Goal: Task Accomplishment & Management: Use online tool/utility

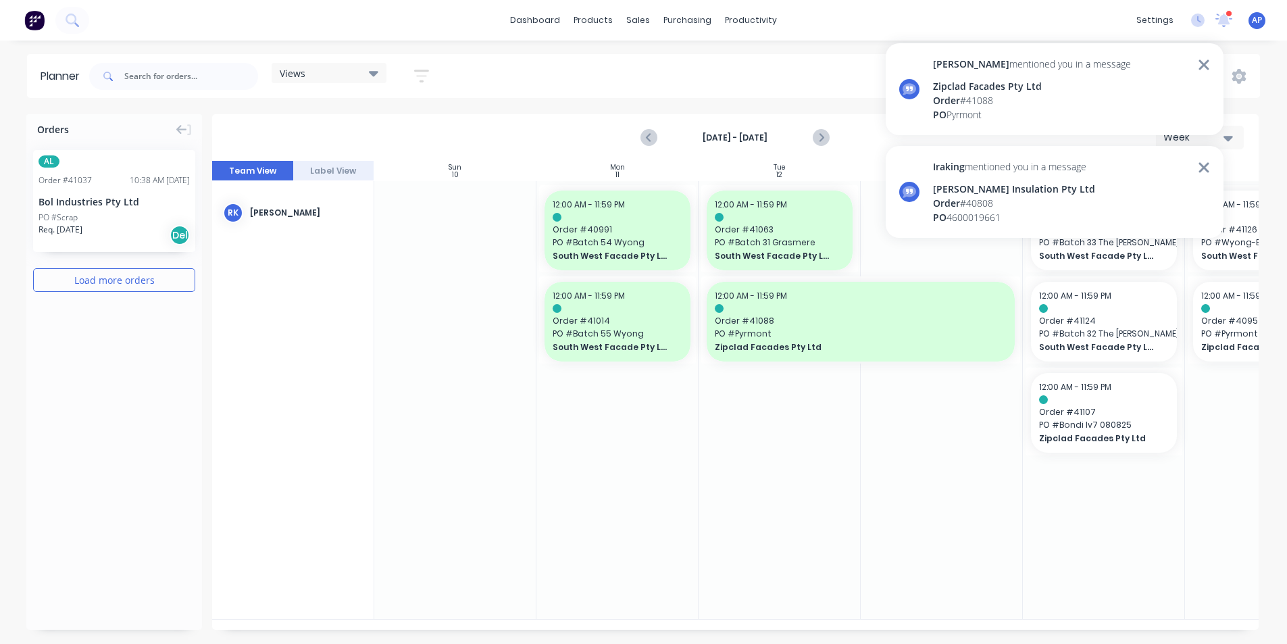
scroll to position [0, 251]
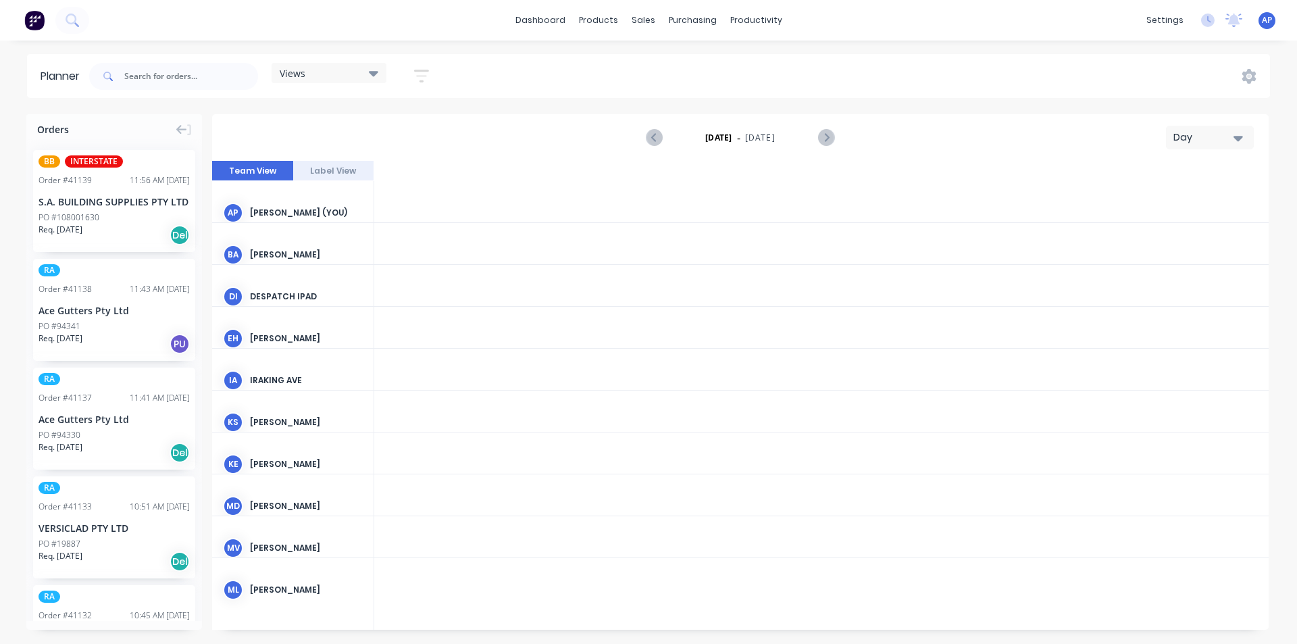
scroll to position [0, 2378]
click at [331, 67] on div "Views" at bounding box center [329, 73] width 99 height 12
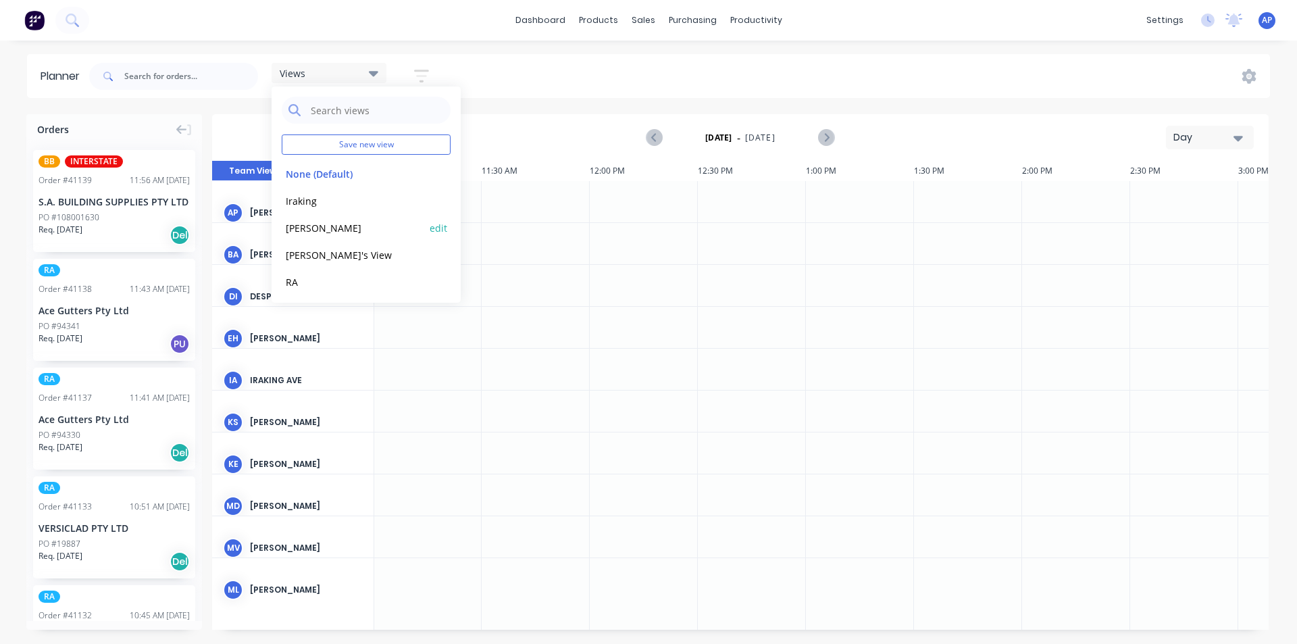
click at [298, 233] on button "[PERSON_NAME]" at bounding box center [354, 227] width 144 height 16
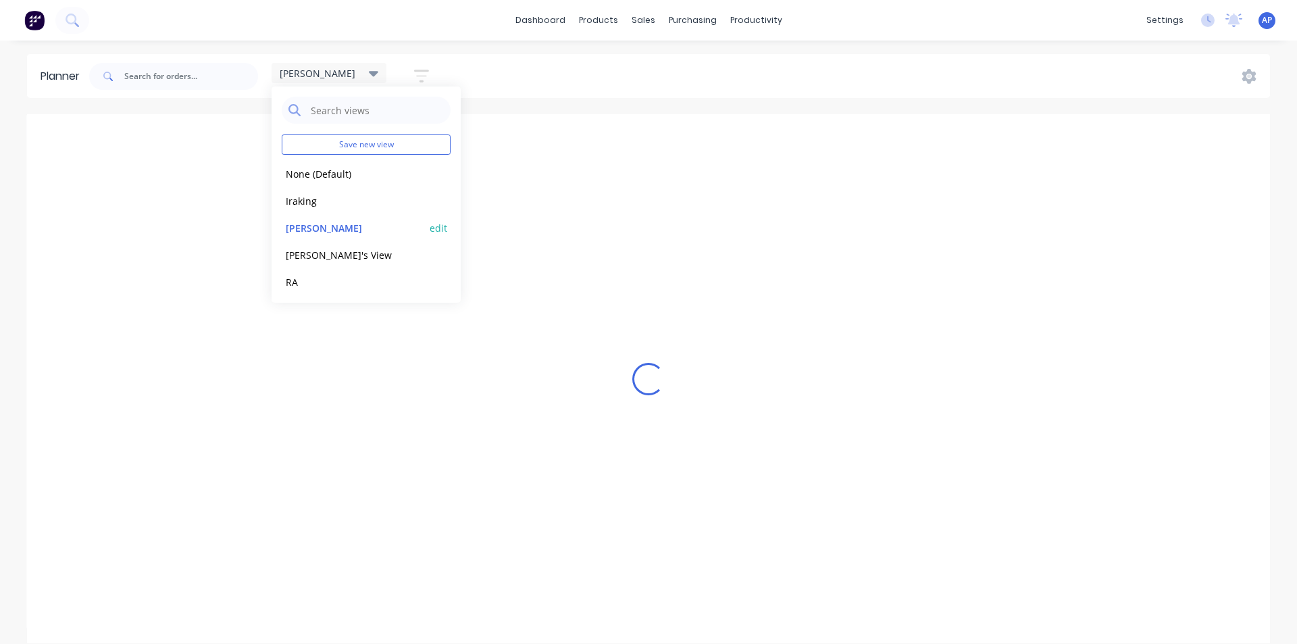
scroll to position [0, 1]
click at [635, 108] on div "Planner kyle Save new view None (Default) edit Iraking edit kyle edit Michael's…" at bounding box center [648, 348] width 1297 height 589
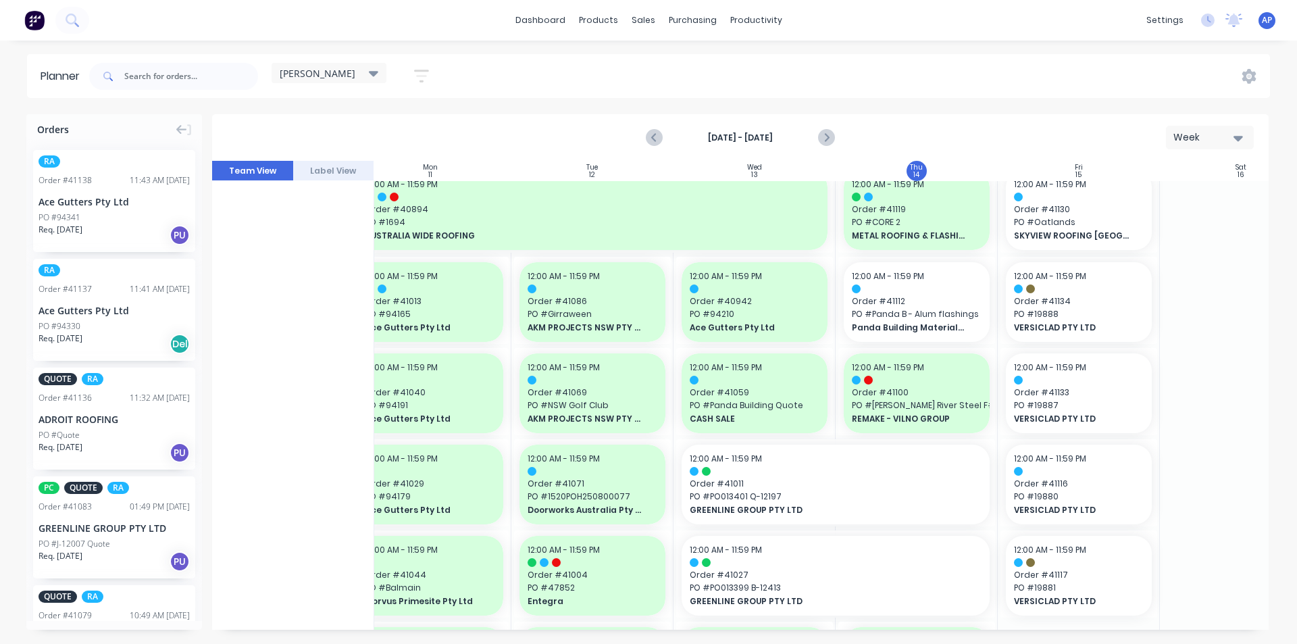
scroll to position [0, 187]
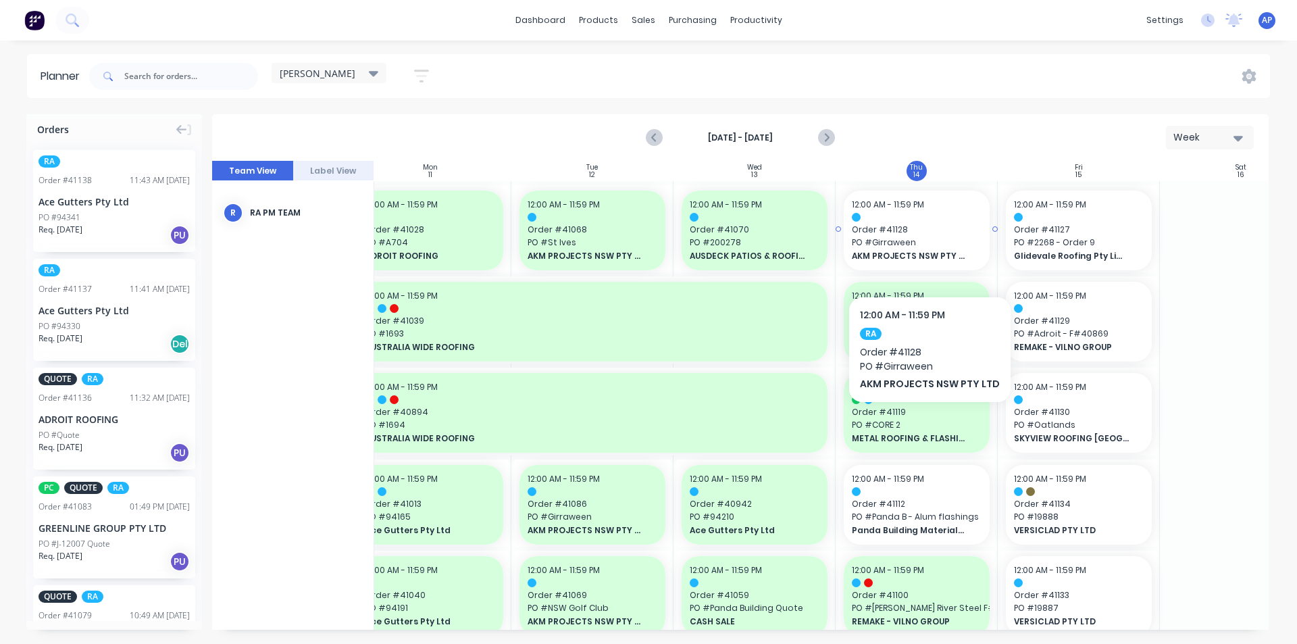
drag, startPoint x: 926, startPoint y: 255, endPoint x: 921, endPoint y: 265, distance: 10.9
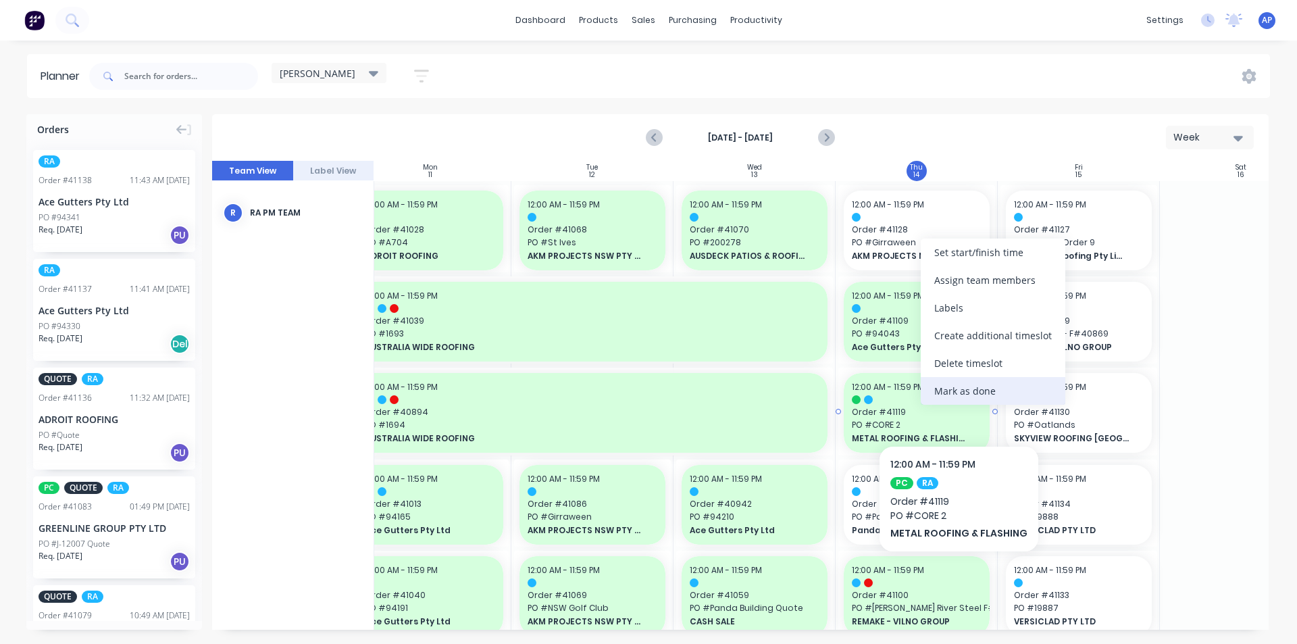
click at [953, 397] on div "Mark as done" at bounding box center [993, 391] width 145 height 28
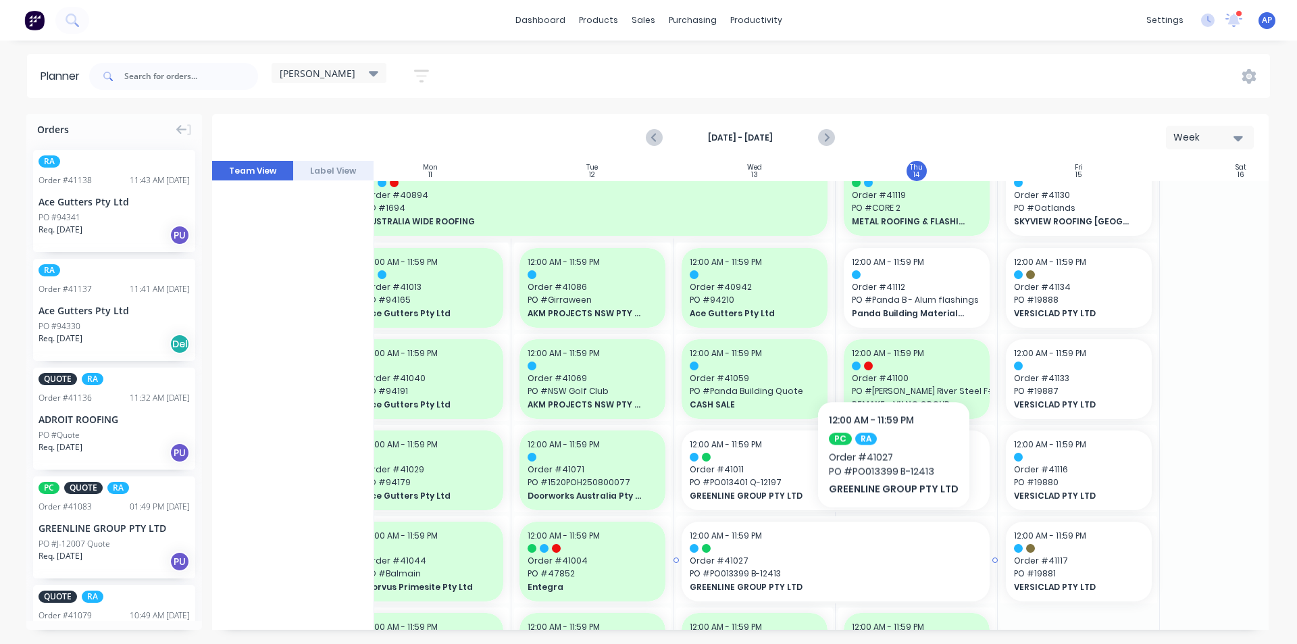
scroll to position [203, 187]
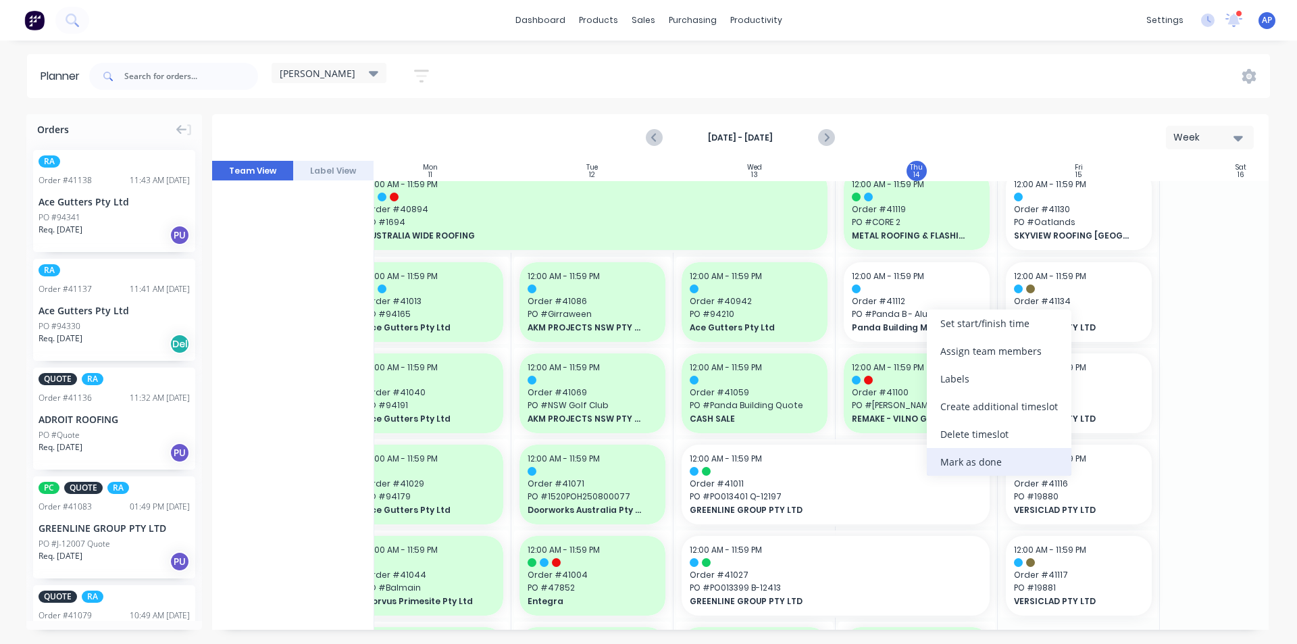
click at [962, 465] on div "Mark as done" at bounding box center [999, 462] width 145 height 28
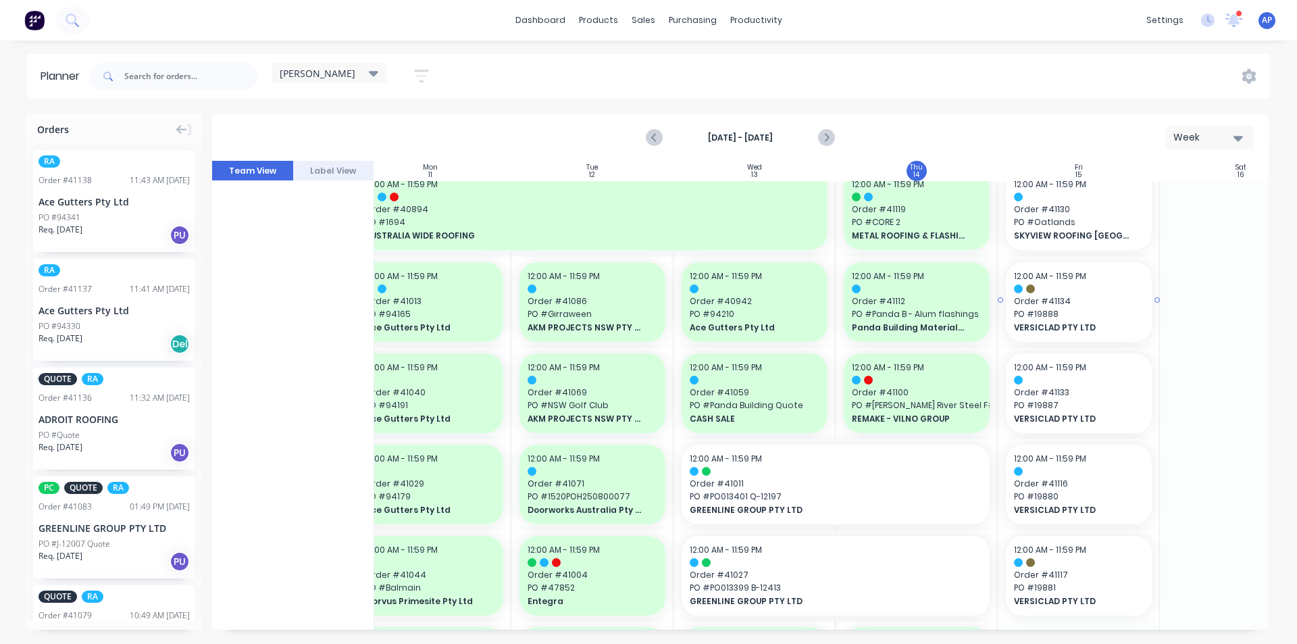
click at [1056, 321] on span "VERSICLAD PTY LTD" at bounding box center [1072, 327] width 117 height 12
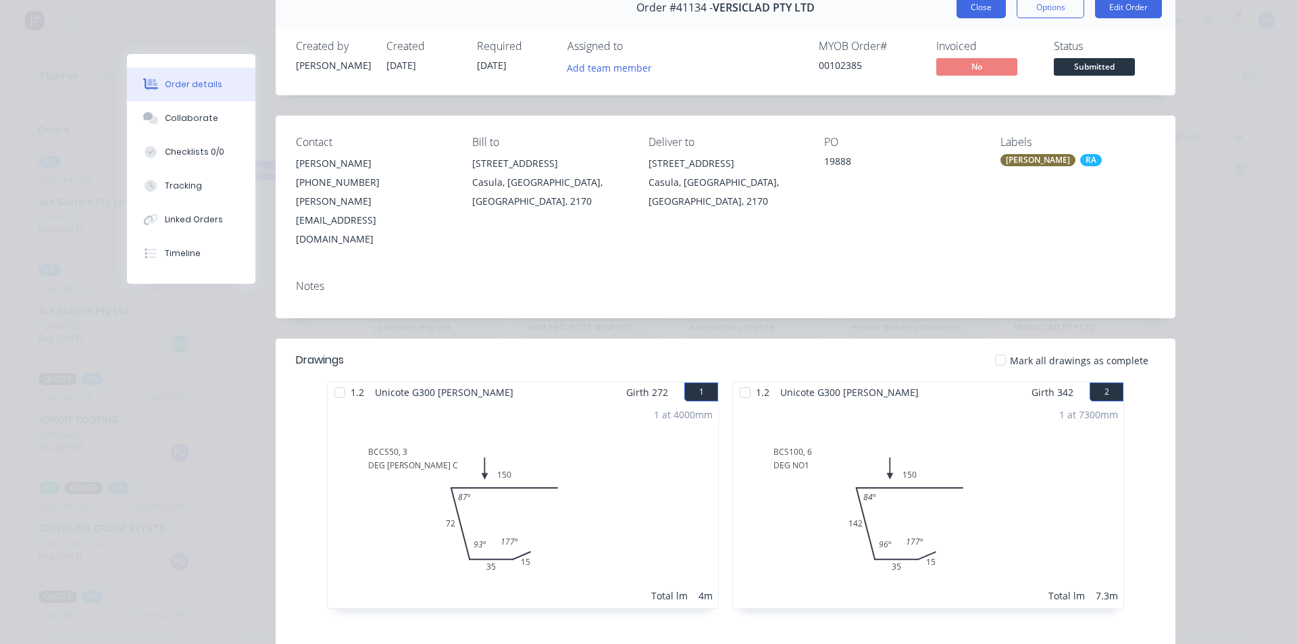
scroll to position [0, 0]
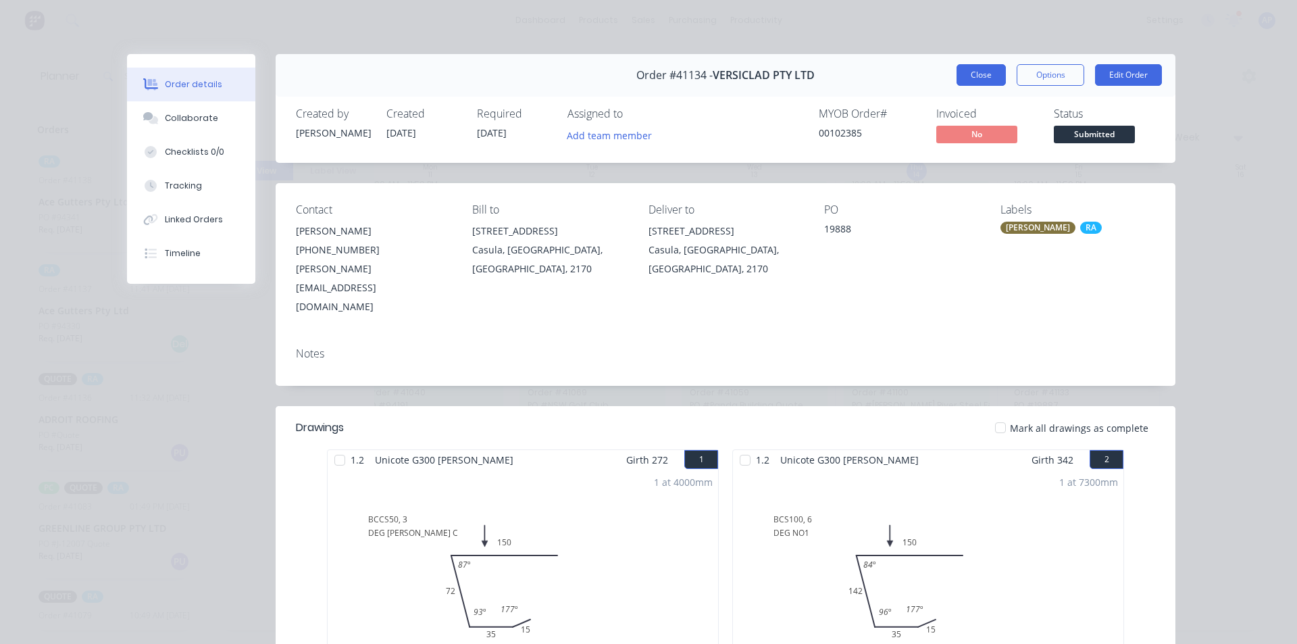
click at [995, 77] on button "Close" at bounding box center [980, 75] width 49 height 22
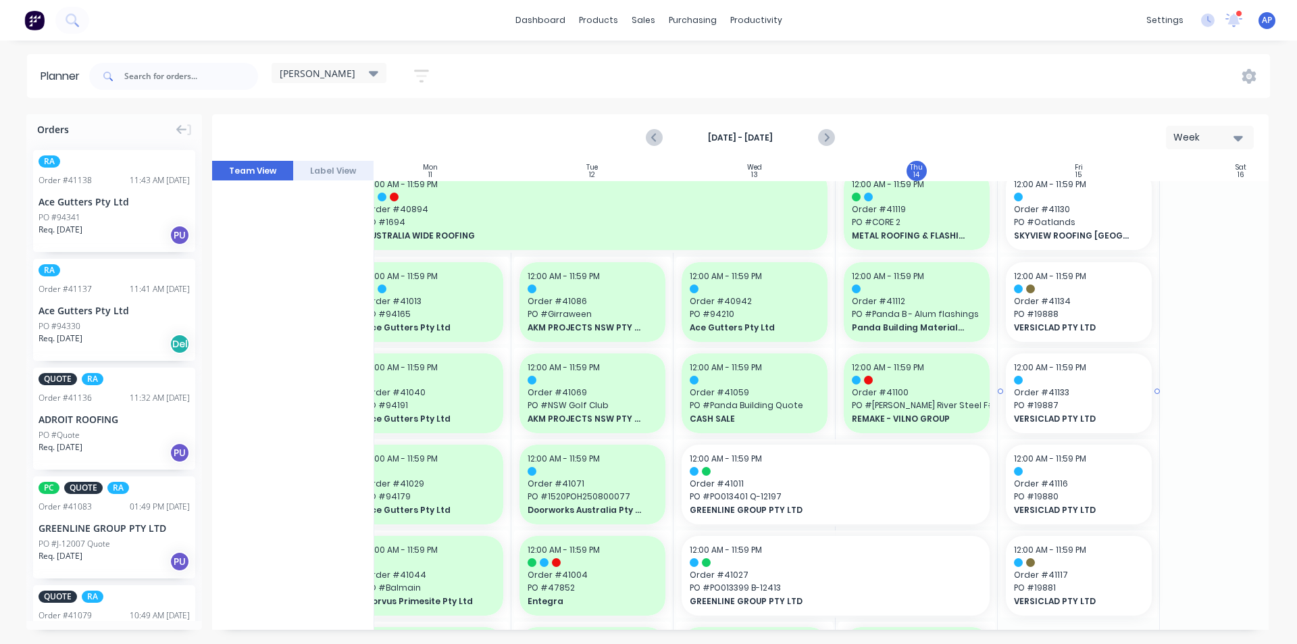
click at [1103, 411] on div "12:00 AM - 11:59 PM Order # 41133 PO # 19887 VERSICLAD PTY LTD" at bounding box center [1079, 393] width 146 height 80
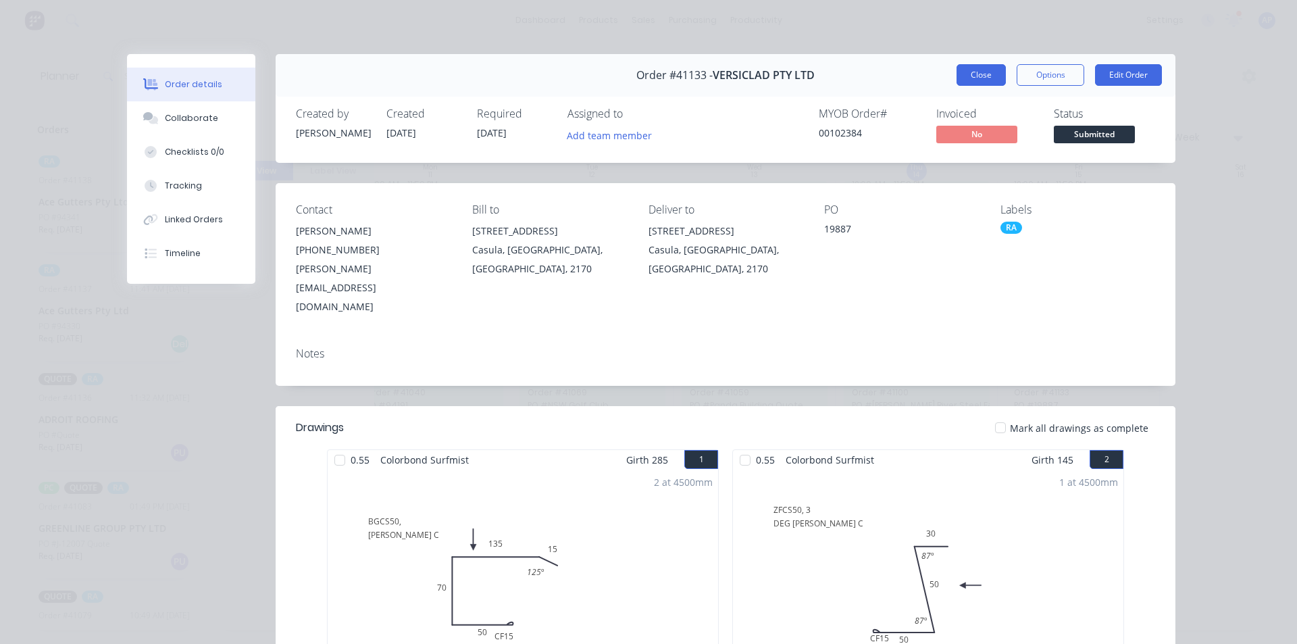
click at [977, 82] on button "Close" at bounding box center [980, 75] width 49 height 22
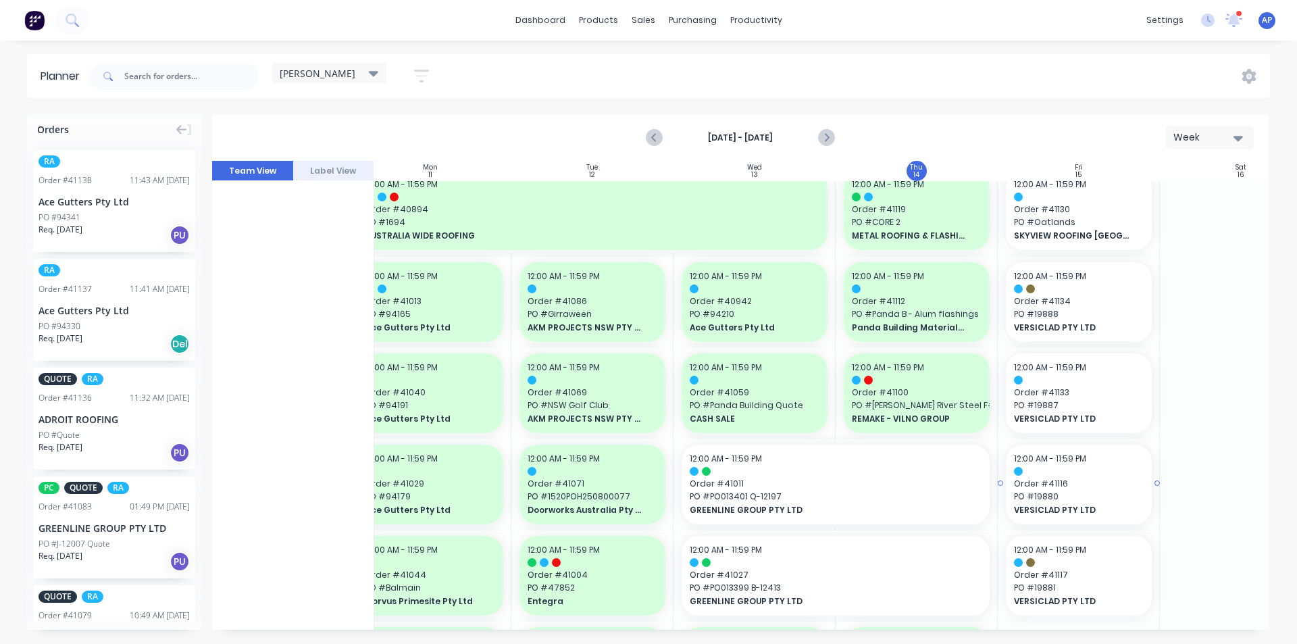
click at [1060, 501] on span "PO # 19880" at bounding box center [1079, 496] width 130 height 12
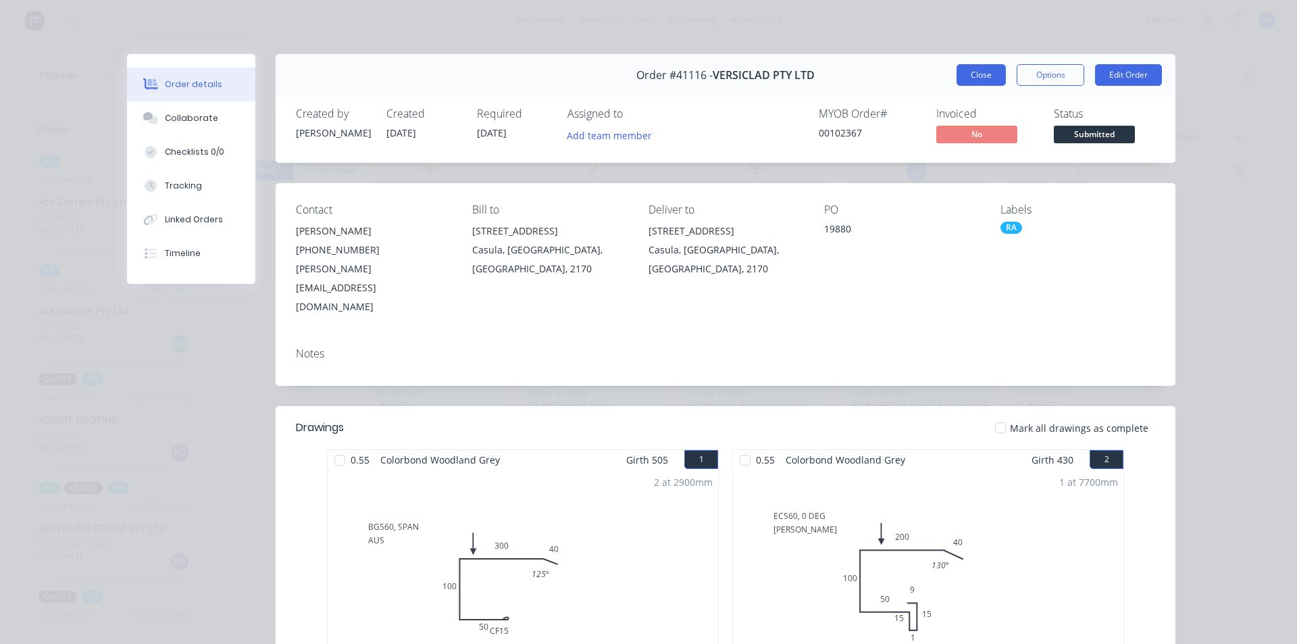
click at [983, 76] on button "Close" at bounding box center [980, 75] width 49 height 22
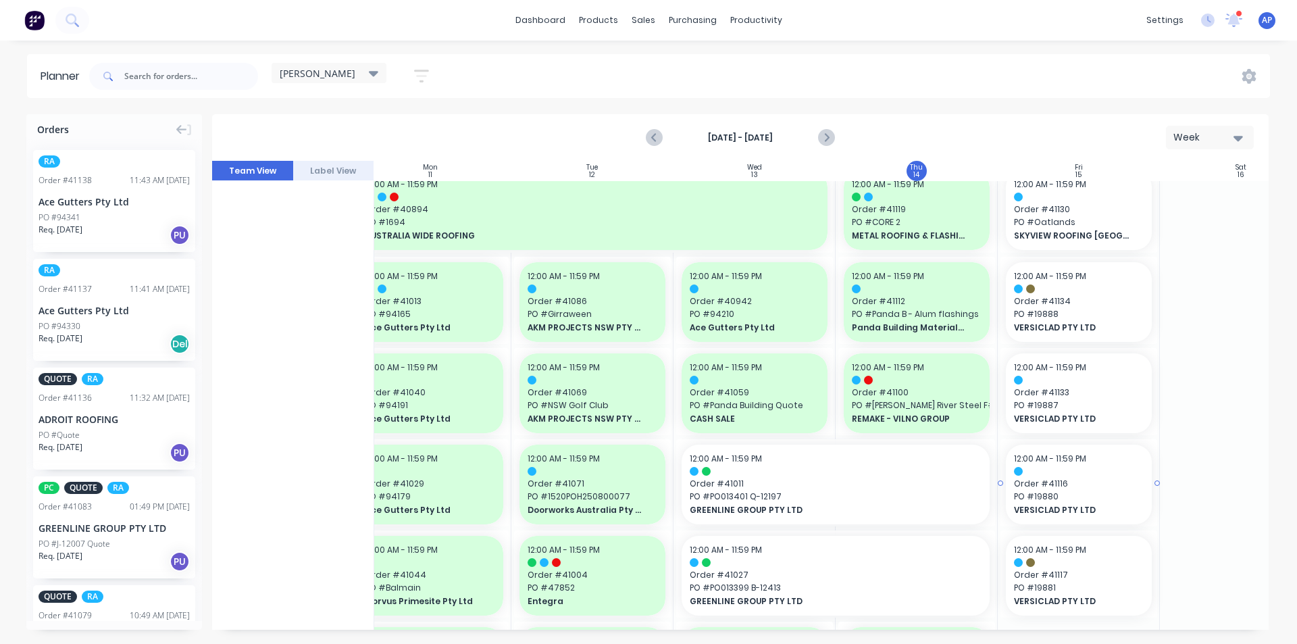
click at [1058, 470] on div at bounding box center [1079, 471] width 130 height 9
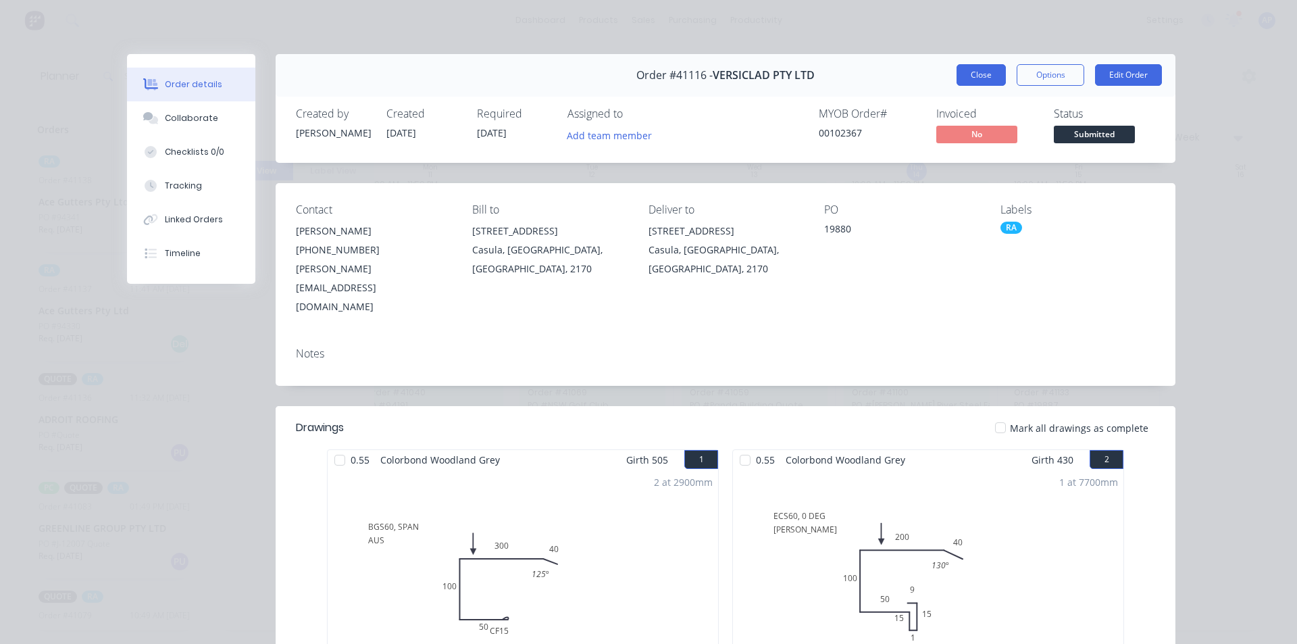
click at [972, 82] on button "Close" at bounding box center [980, 75] width 49 height 22
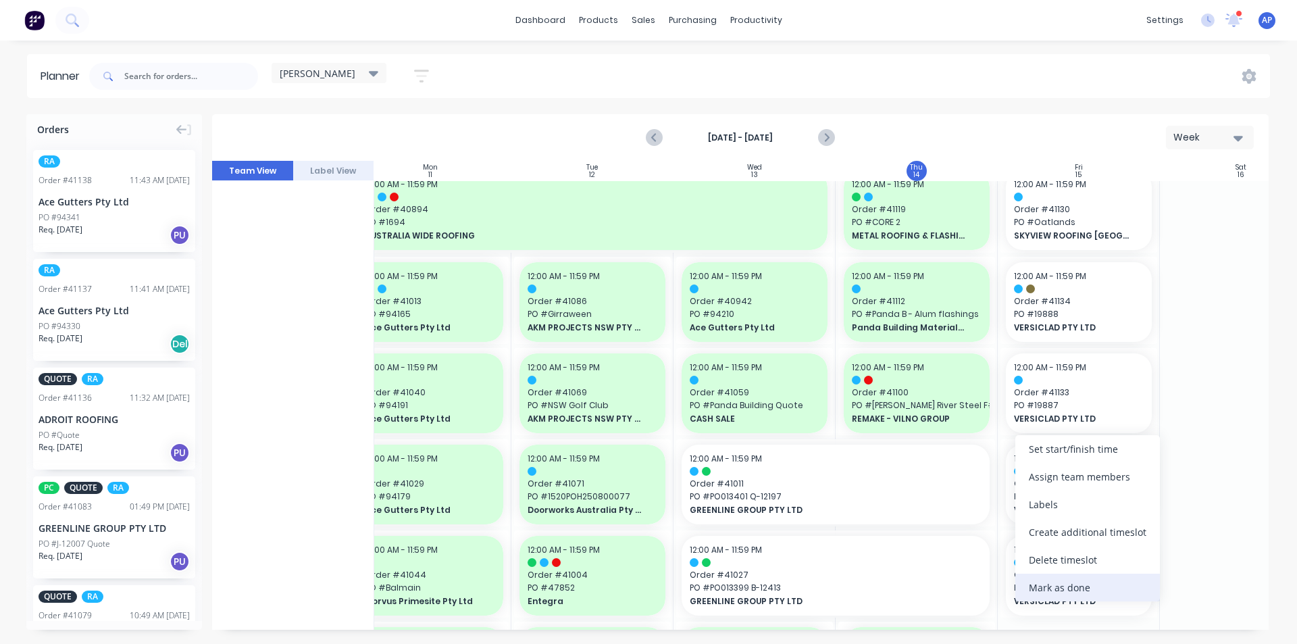
click at [1047, 590] on div "Mark as done" at bounding box center [1087, 587] width 145 height 28
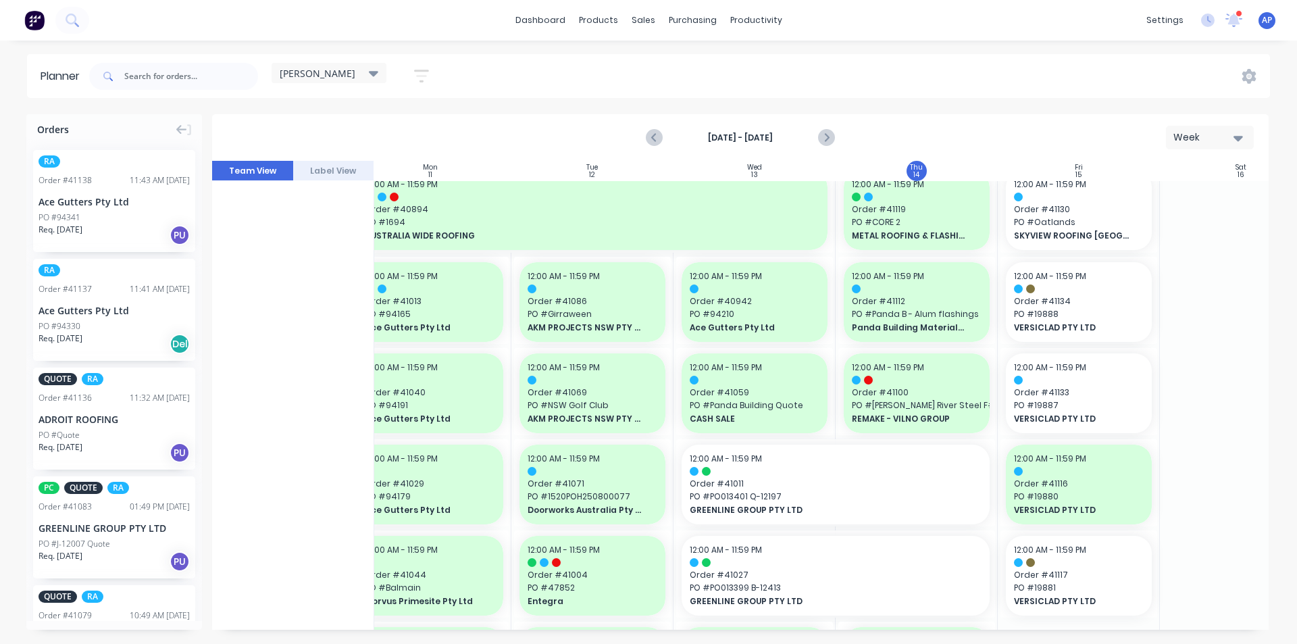
click at [153, 235] on div "Req. 15/08/25 PU" at bounding box center [113, 235] width 151 height 23
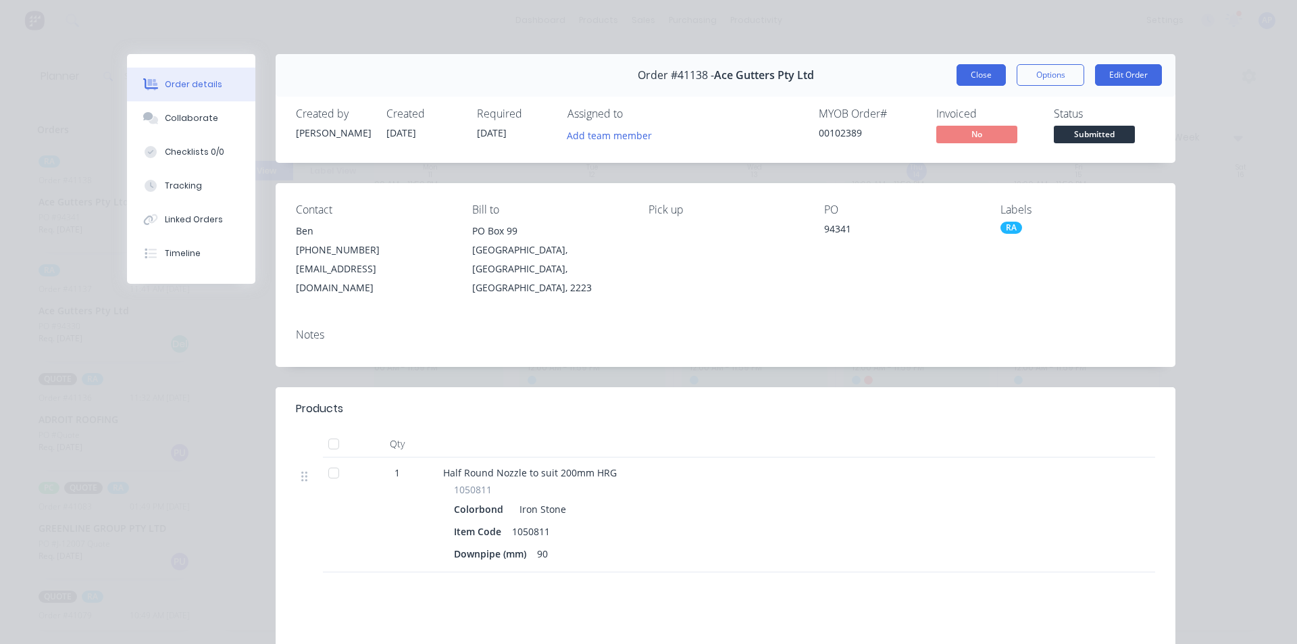
click at [960, 77] on button "Close" at bounding box center [980, 75] width 49 height 22
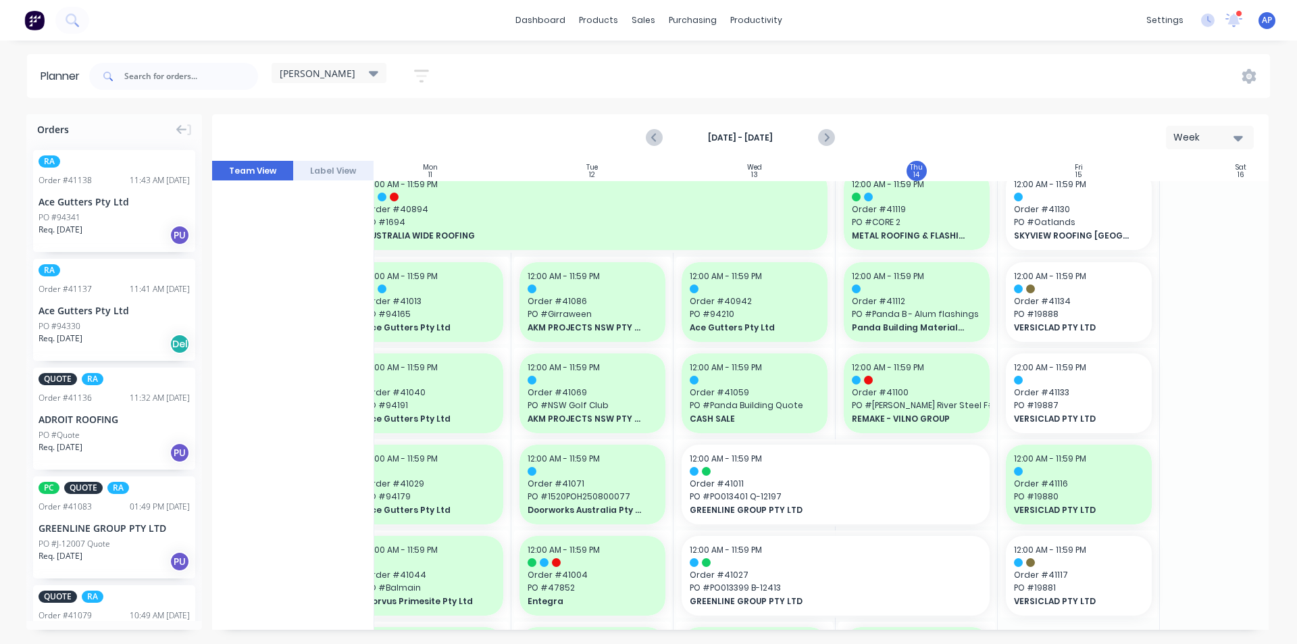
click at [193, 321] on div "RA Order # 41138 11:43 AM 14/08/25 Ace Gutters Pty Ltd PO #94341 Req. 15/08/25 …" at bounding box center [114, 380] width 176 height 482
click at [157, 316] on div "Ace Gutters Pty Ltd" at bounding box center [113, 310] width 151 height 14
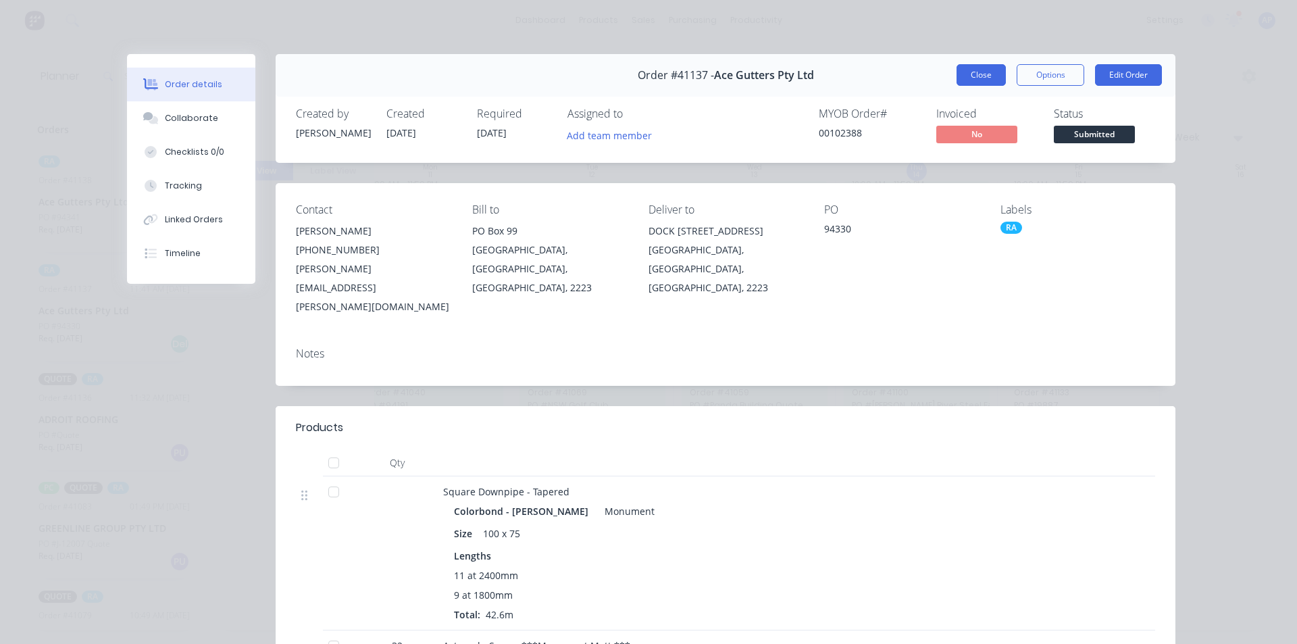
click at [968, 85] on button "Close" at bounding box center [980, 75] width 49 height 22
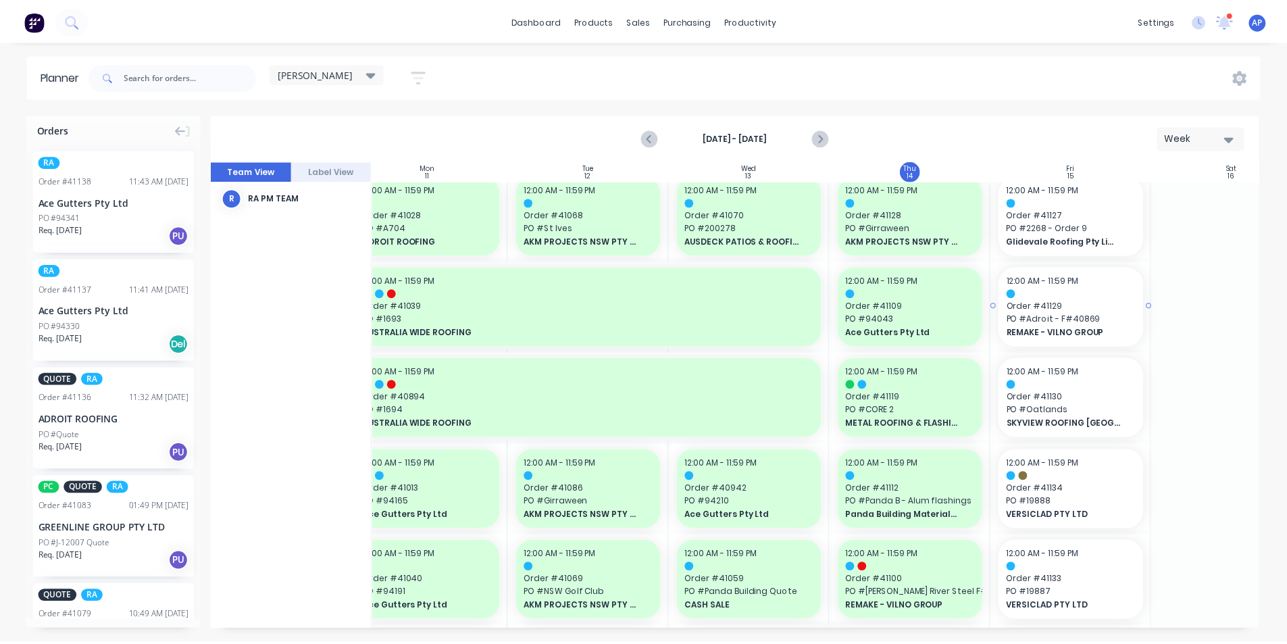
scroll to position [0, 187]
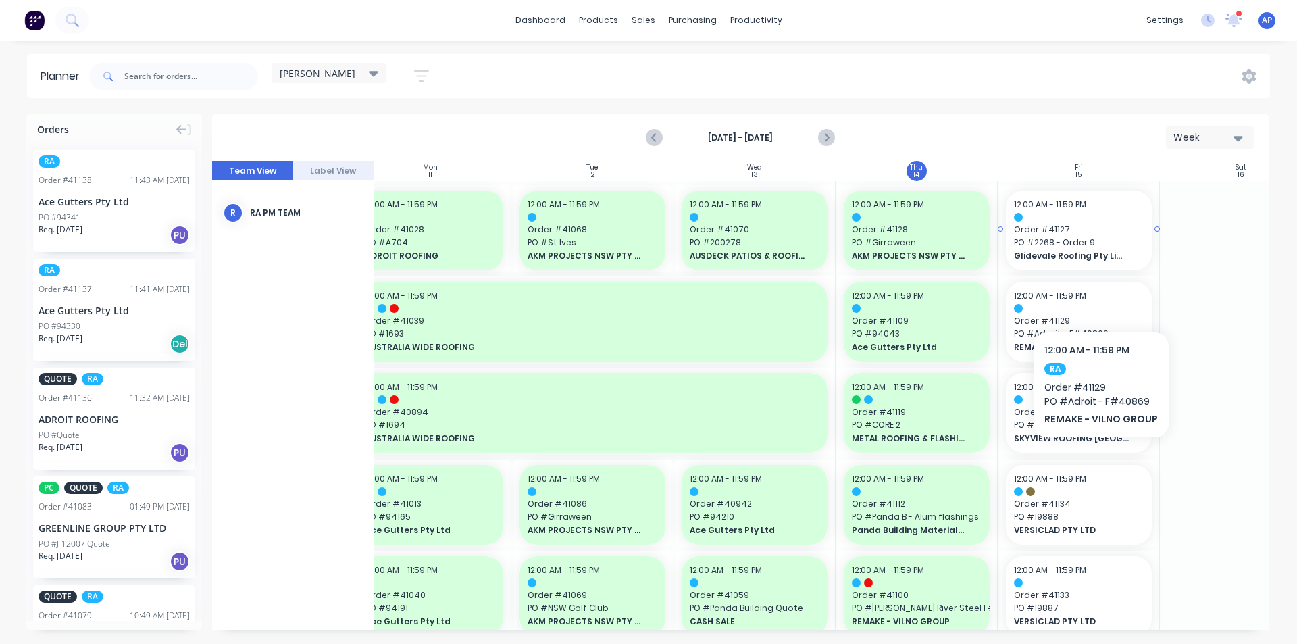
click at [1062, 216] on div at bounding box center [1079, 217] width 130 height 9
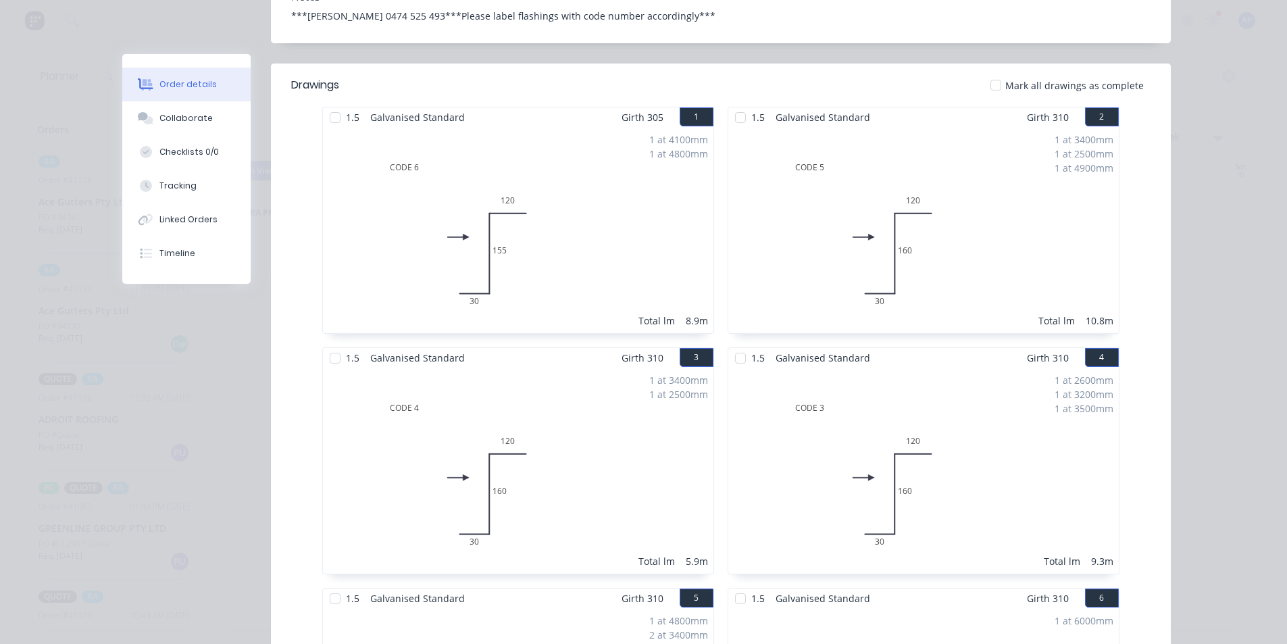
scroll to position [0, 0]
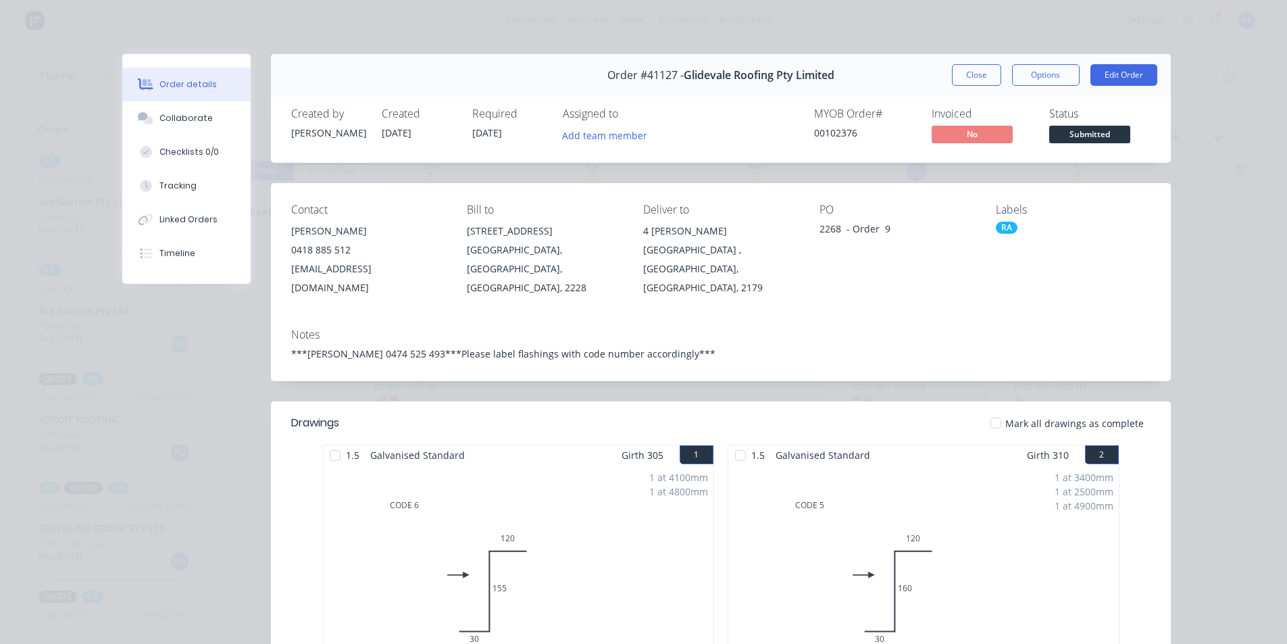
click at [984, 43] on div "Order details Collaborate Checklists 0/0 Tracking Linked Orders Timeline Order …" at bounding box center [643, 322] width 1287 height 644
click at [973, 74] on button "Close" at bounding box center [976, 75] width 49 height 22
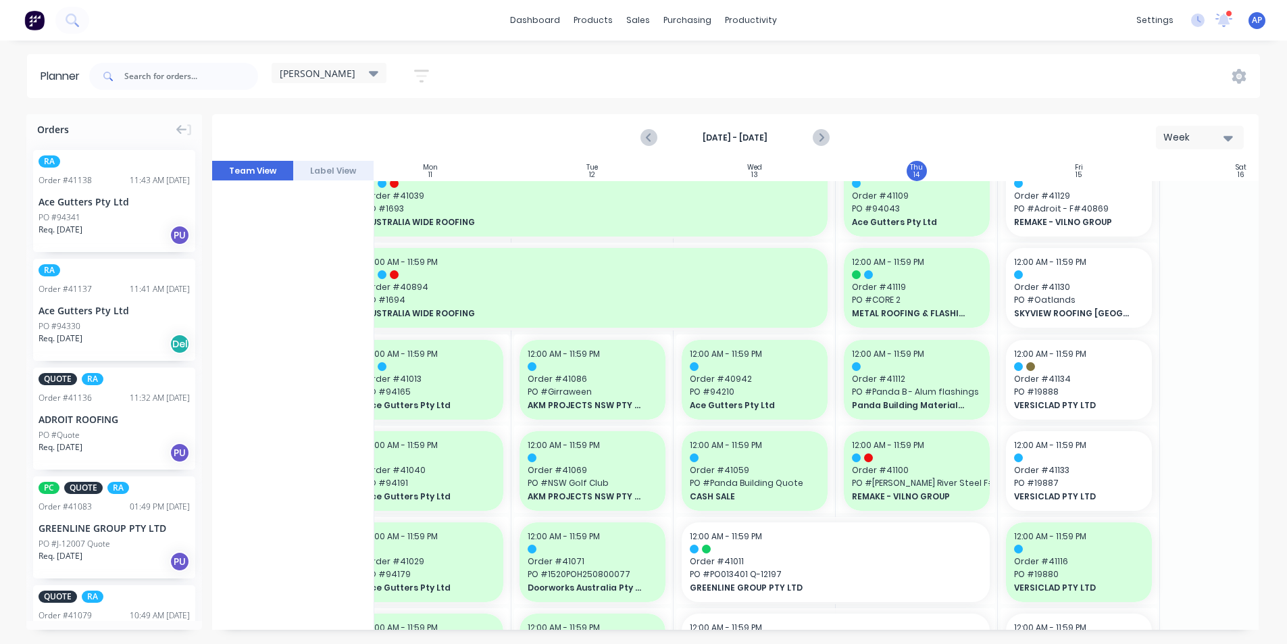
scroll to position [0, 187]
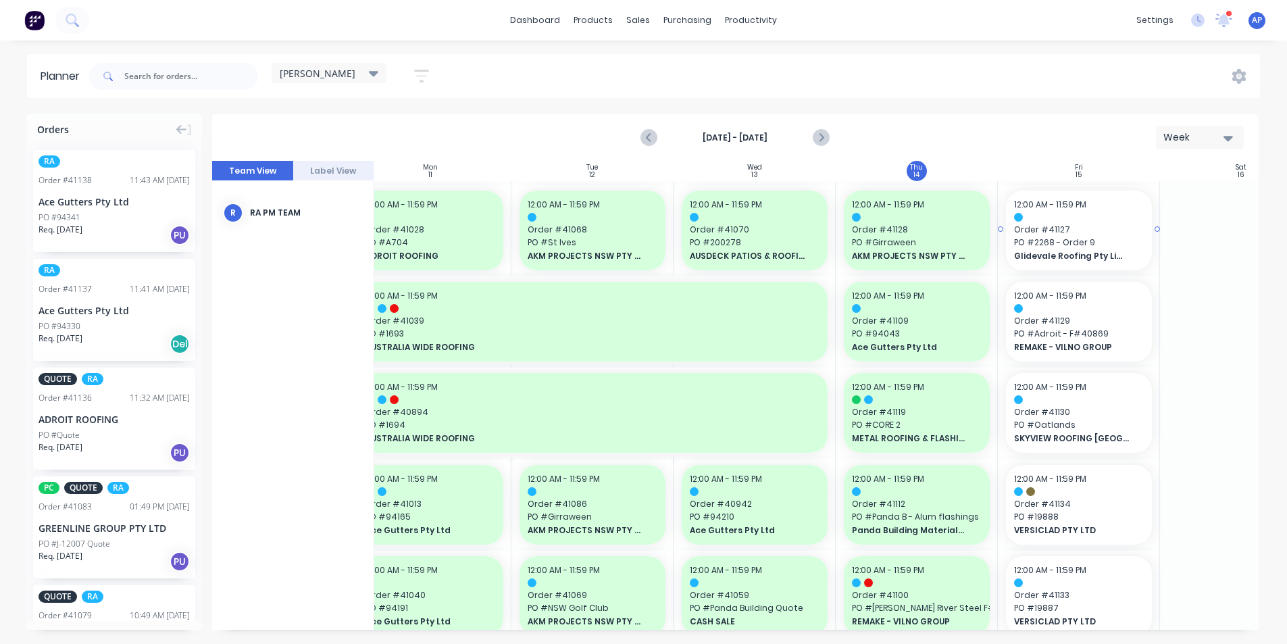
click at [1139, 226] on span "Order # 41127" at bounding box center [1079, 230] width 130 height 12
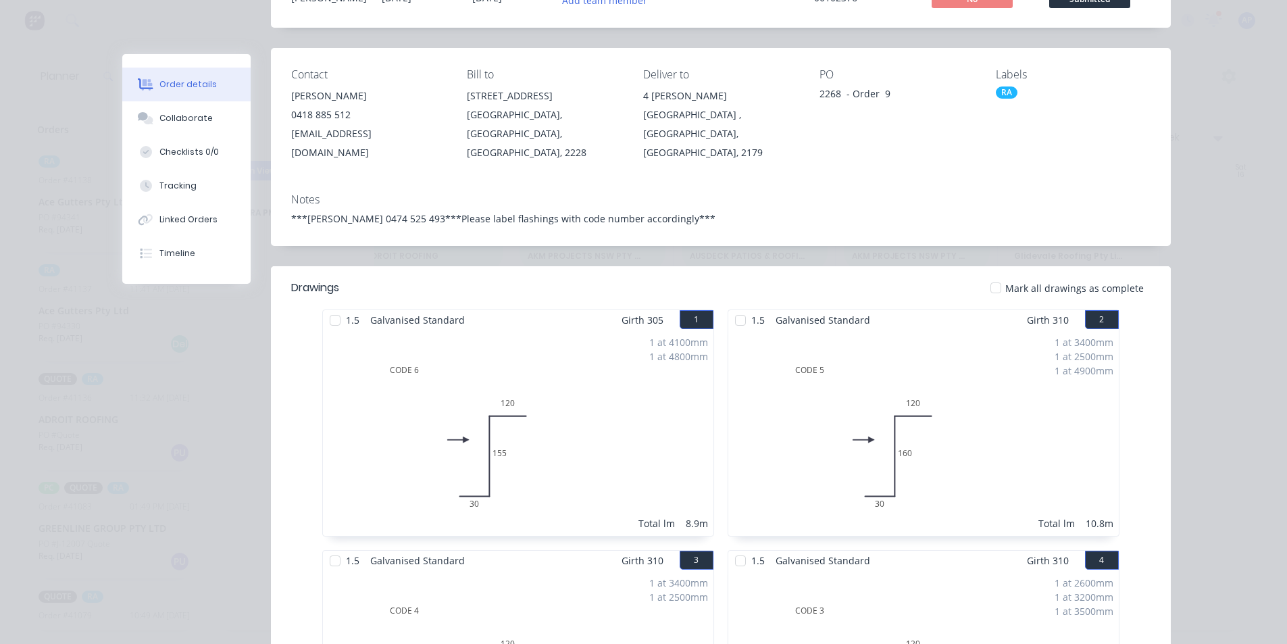
scroll to position [0, 0]
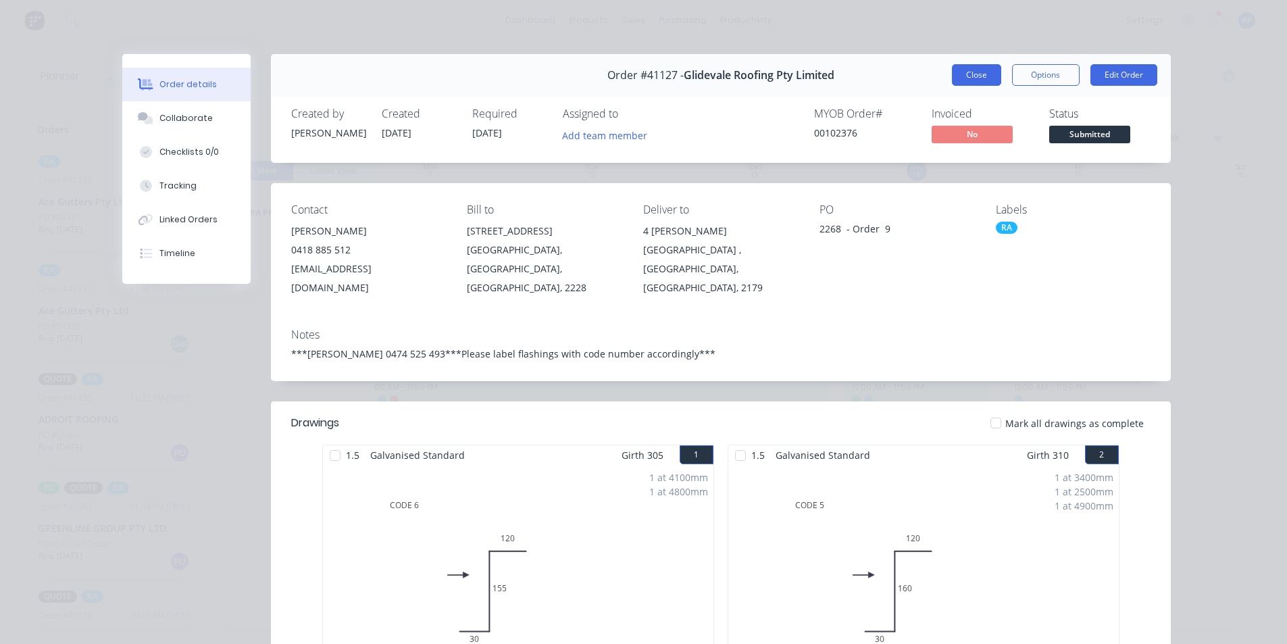
click at [968, 75] on button "Close" at bounding box center [976, 75] width 49 height 22
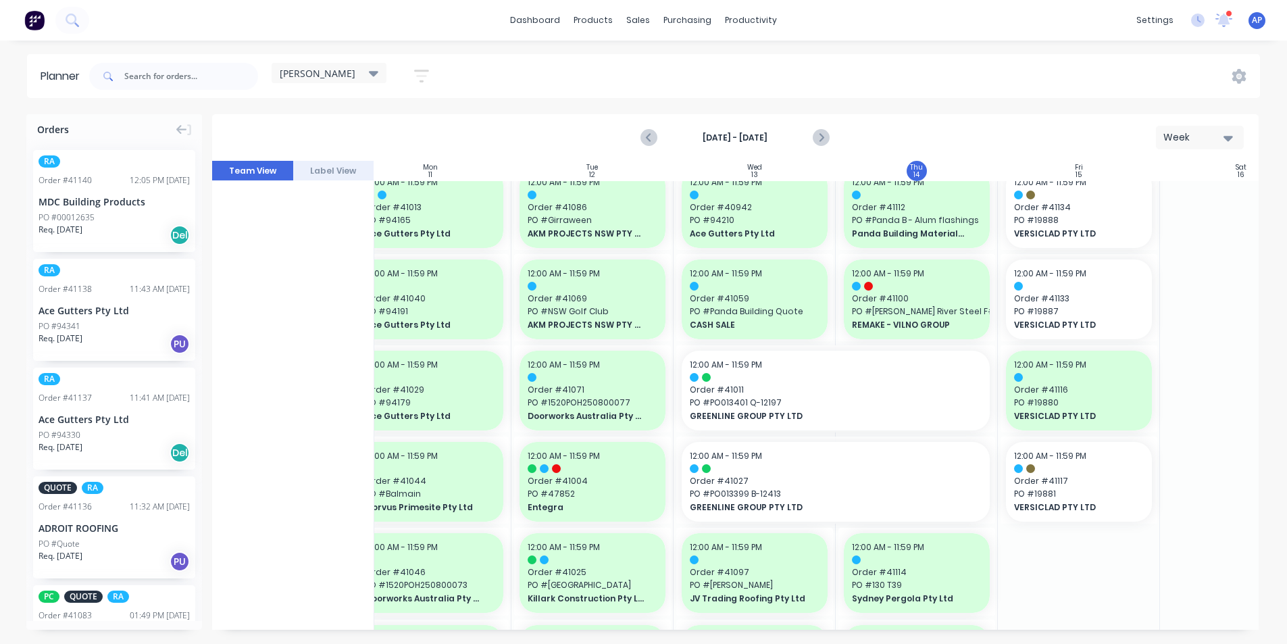
scroll to position [0, 187]
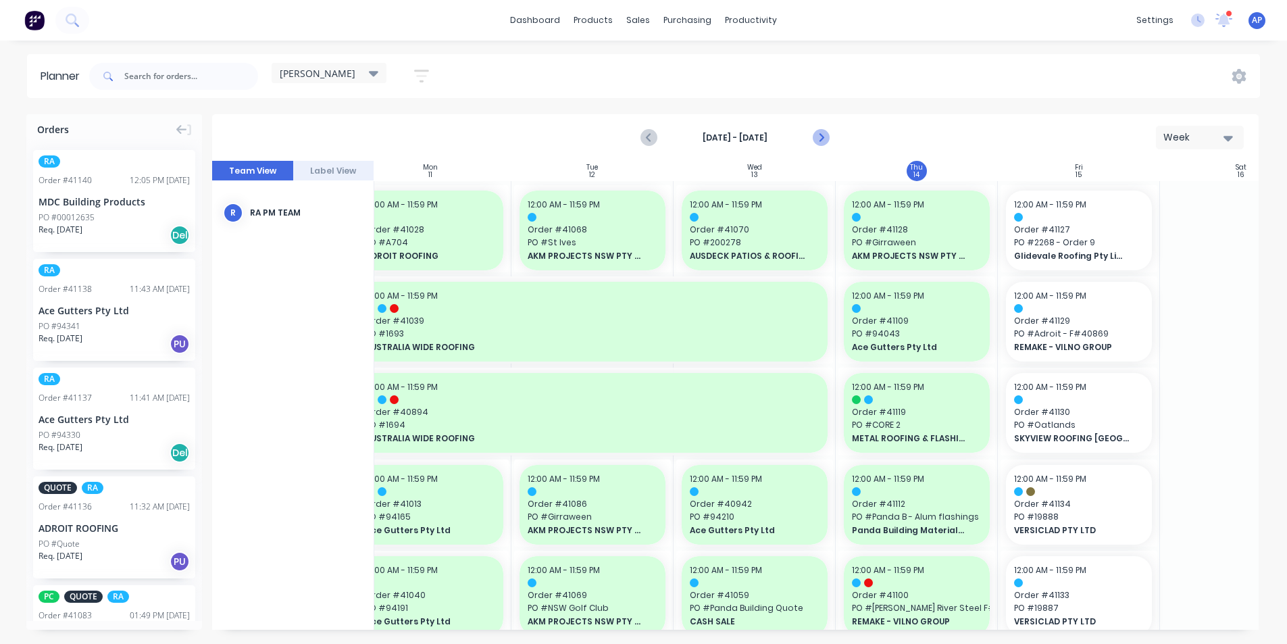
click at [827, 138] on icon "Next page" at bounding box center [820, 138] width 16 height 16
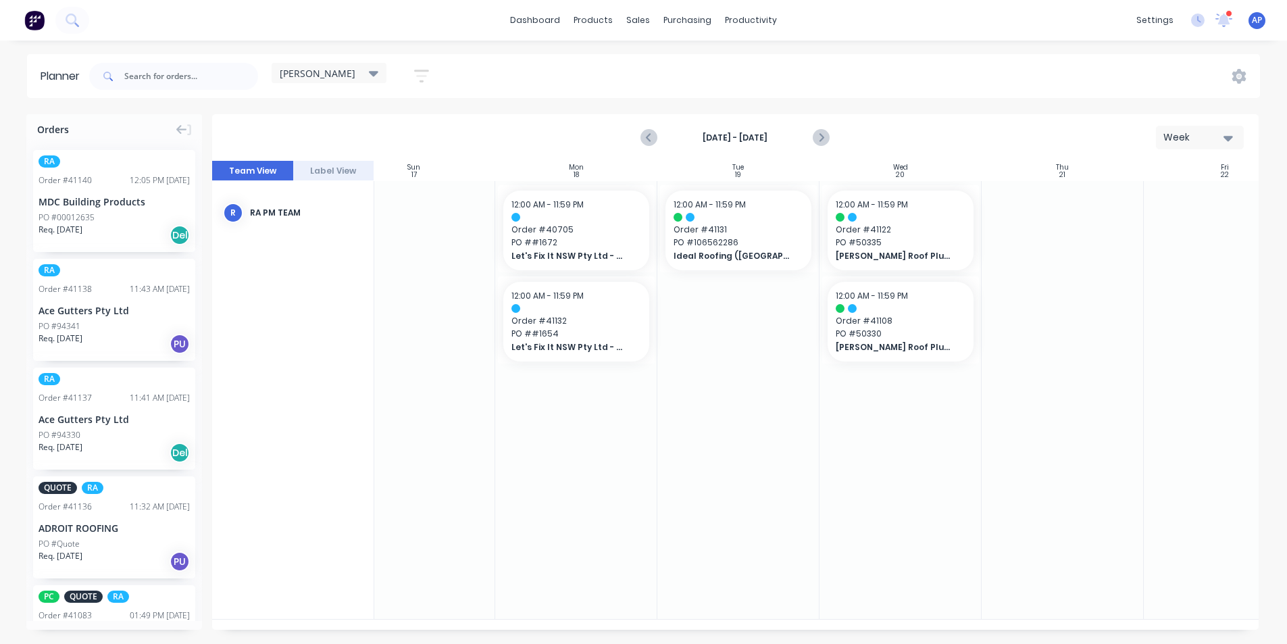
scroll to position [0, 75]
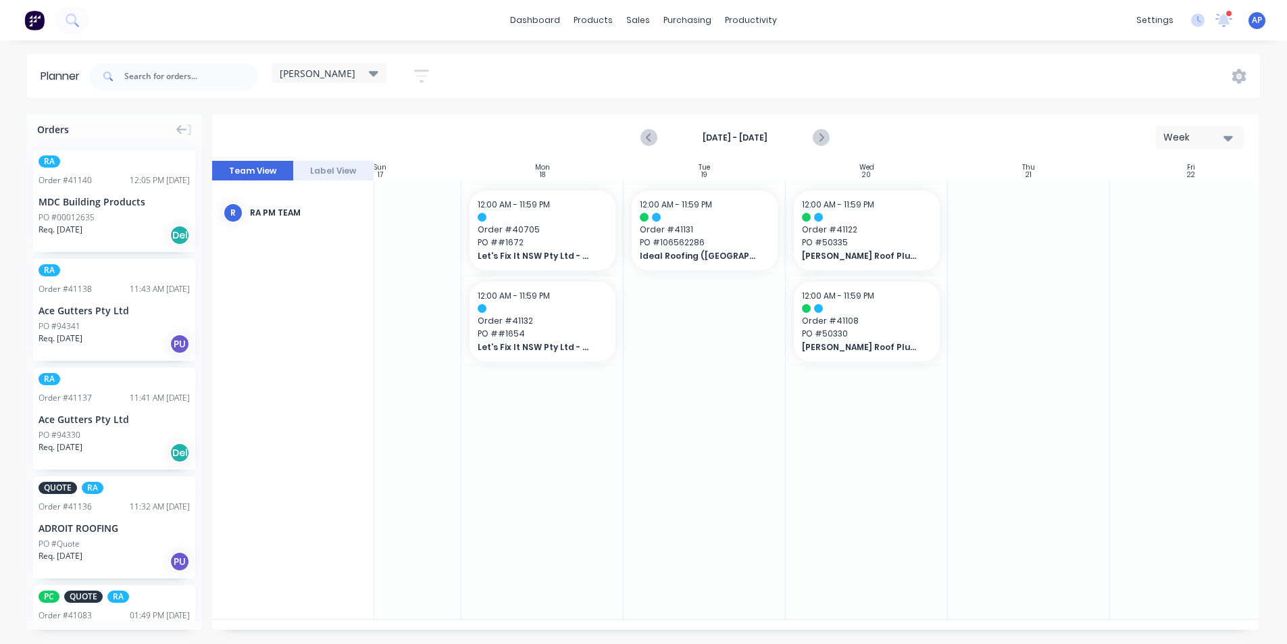
click at [869, 37] on div "dashboard products sales purchasing productivity dashboard products Product Cat…" at bounding box center [643, 20] width 1287 height 41
click at [649, 455] on div at bounding box center [704, 400] width 162 height 438
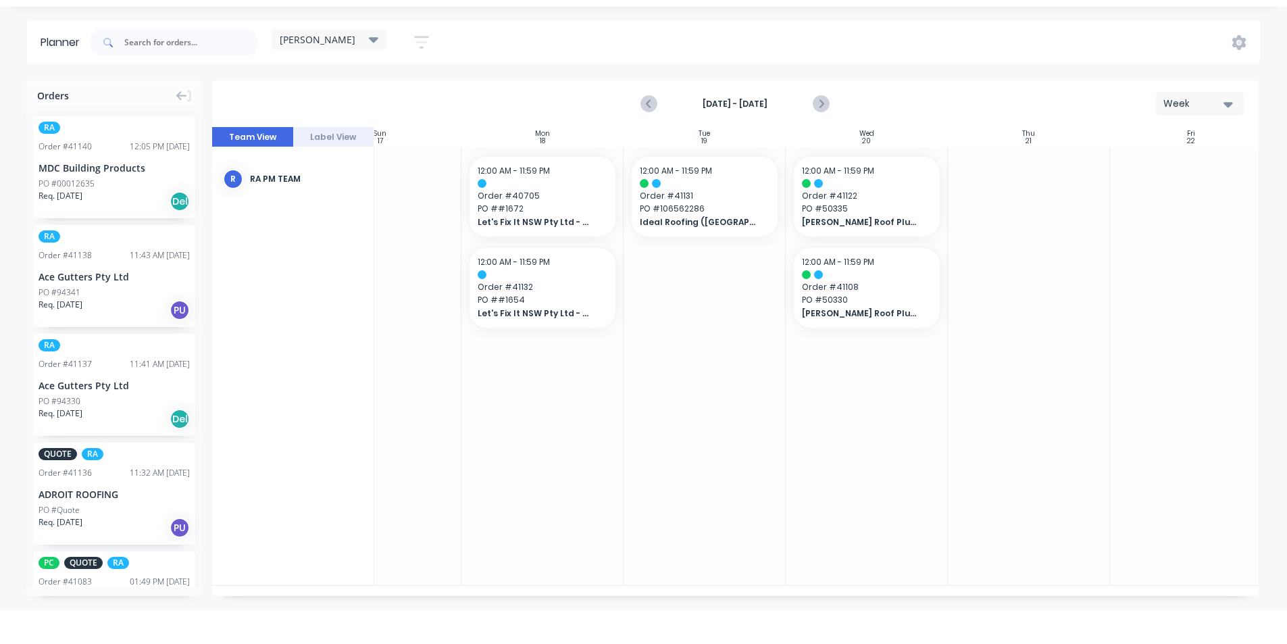
scroll to position [0, 0]
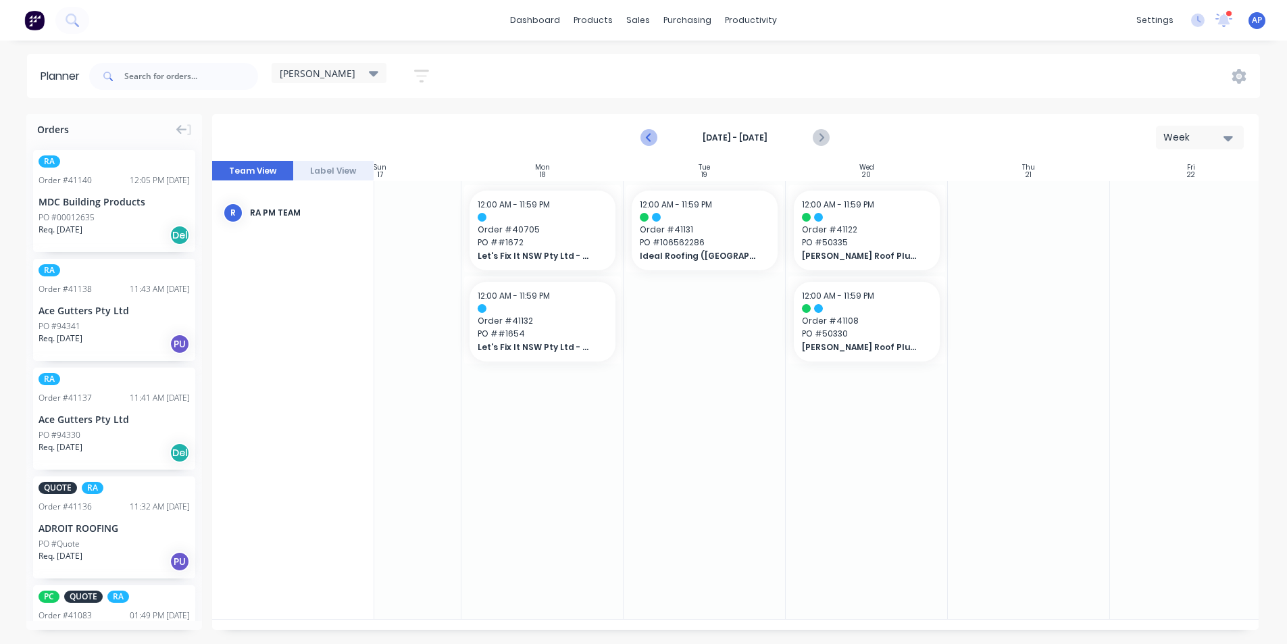
click at [647, 133] on icon "Previous page" at bounding box center [650, 138] width 16 height 16
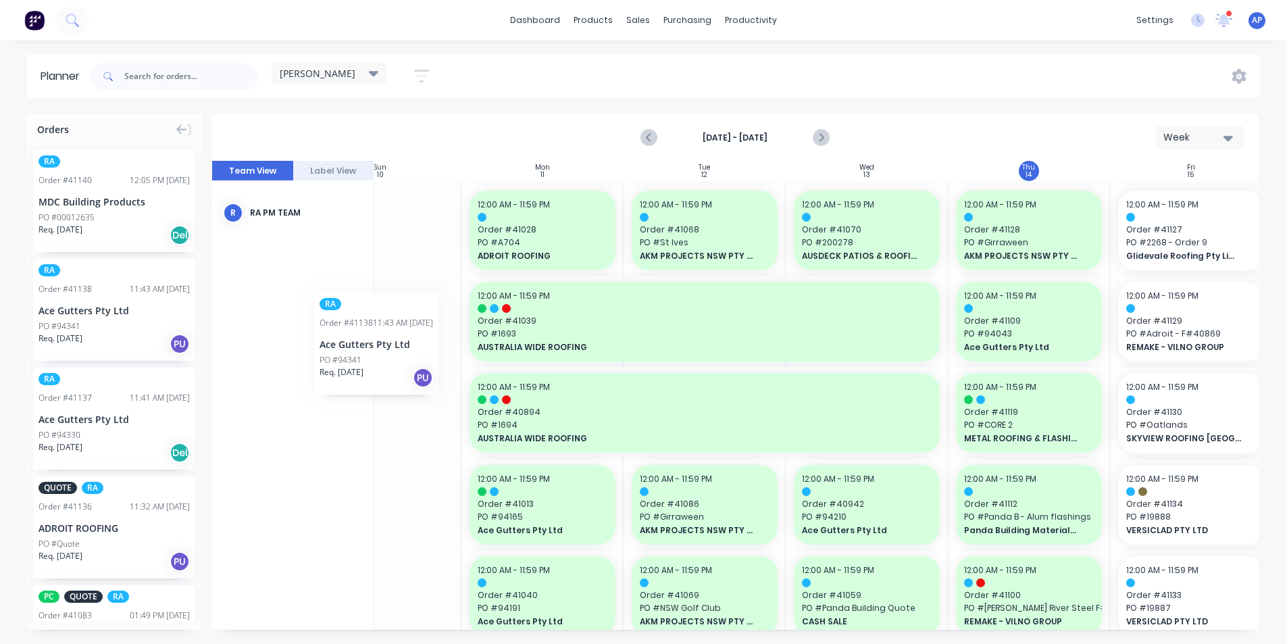
scroll to position [0, 68]
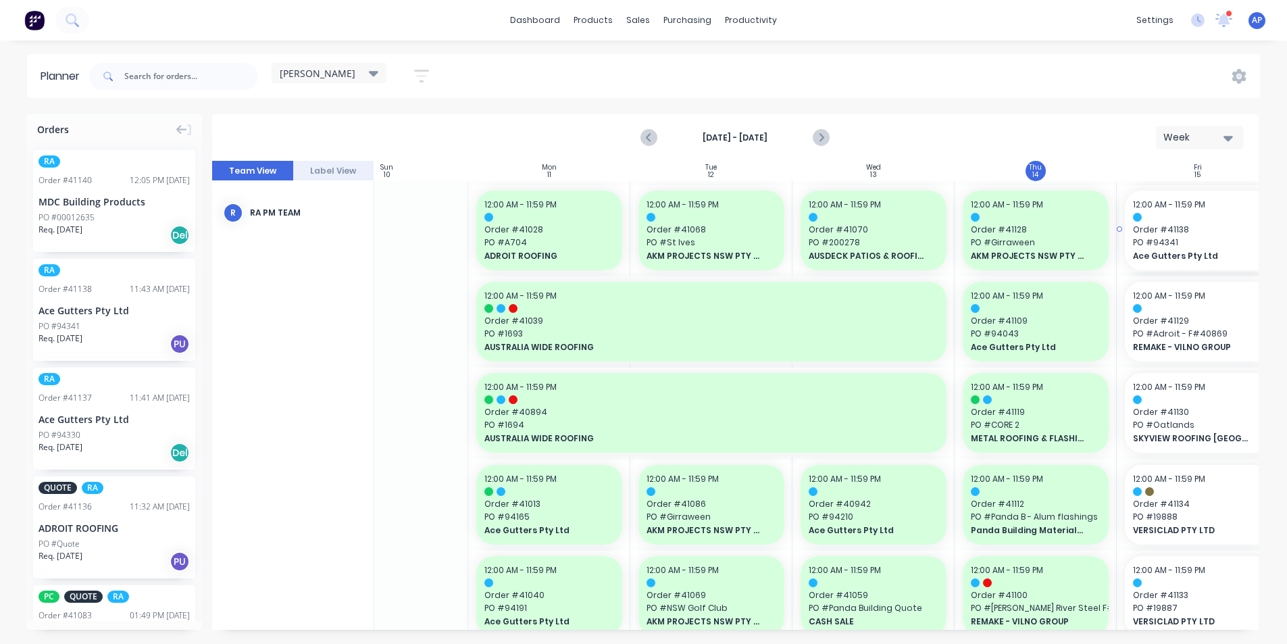
drag, startPoint x: 115, startPoint y: 309, endPoint x: 1170, endPoint y: 286, distance: 1055.1
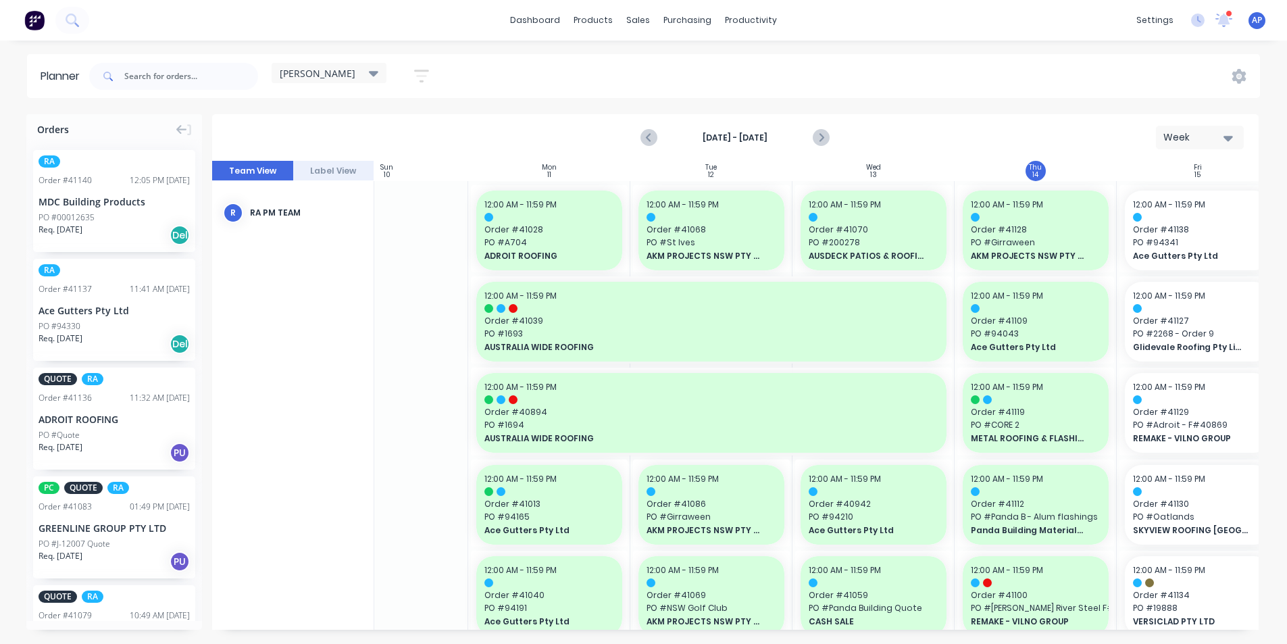
click at [806, 139] on div "Aug 10th - Aug 16th" at bounding box center [735, 138] width 186 height 24
click at [816, 138] on icon "Next page" at bounding box center [820, 138] width 16 height 16
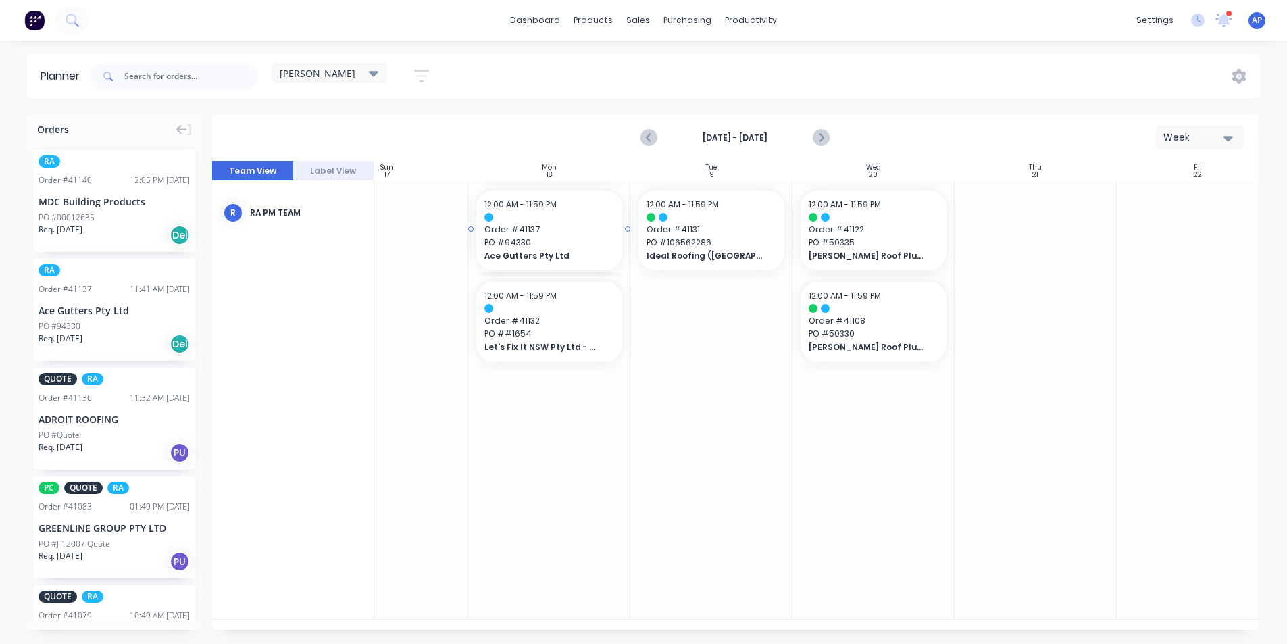
drag, startPoint x: 95, startPoint y: 329, endPoint x: 513, endPoint y: 309, distance: 417.9
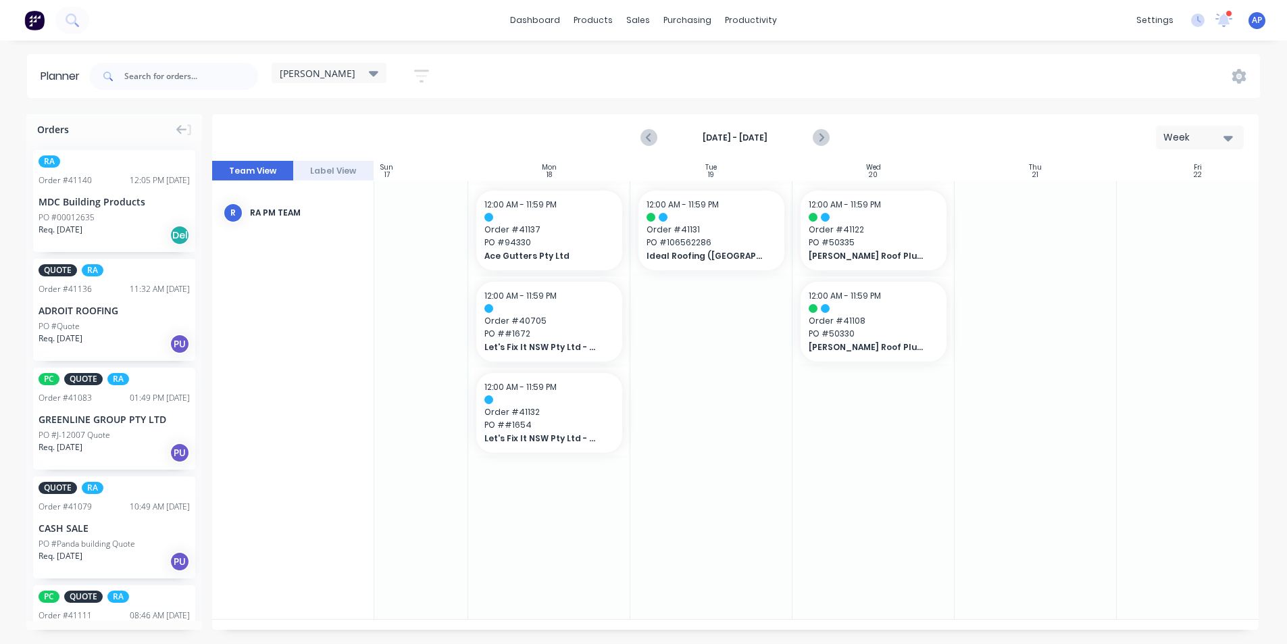
click at [76, 224] on span "Req. 15/08/25" at bounding box center [60, 230] width 44 height 12
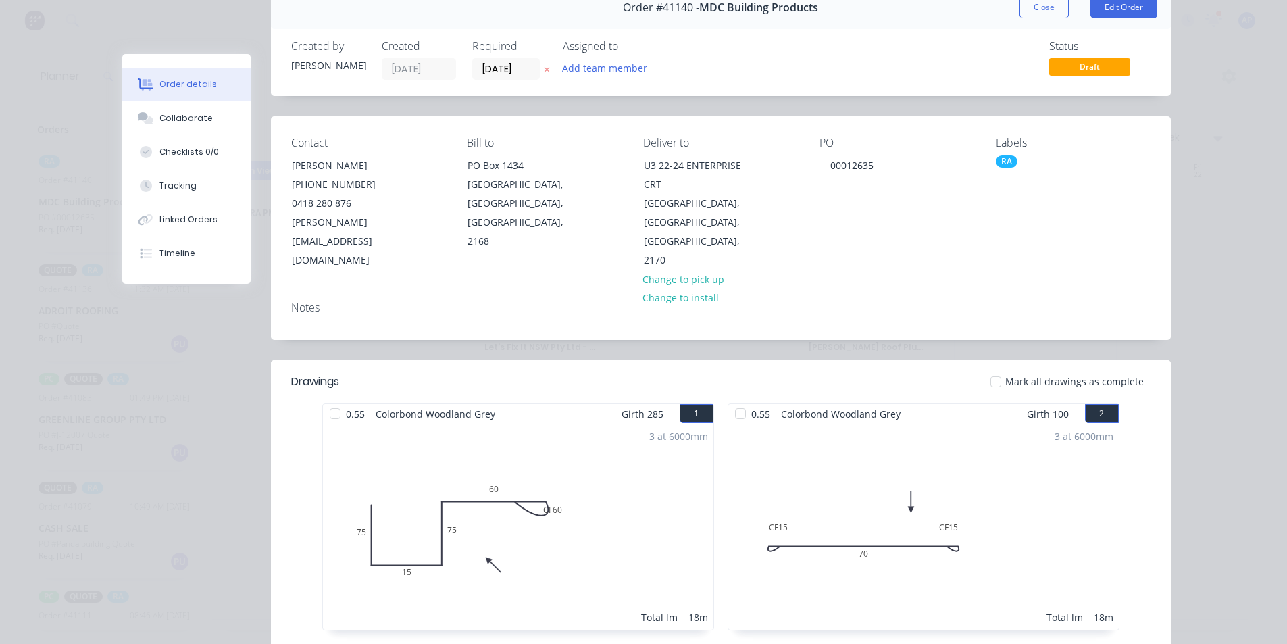
scroll to position [0, 0]
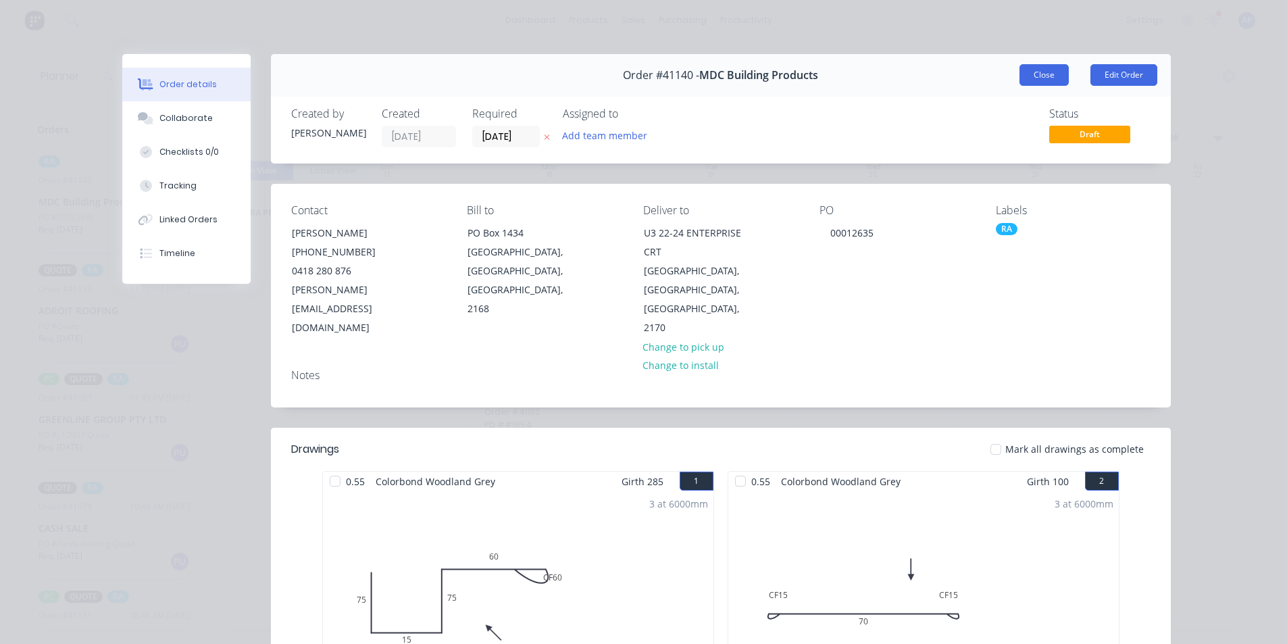
click at [1031, 70] on button "Close" at bounding box center [1043, 75] width 49 height 22
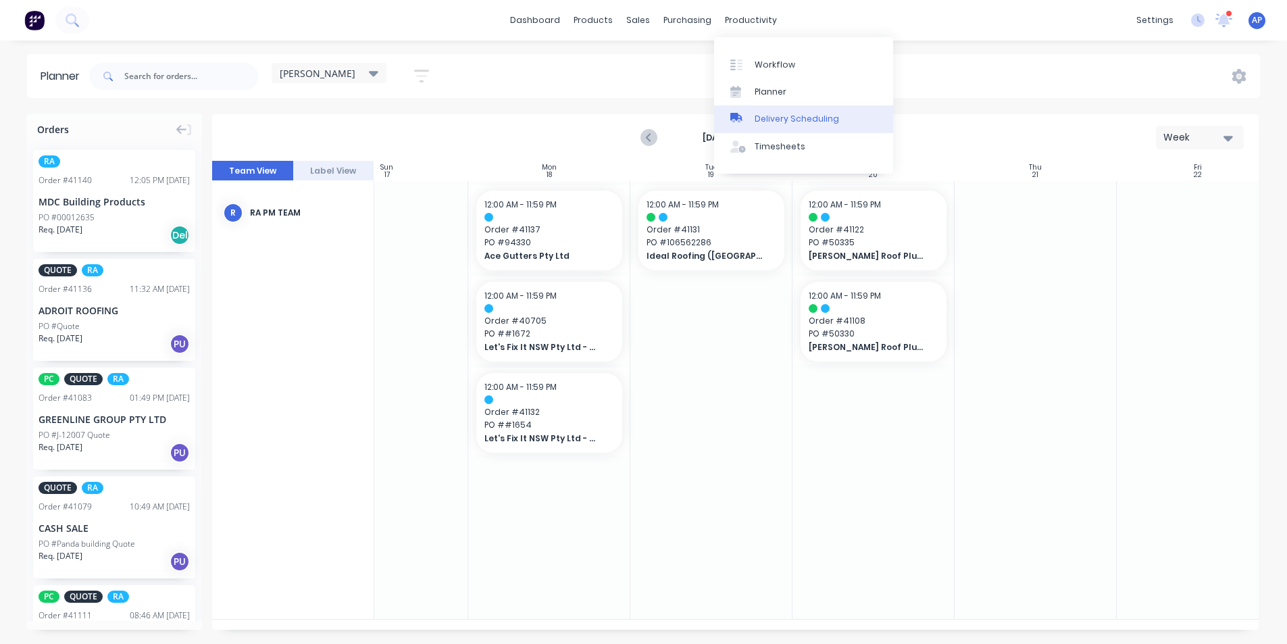
click at [766, 108] on link "Delivery Scheduling" at bounding box center [803, 118] width 179 height 27
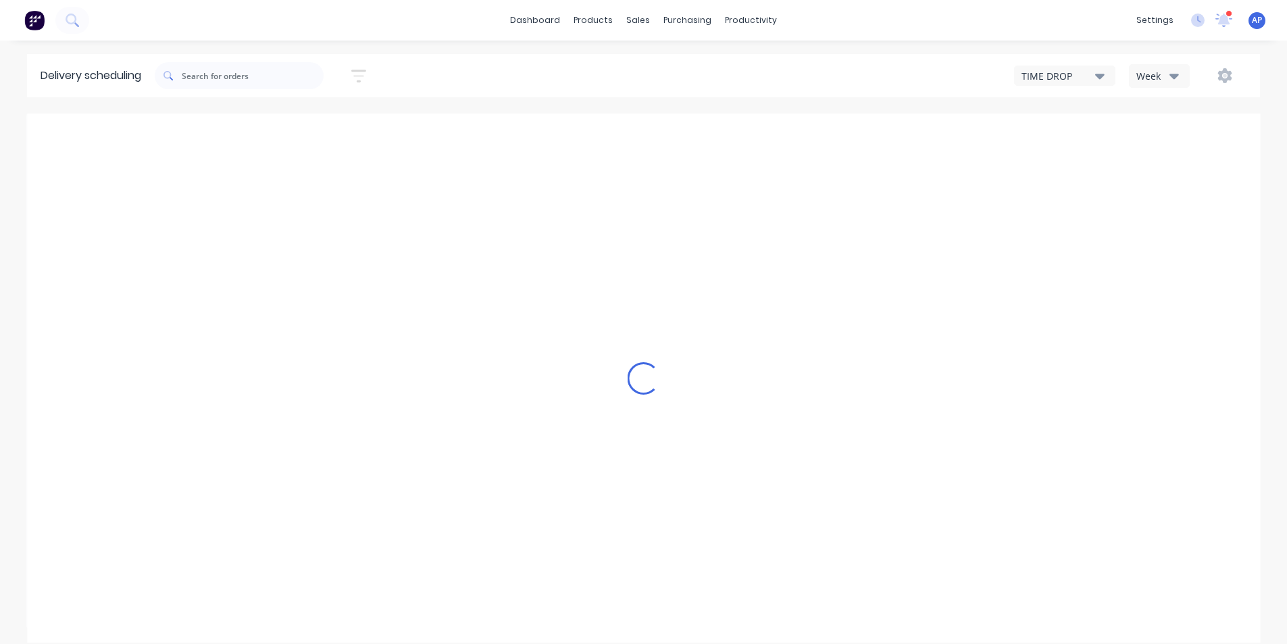
type input "[DATE] - [DATE]"
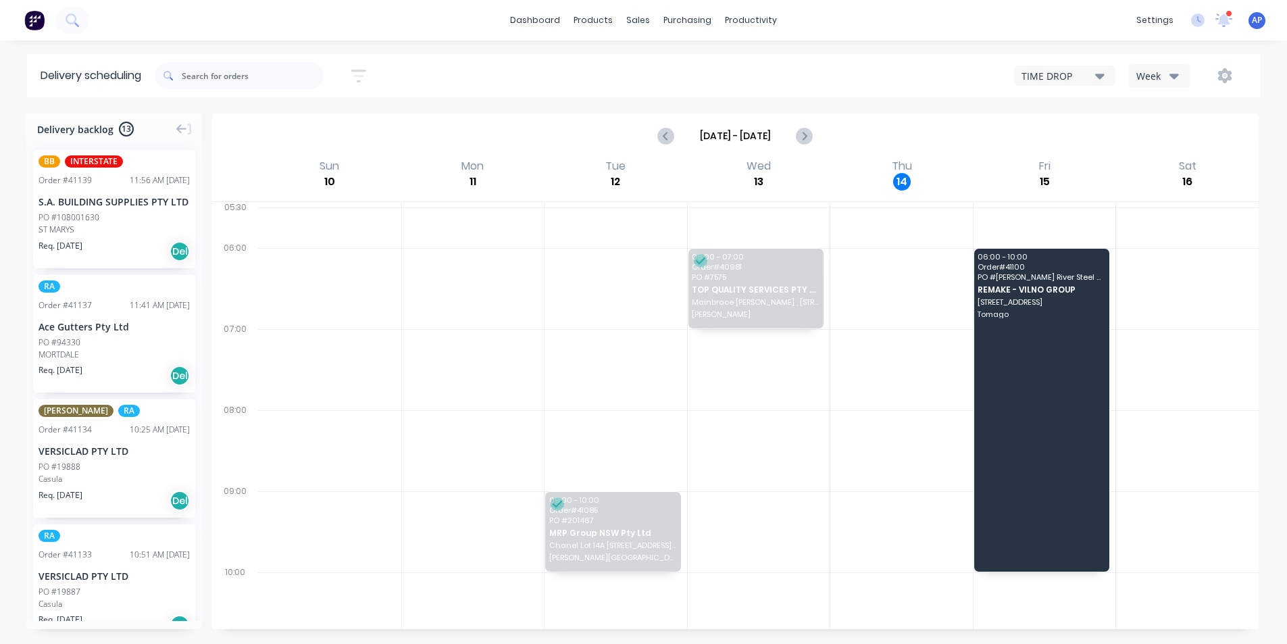
click at [750, 140] on input "[DATE] - [DATE]" at bounding box center [735, 136] width 120 height 20
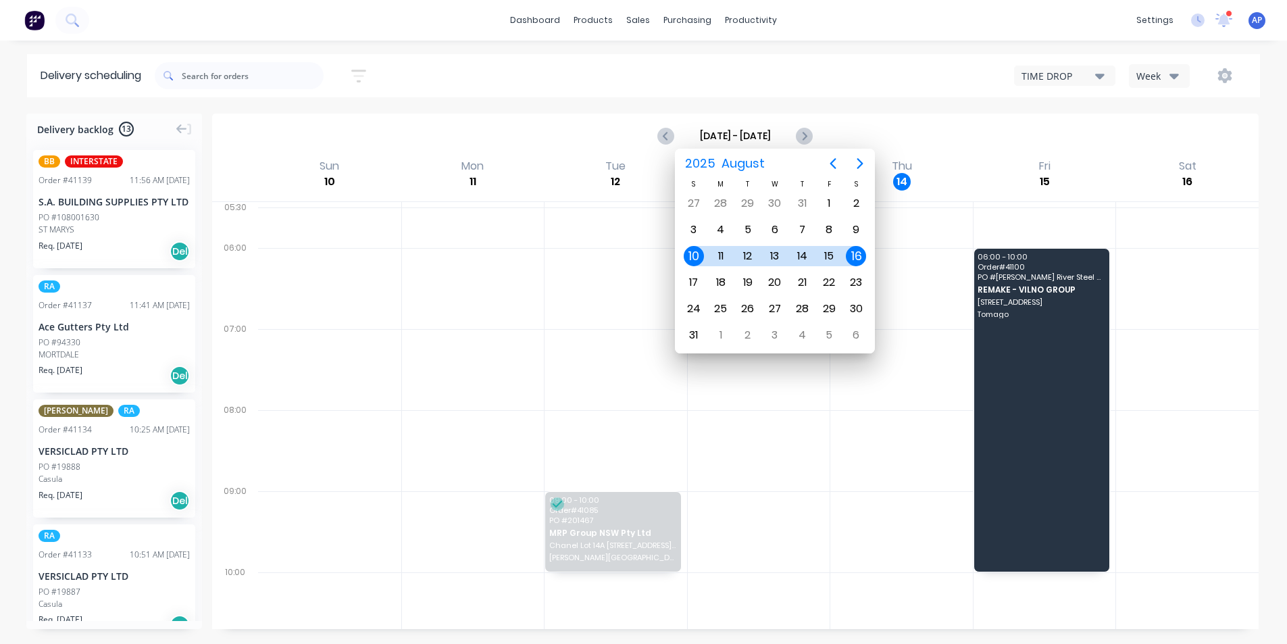
drag, startPoint x: 1161, startPoint y: 126, endPoint x: 1157, endPoint y: 110, distance: 16.7
click at [1160, 121] on div "[DATE] - [DATE]" at bounding box center [734, 136] width 1043 height 42
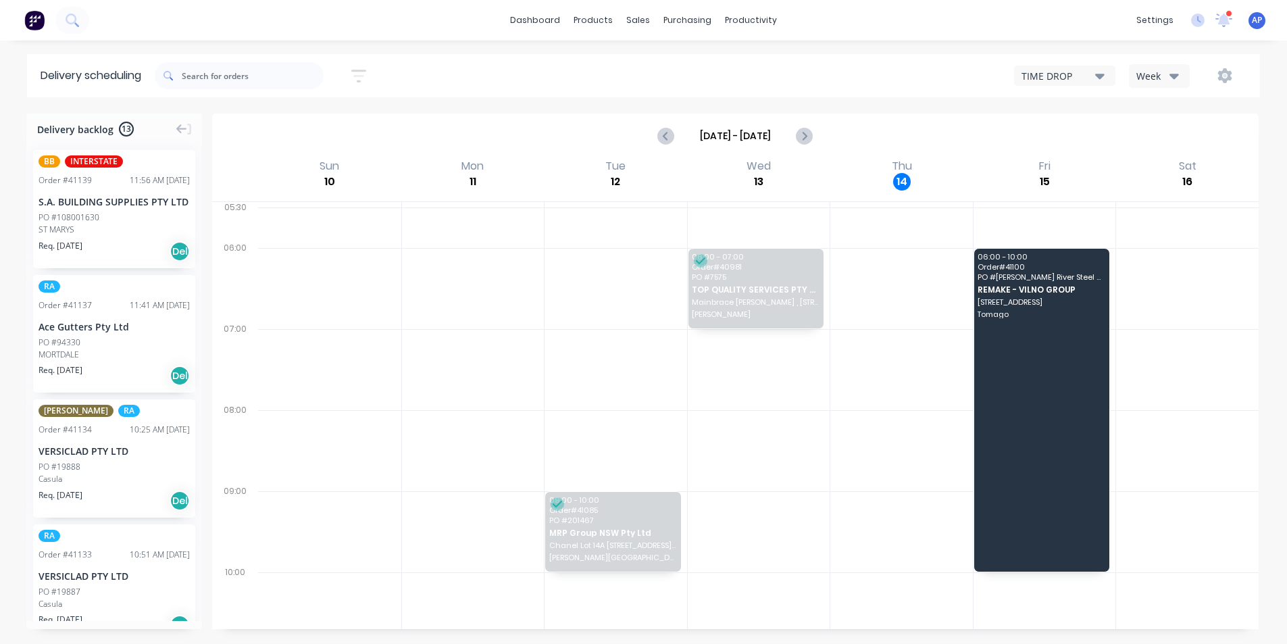
click at [1155, 76] on div "Week" at bounding box center [1155, 76] width 39 height 14
click at [1159, 136] on div "Vehicle" at bounding box center [1196, 138] width 134 height 27
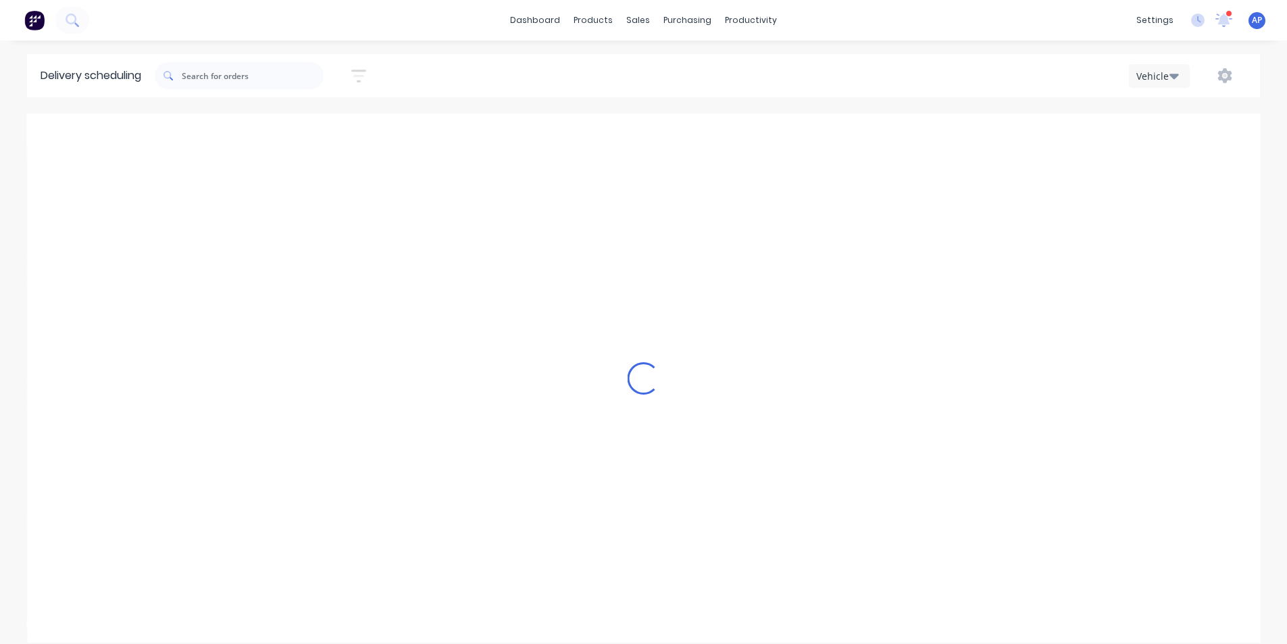
scroll to position [0, 1]
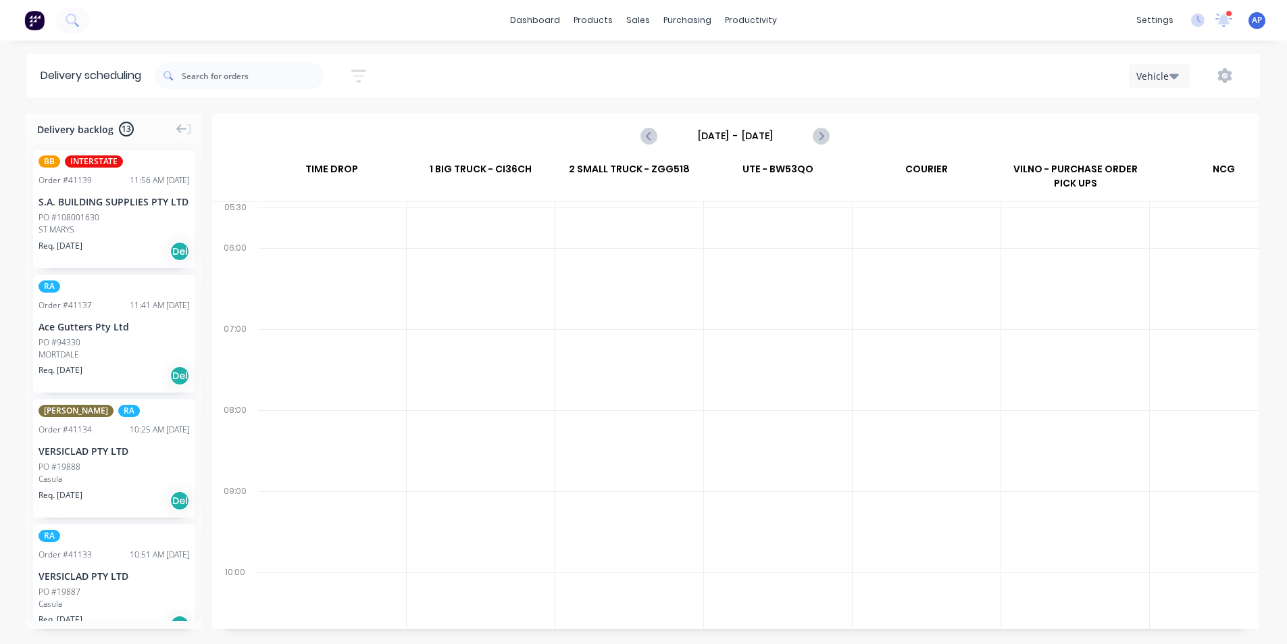
click at [787, 132] on input "[DATE] - [DATE]" at bounding box center [735, 136] width 134 height 20
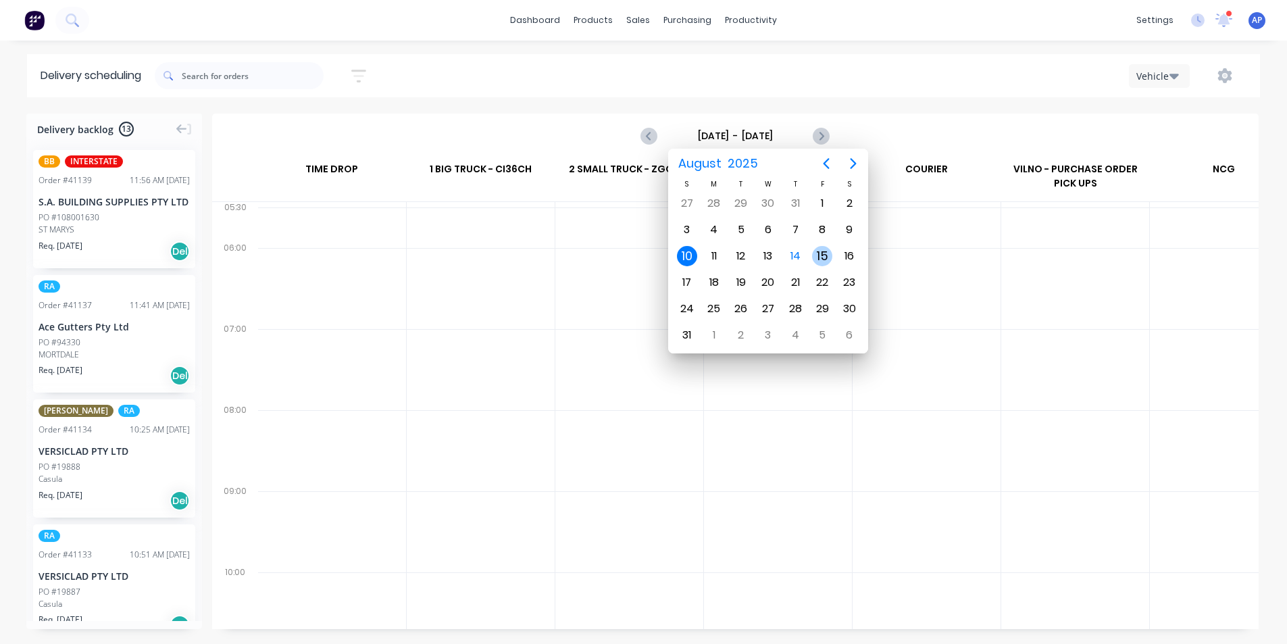
click at [815, 257] on div "15" at bounding box center [822, 256] width 20 height 20
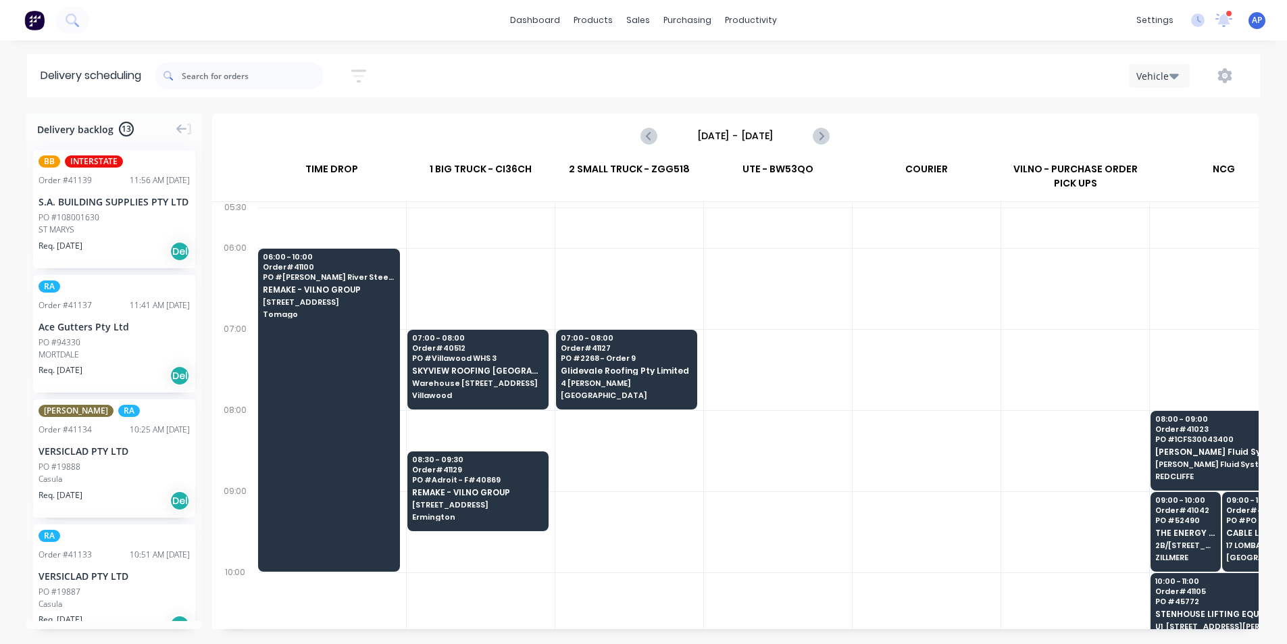
click at [943, 127] on div "[DATE] - [DATE]" at bounding box center [734, 136] width 1043 height 42
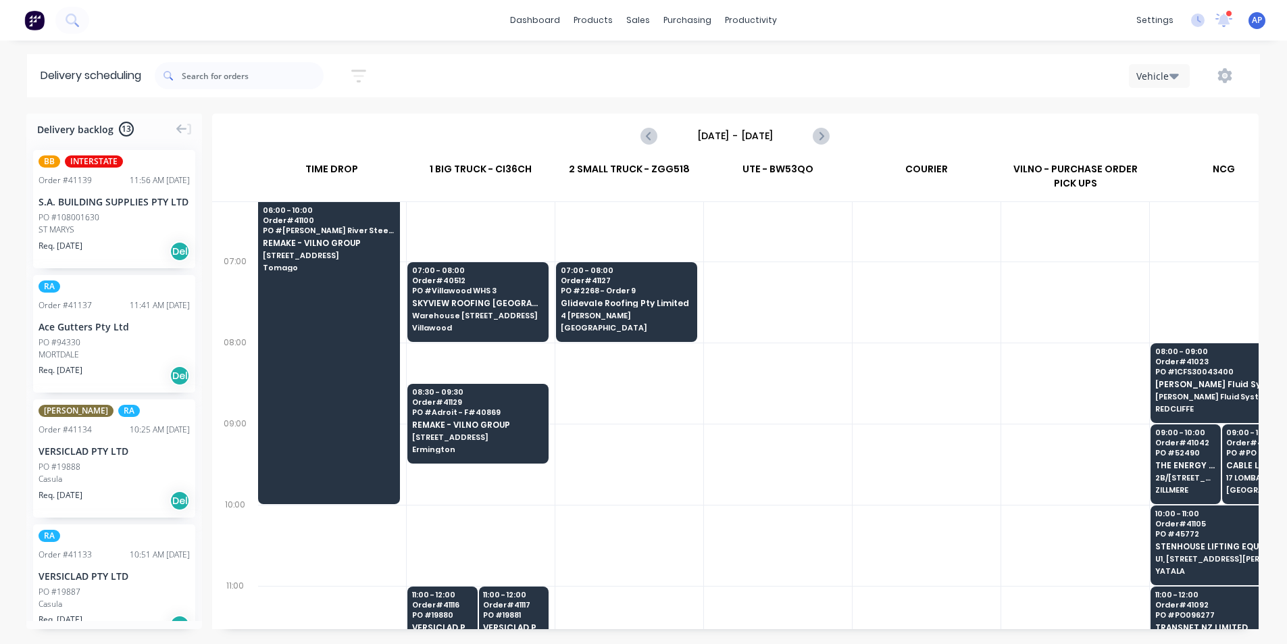
click at [904, 481] on div at bounding box center [926, 463] width 148 height 81
click at [741, 490] on div at bounding box center [778, 463] width 148 height 81
click at [649, 135] on icon "Previous page" at bounding box center [649, 135] width 6 height 11
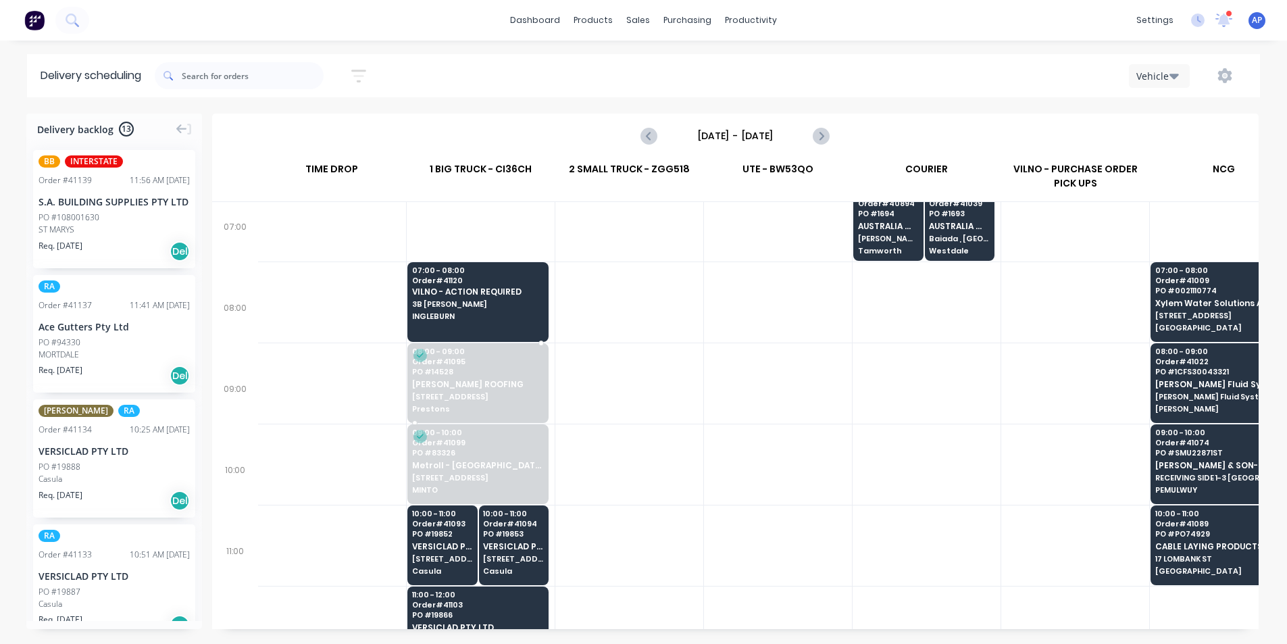
scroll to position [270, 1]
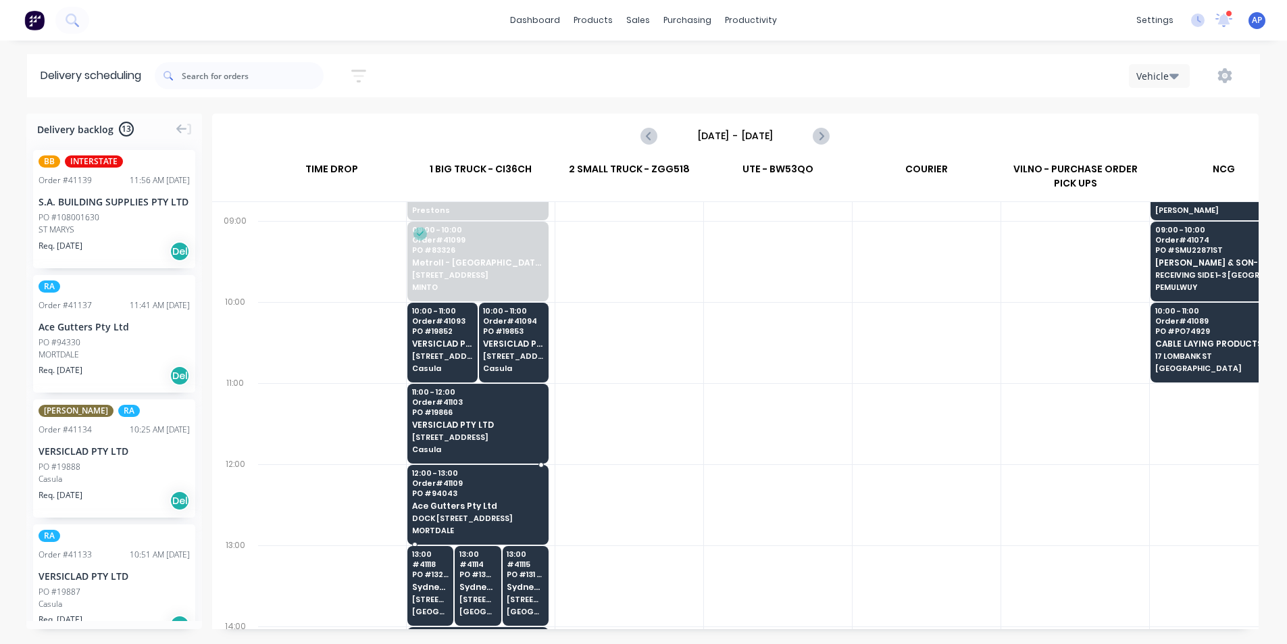
click at [507, 492] on span "PO # 94043" at bounding box center [477, 493] width 131 height 8
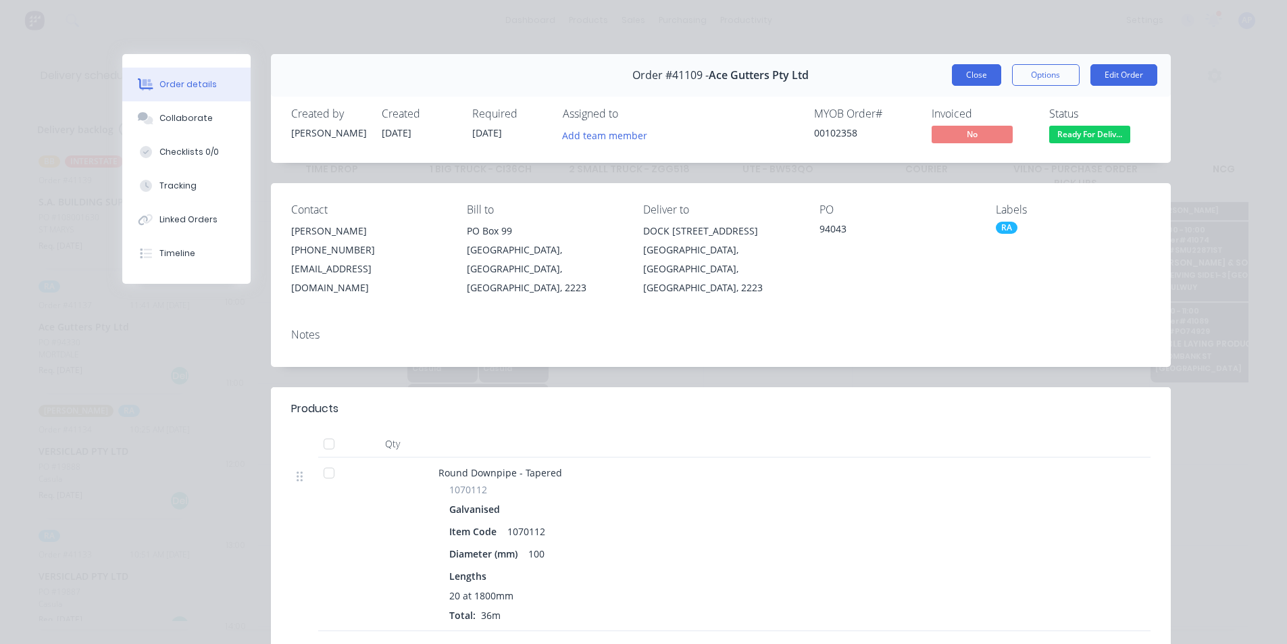
click at [982, 68] on button "Close" at bounding box center [976, 75] width 49 height 22
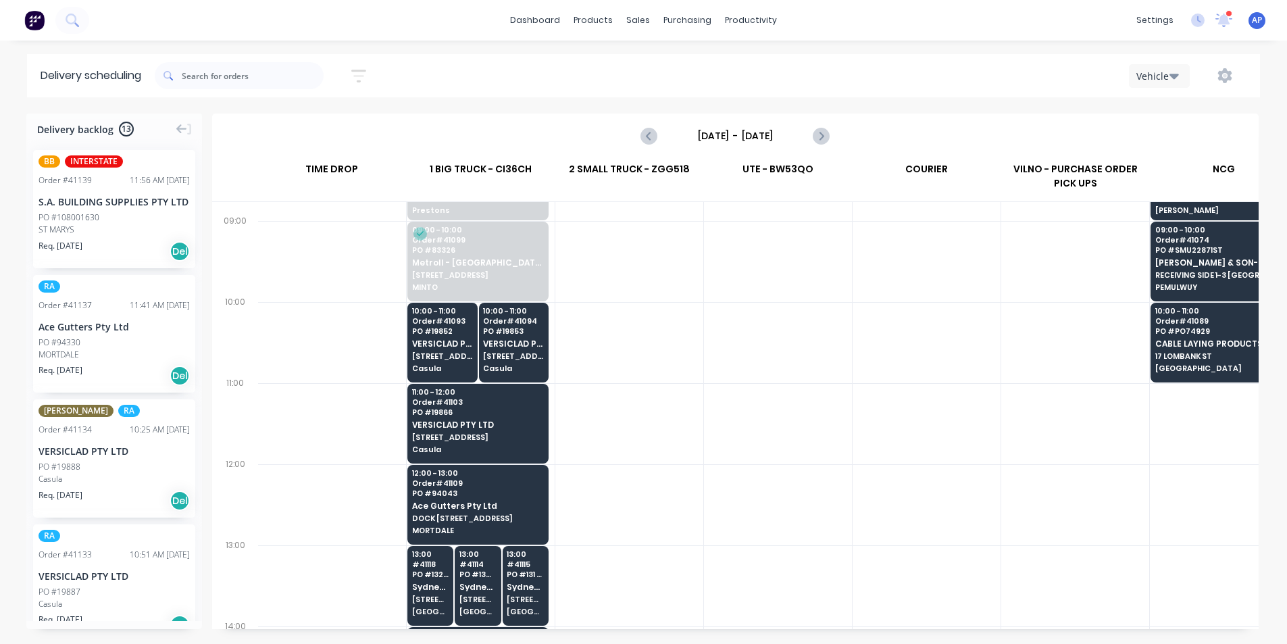
click at [846, 134] on div "Thursday - 14/08/25" at bounding box center [734, 136] width 1043 height 42
click at [815, 149] on div "Thursday - 14/08/25" at bounding box center [734, 136] width 1043 height 42
click at [819, 124] on button "Next page" at bounding box center [820, 135] width 27 height 27
type input "[DATE] - [DATE]"
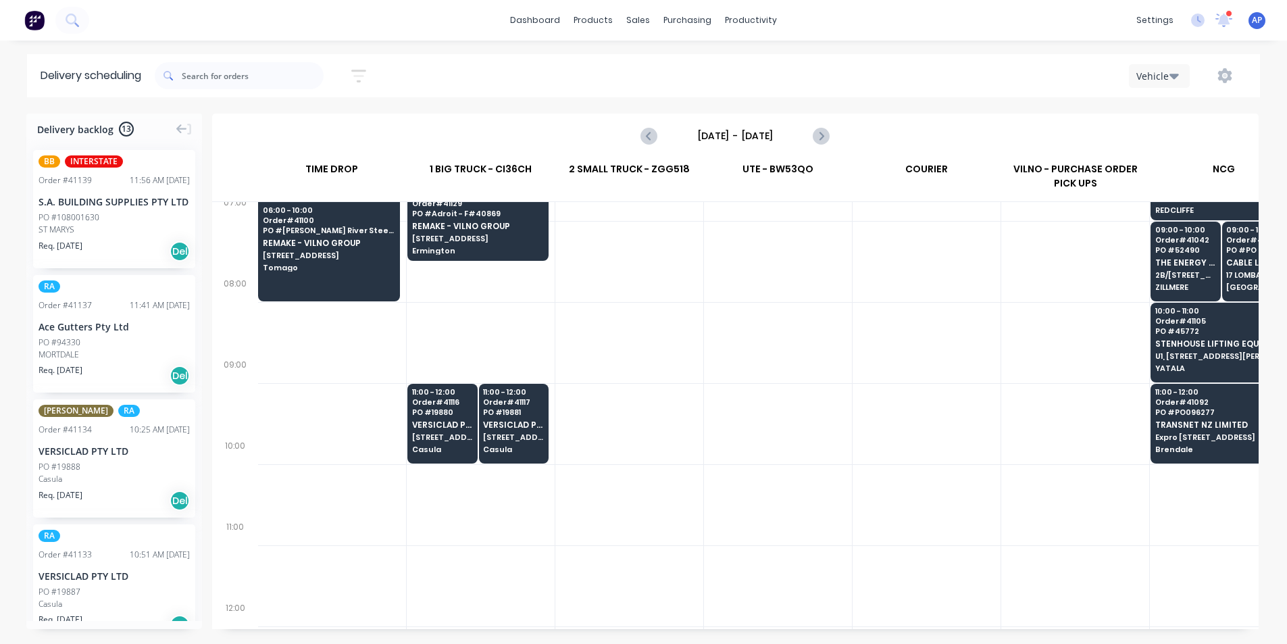
scroll to position [68, 1]
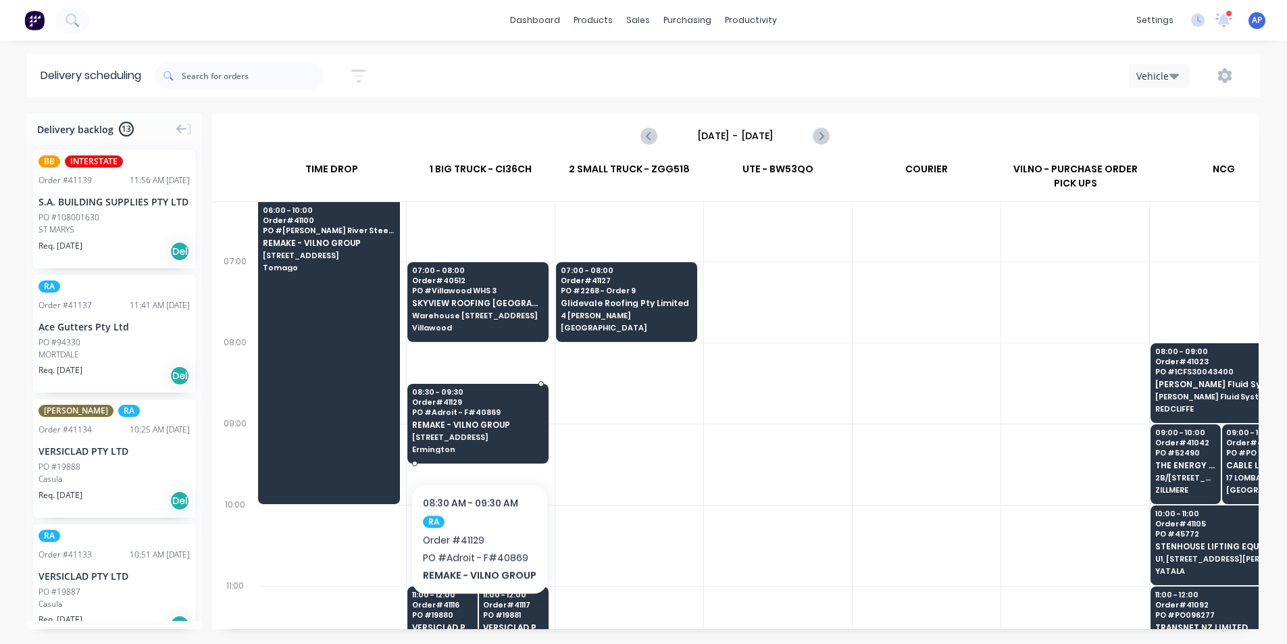
click at [477, 442] on div "08:30 - 09:30 Order # 41129 PO # Adroit - F#40869 REMAKE - VILNO GROUP 379 Kiss…" at bounding box center [478, 422] width 140 height 76
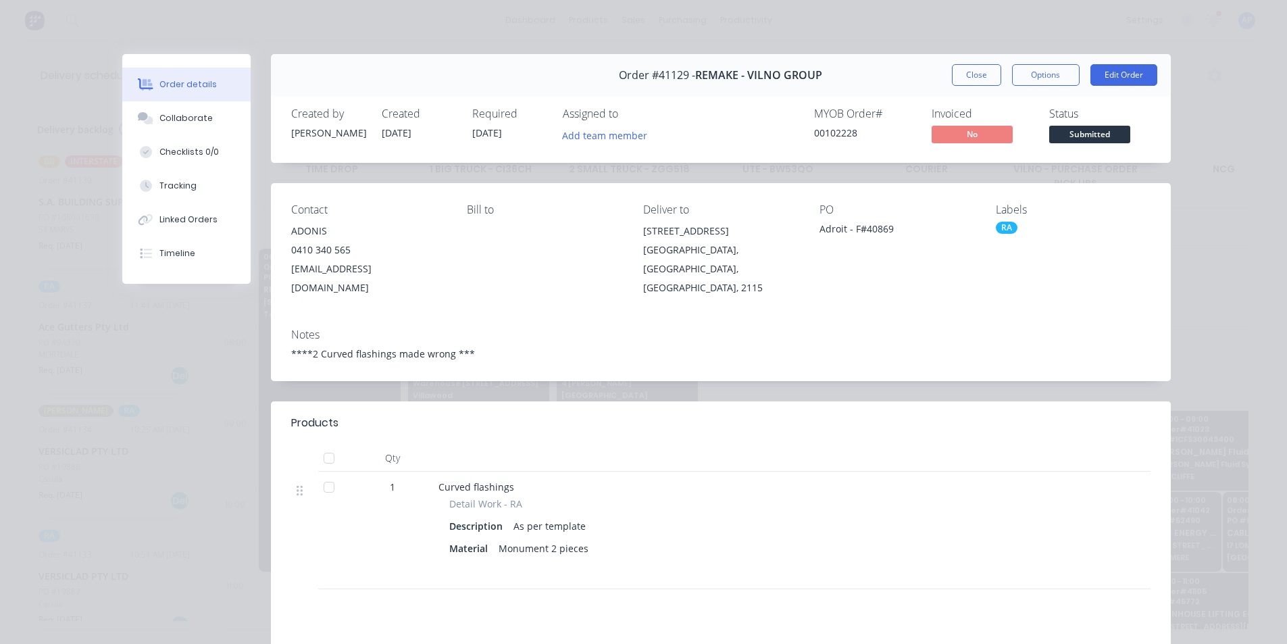
scroll to position [68, 1]
click at [956, 84] on button "Close" at bounding box center [976, 75] width 49 height 22
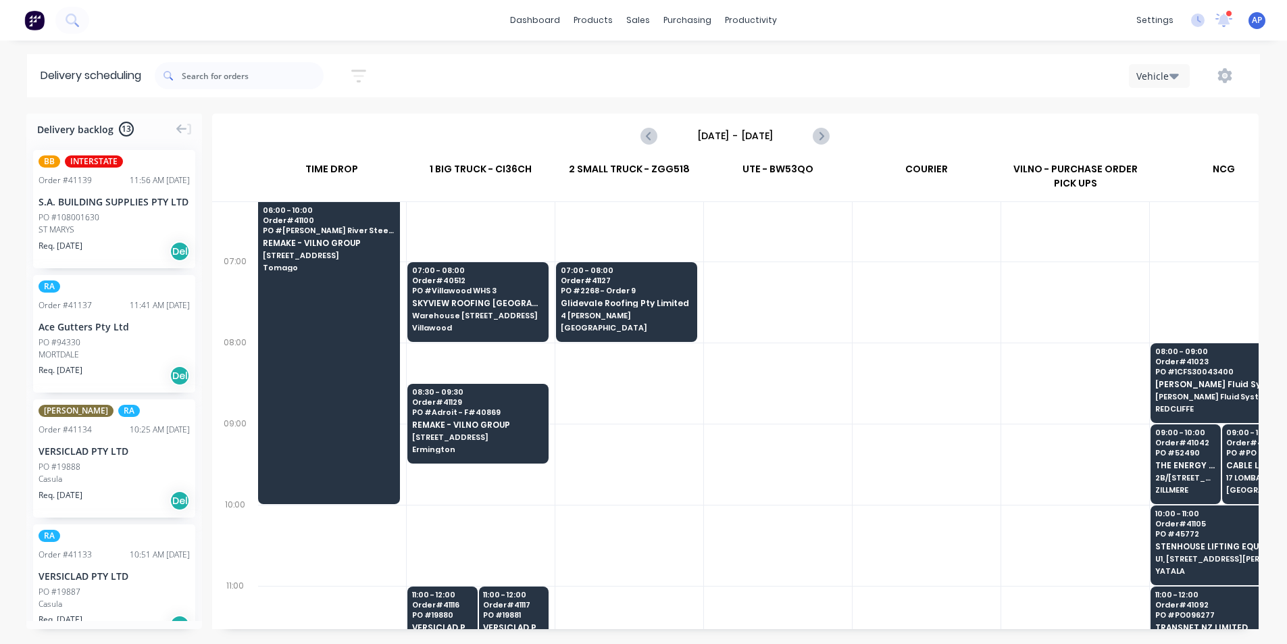
click at [956, 339] on div at bounding box center [926, 301] width 148 height 81
click at [780, 442] on div at bounding box center [778, 463] width 148 height 81
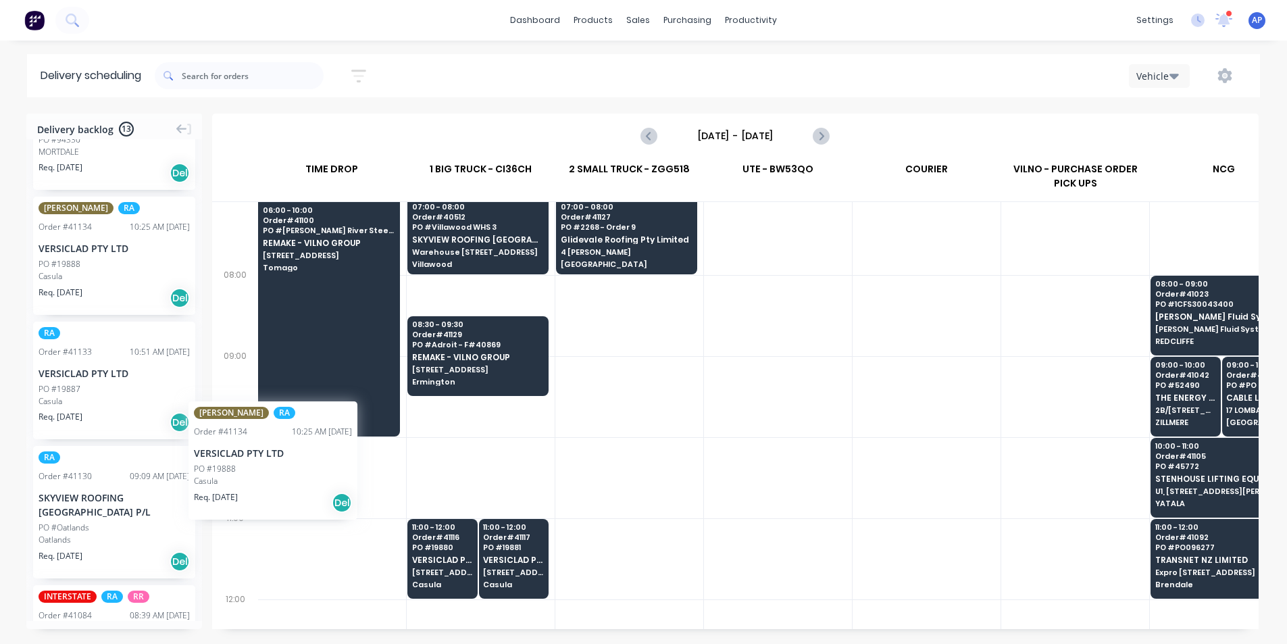
scroll to position [135, 0]
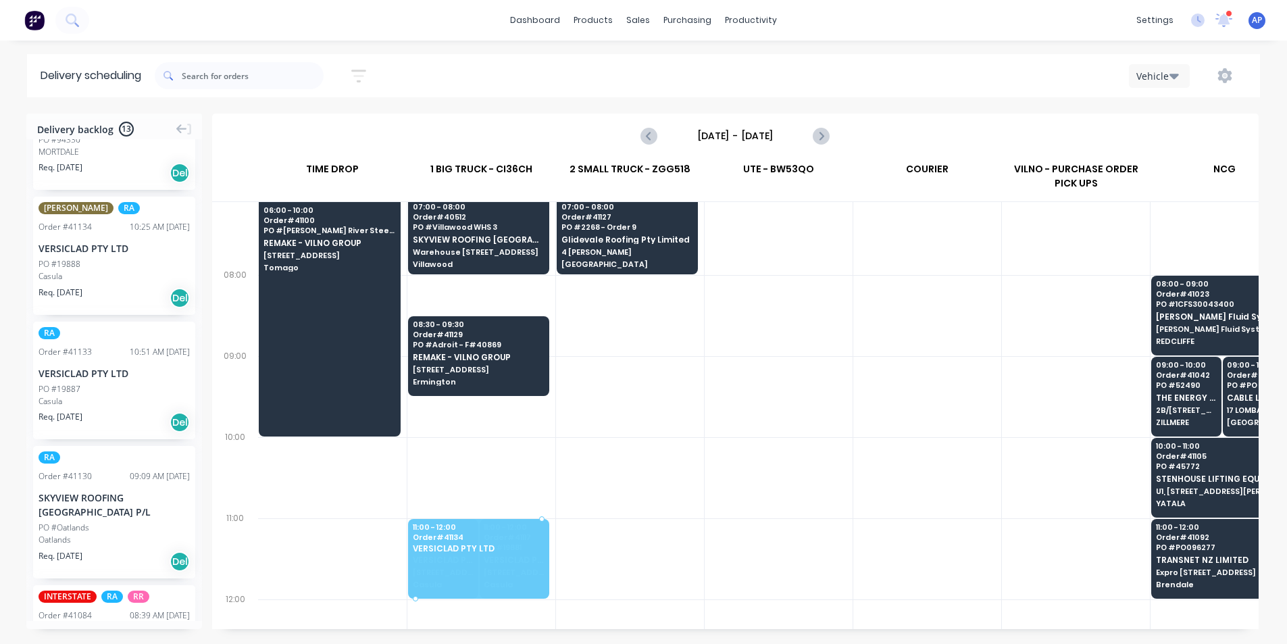
drag, startPoint x: 88, startPoint y: 288, endPoint x: 497, endPoint y: 552, distance: 486.9
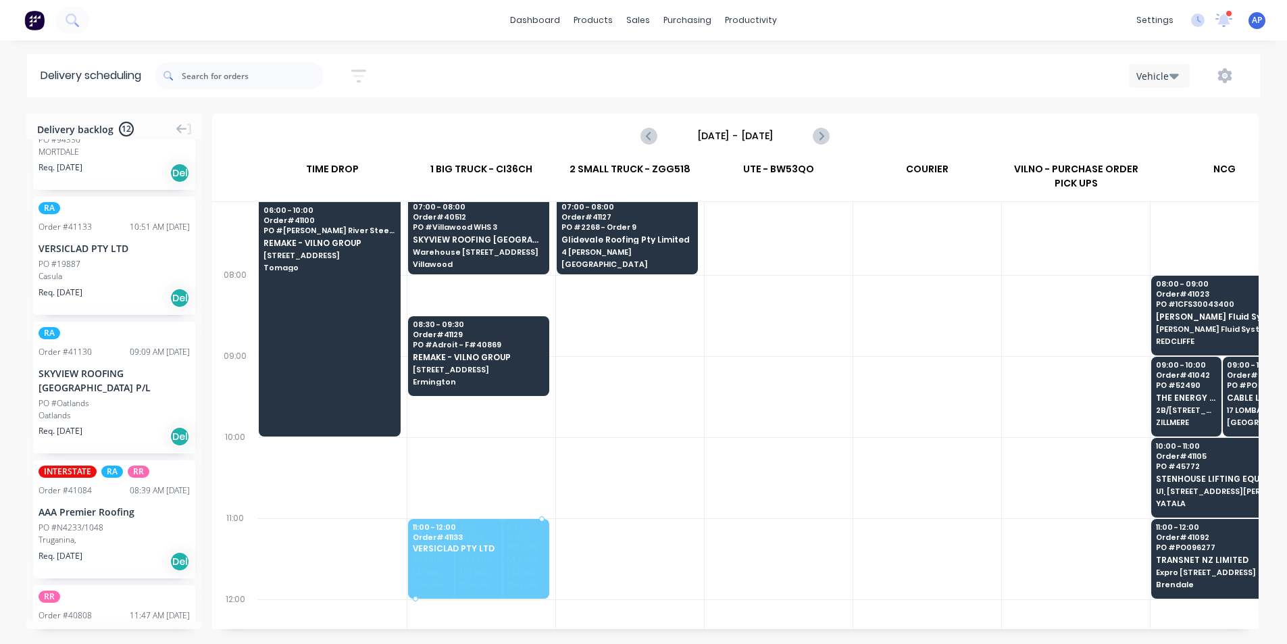
drag, startPoint x: 138, startPoint y: 290, endPoint x: 452, endPoint y: 556, distance: 412.0
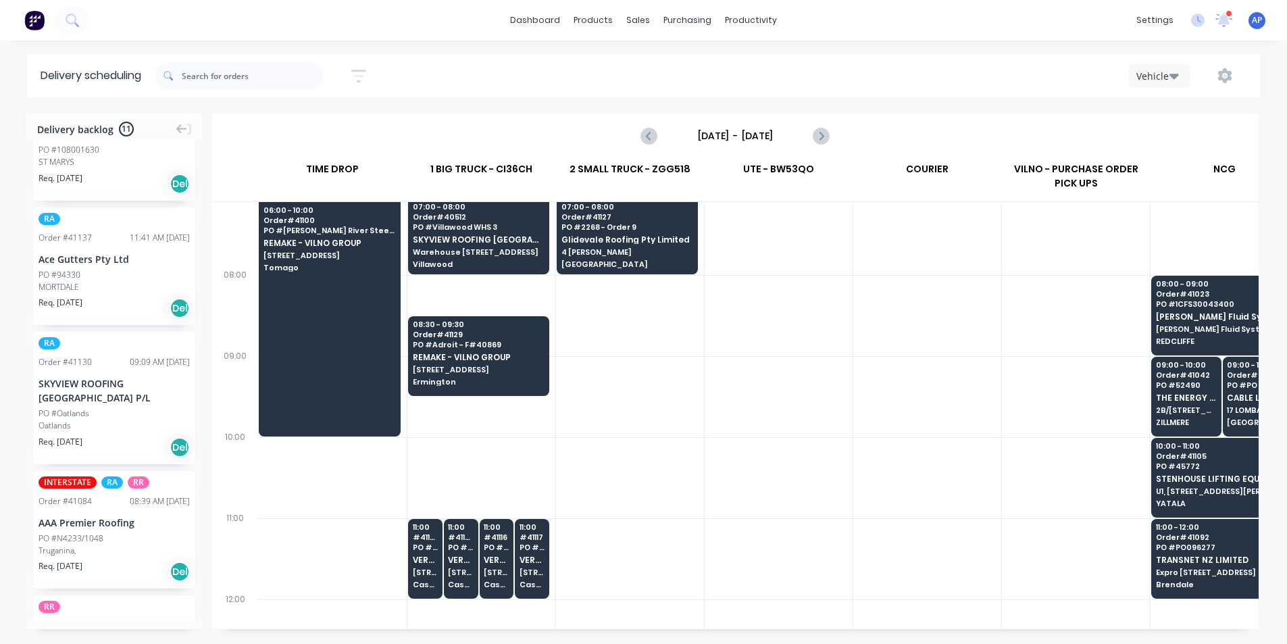
scroll to position [0, 0]
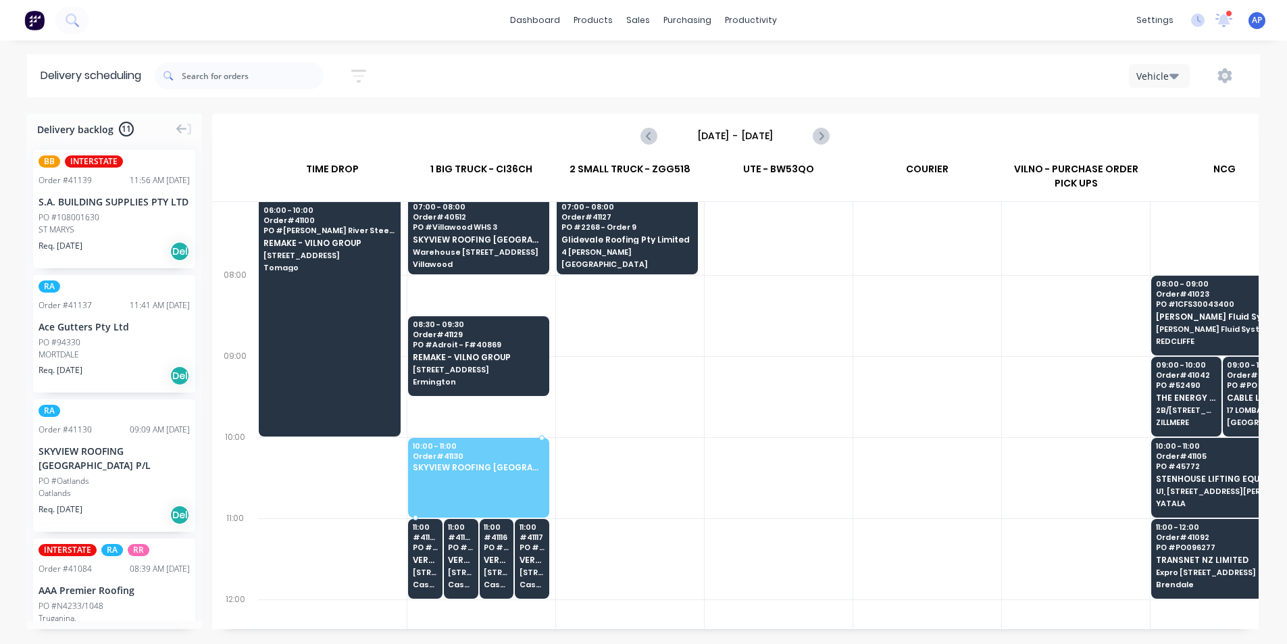
drag, startPoint x: 86, startPoint y: 506, endPoint x: 534, endPoint y: 451, distance: 451.8
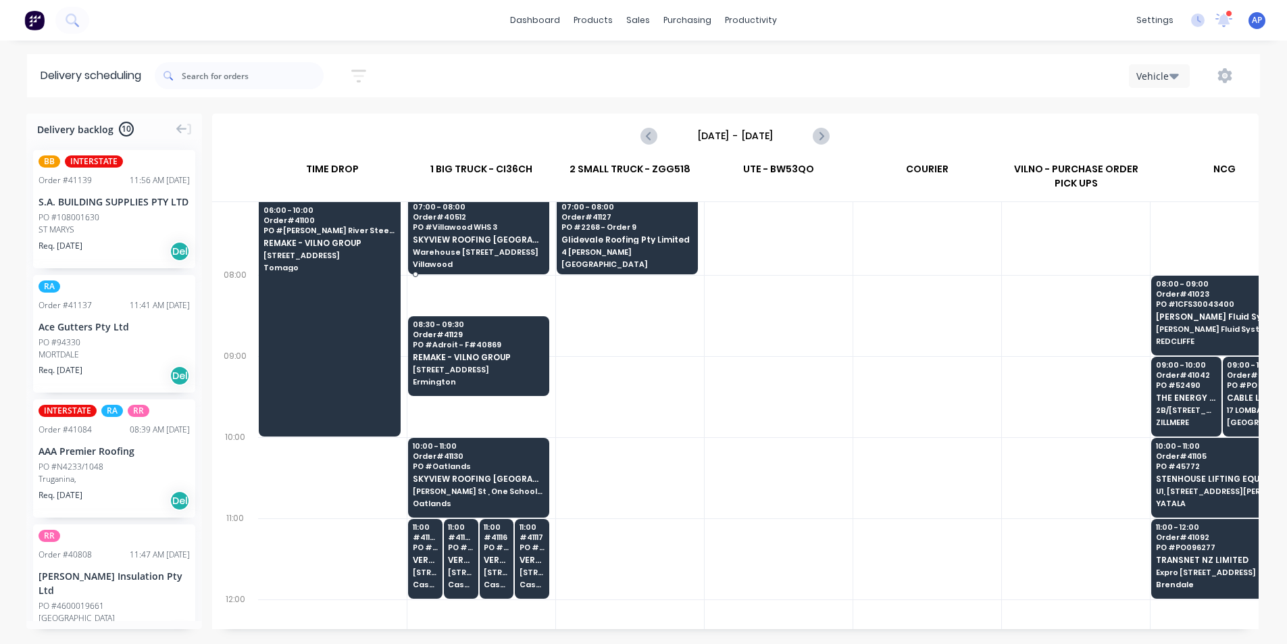
click at [446, 234] on div "07:00 - 08:00 Order # 40512 PO # Villawood WHS 3 SKYVIEW ROOFING AUSTRALIA P/L …" at bounding box center [479, 237] width 140 height 76
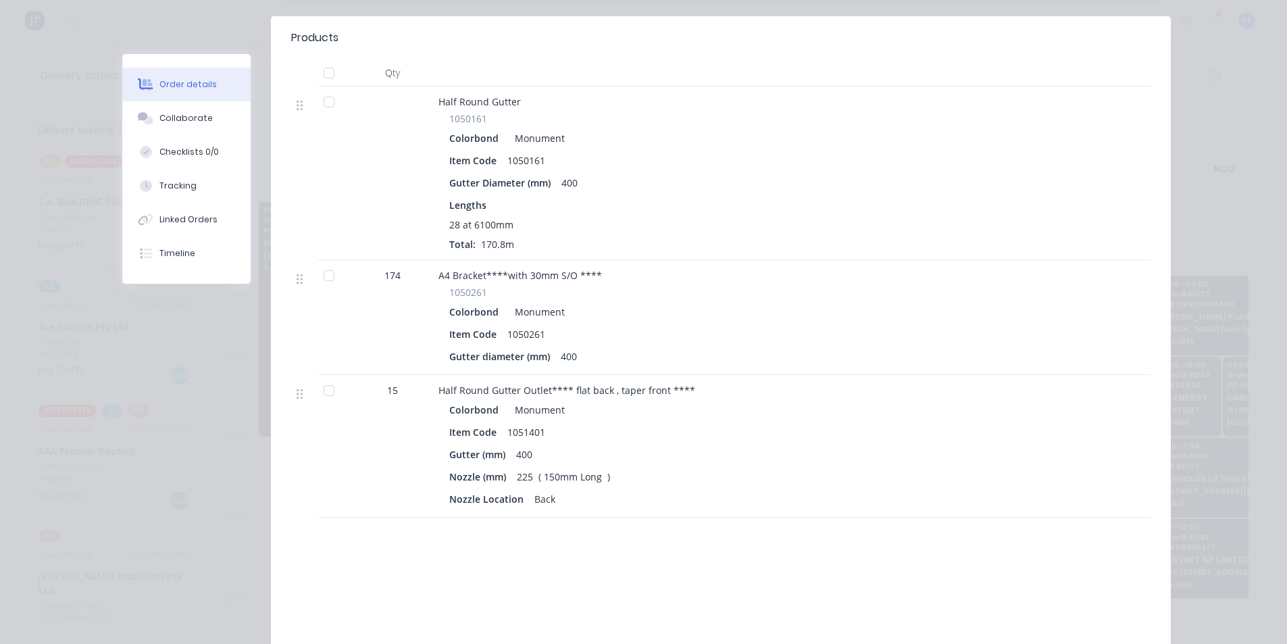
scroll to position [405, 0]
click at [767, 488] on div "Nozzle Location Back" at bounding box center [703, 498] width 508 height 20
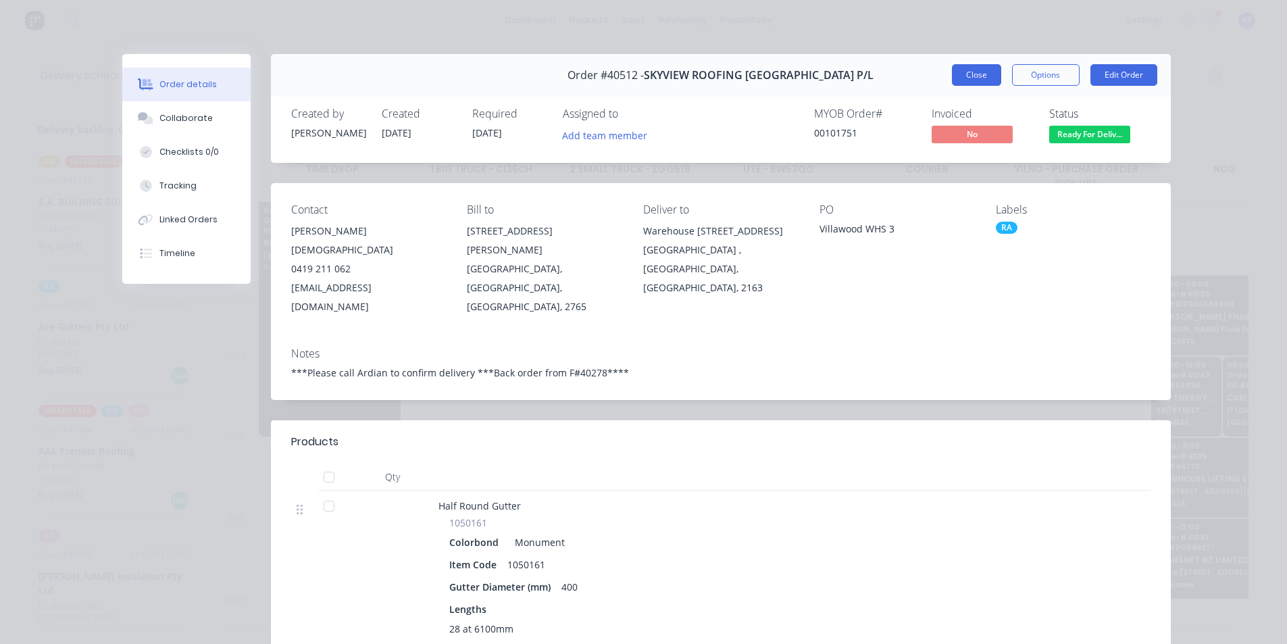
click at [971, 72] on button "Close" at bounding box center [976, 75] width 49 height 22
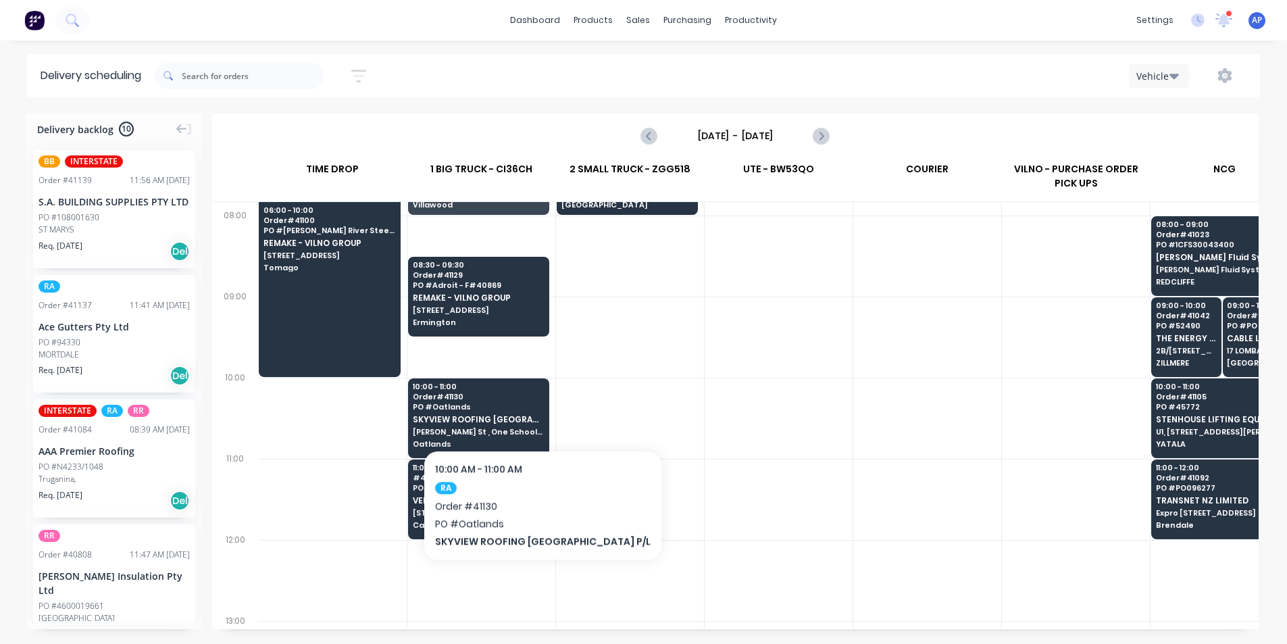
scroll to position [59, 0]
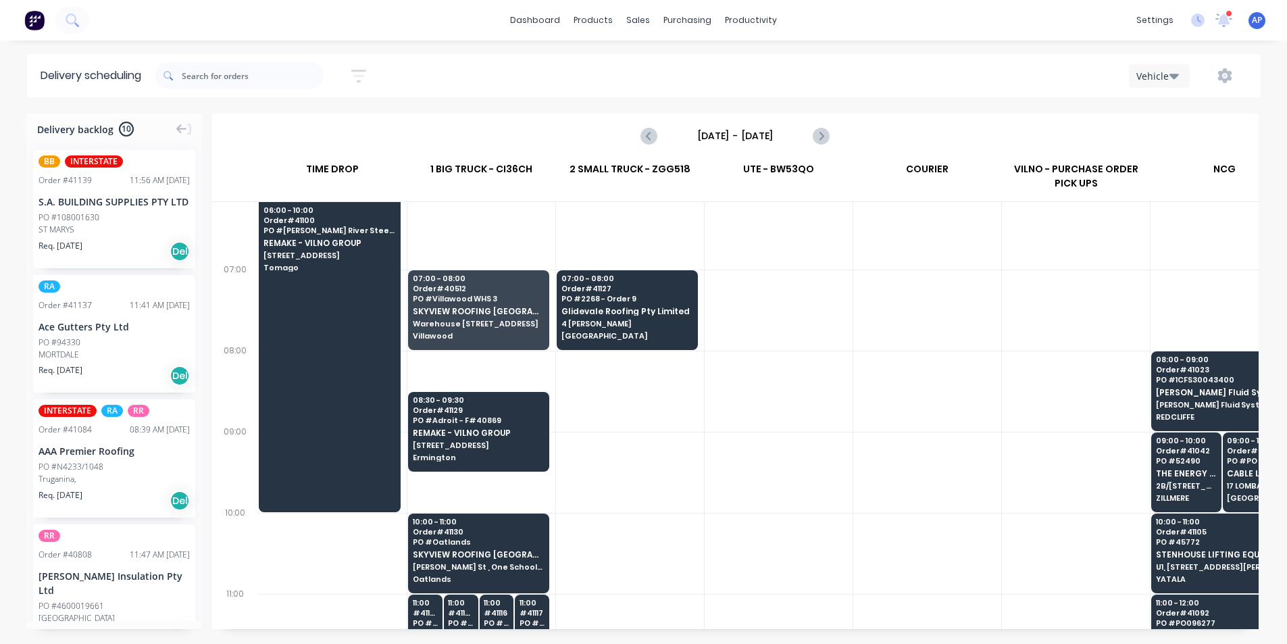
click at [733, 468] on div at bounding box center [778, 472] width 148 height 81
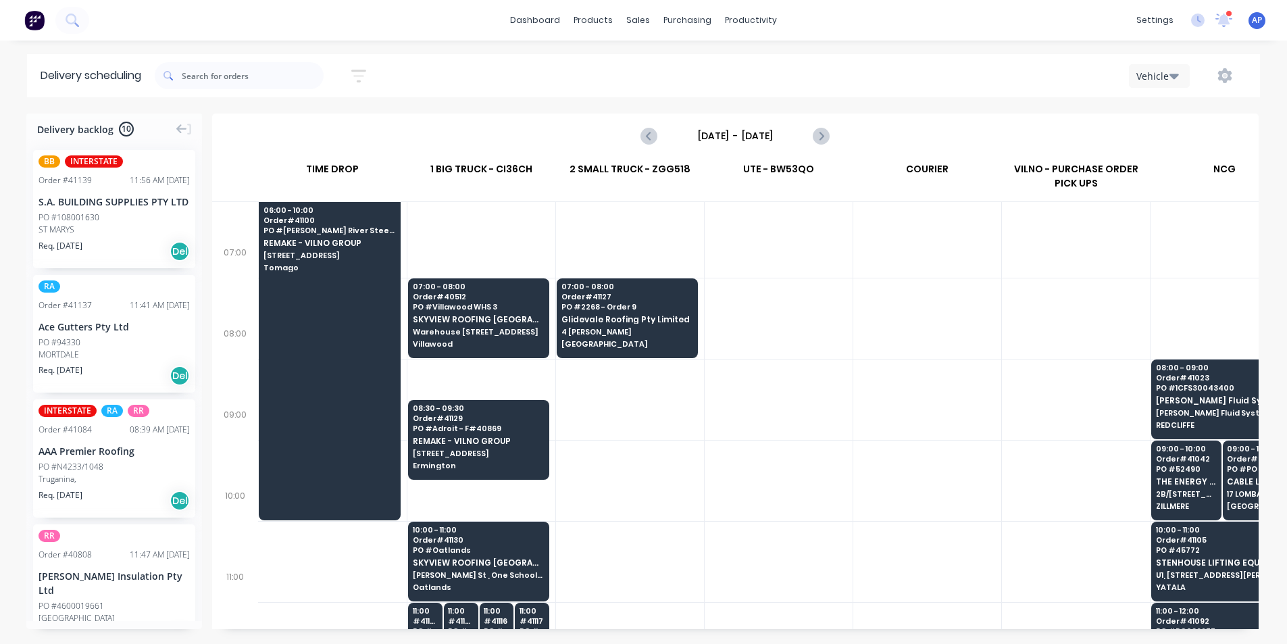
scroll to position [0, 0]
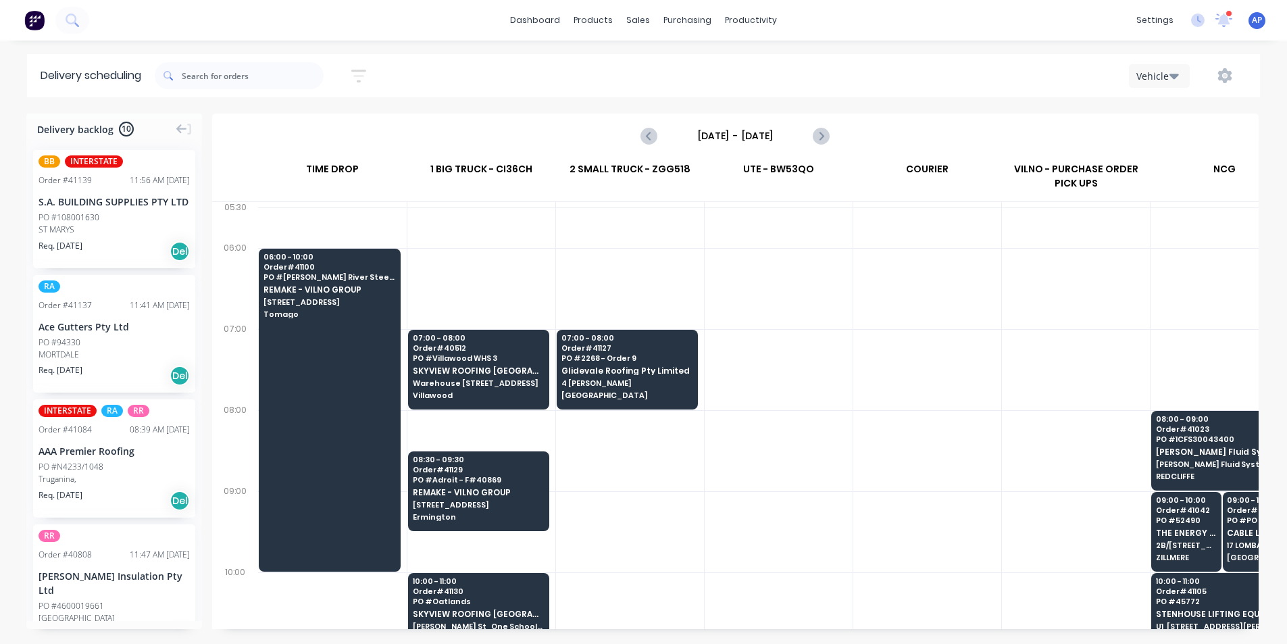
click at [1031, 505] on div at bounding box center [1076, 531] width 148 height 81
click at [1024, 306] on div at bounding box center [1076, 288] width 148 height 81
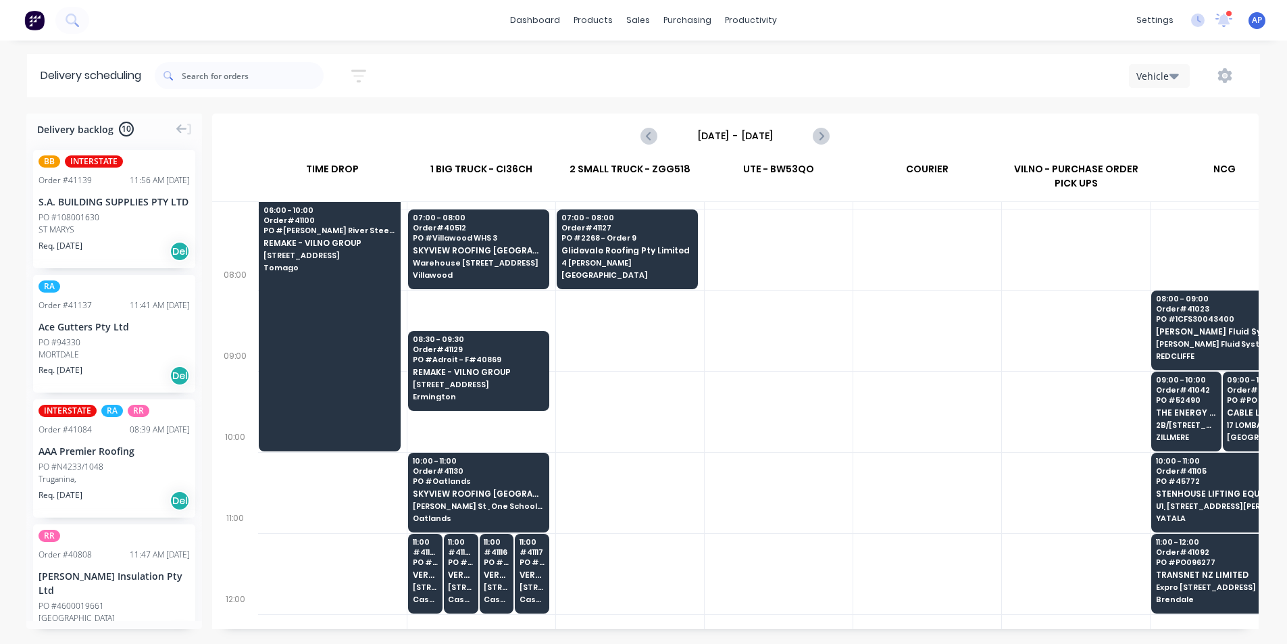
scroll to position [135, 0]
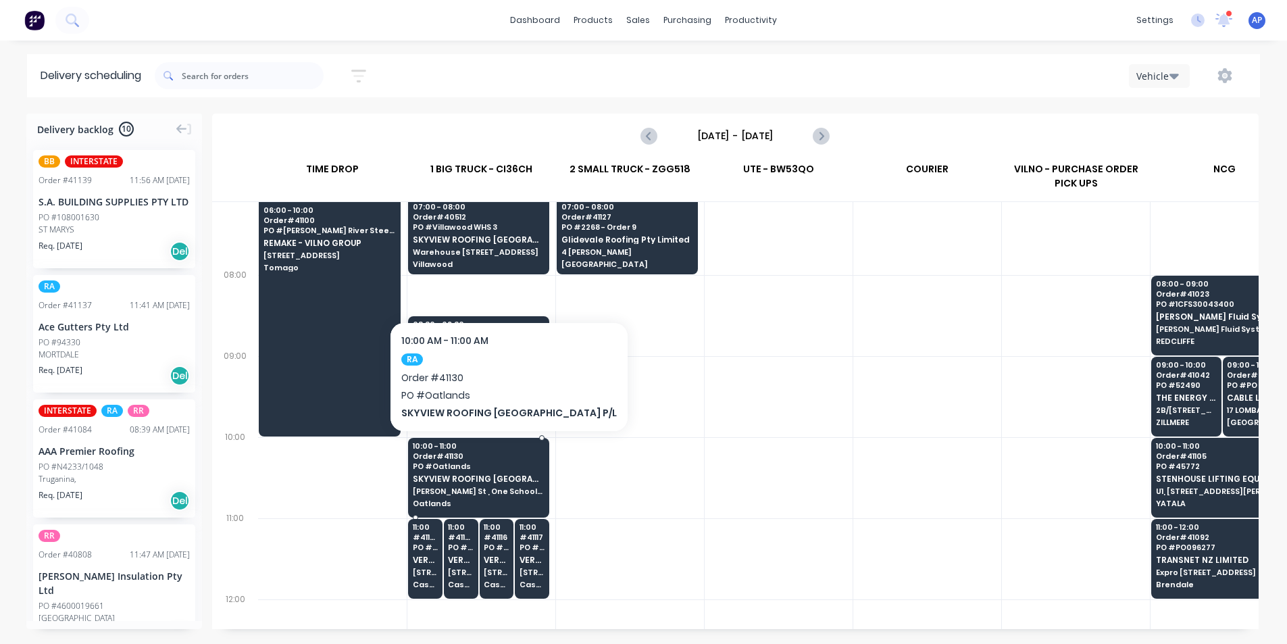
click at [415, 473] on div "10:00 - 11:00 Order # 41130 PO # Oatlands SKYVIEW ROOFING AUSTRALIA P/L Gibbons…" at bounding box center [479, 476] width 140 height 76
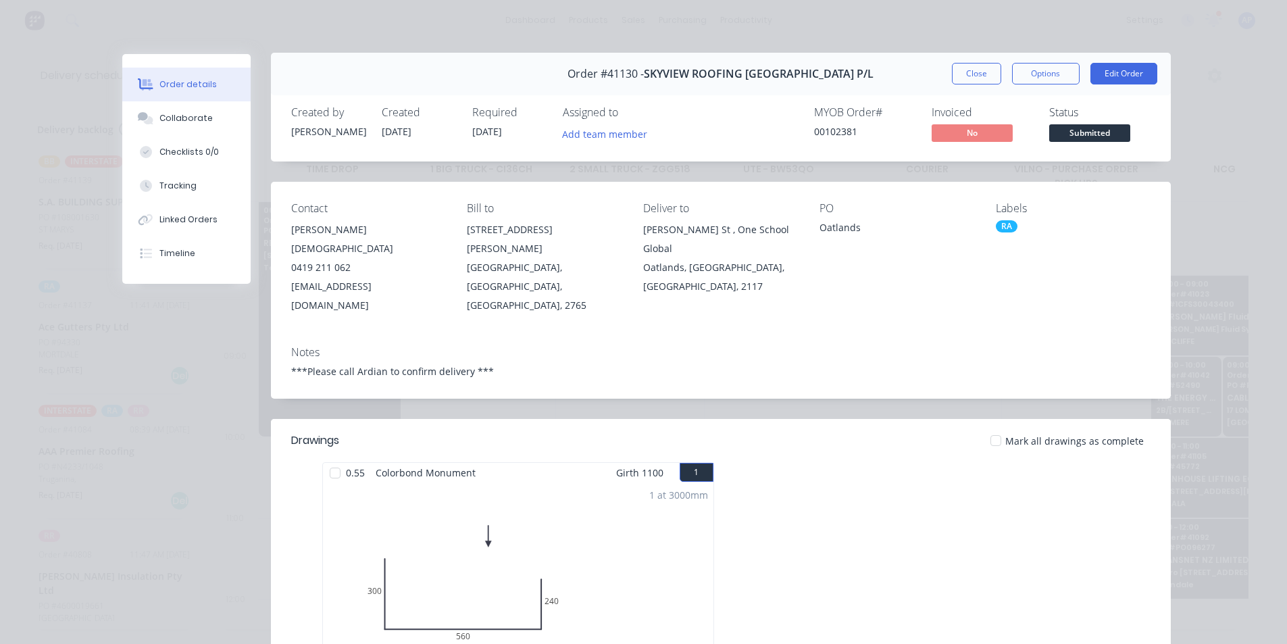
scroll to position [0, 0]
click at [959, 69] on button "Close" at bounding box center [976, 75] width 49 height 22
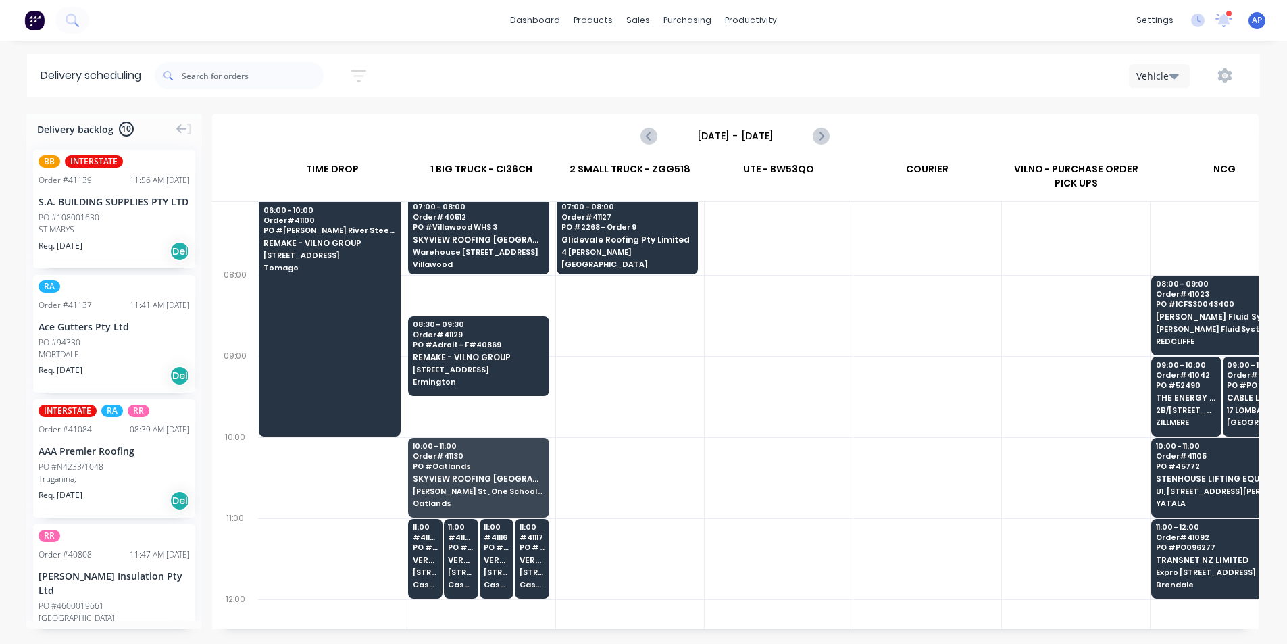
click at [724, 486] on div at bounding box center [778, 477] width 148 height 81
click at [806, 400] on div at bounding box center [778, 396] width 148 height 81
click at [825, 380] on div at bounding box center [778, 396] width 148 height 81
click at [1052, 427] on div at bounding box center [1076, 396] width 148 height 81
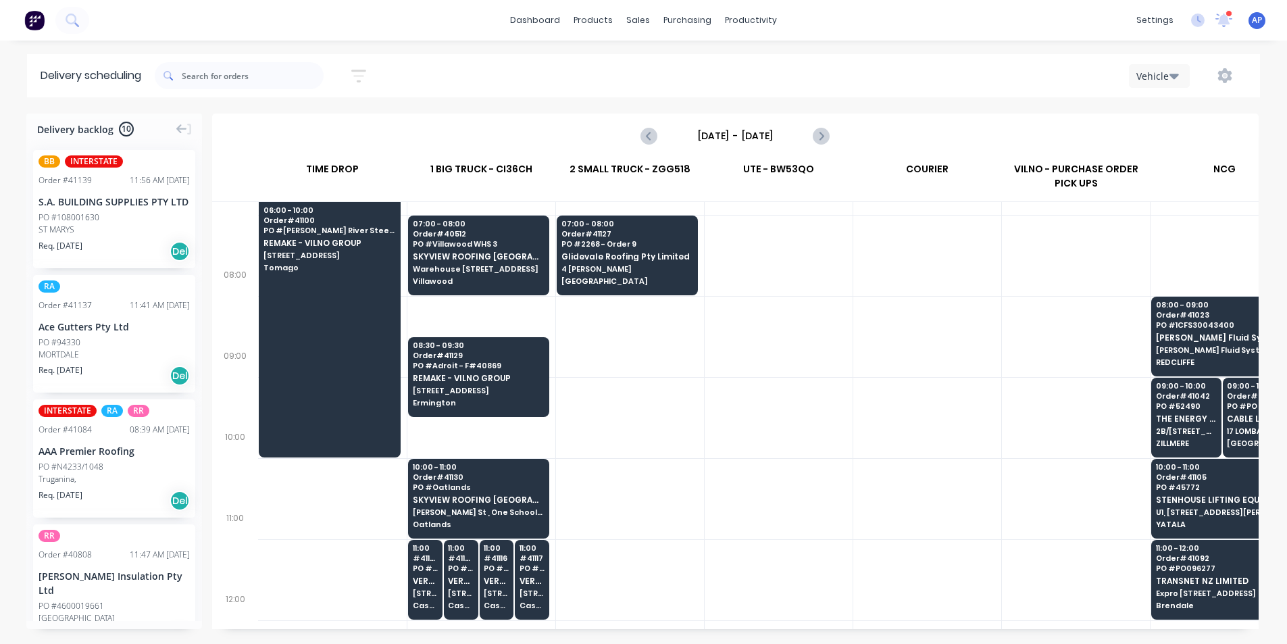
scroll to position [135, 0]
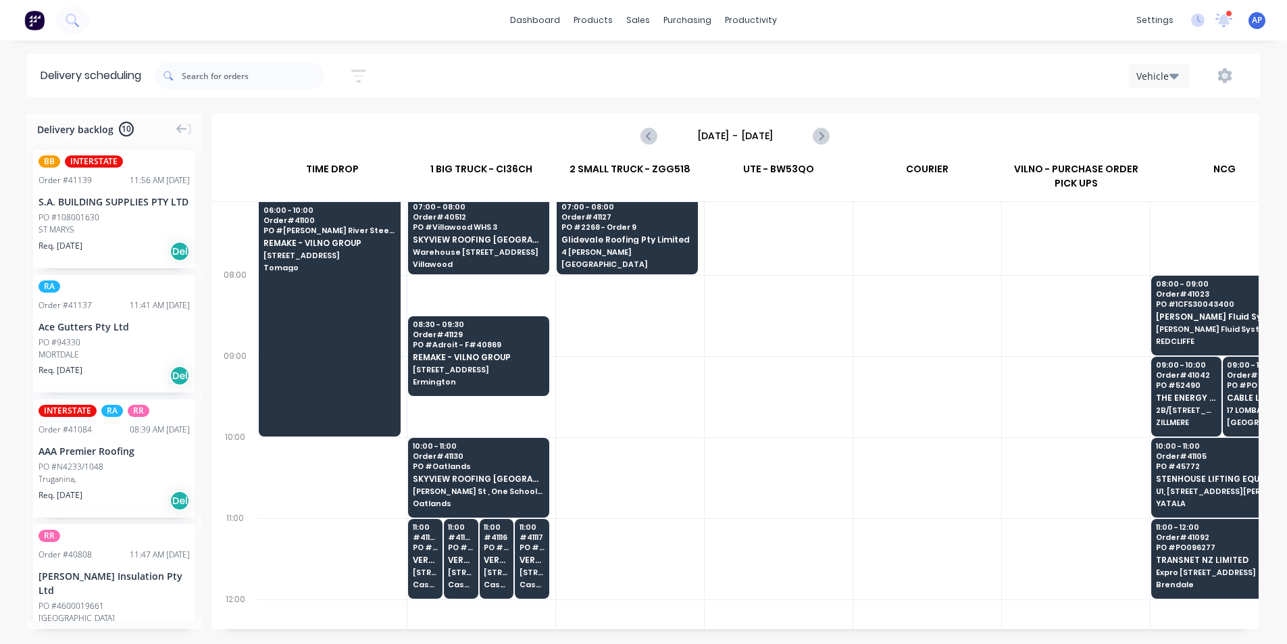
click at [752, 349] on div at bounding box center [778, 315] width 148 height 81
click at [837, 463] on div at bounding box center [778, 477] width 148 height 81
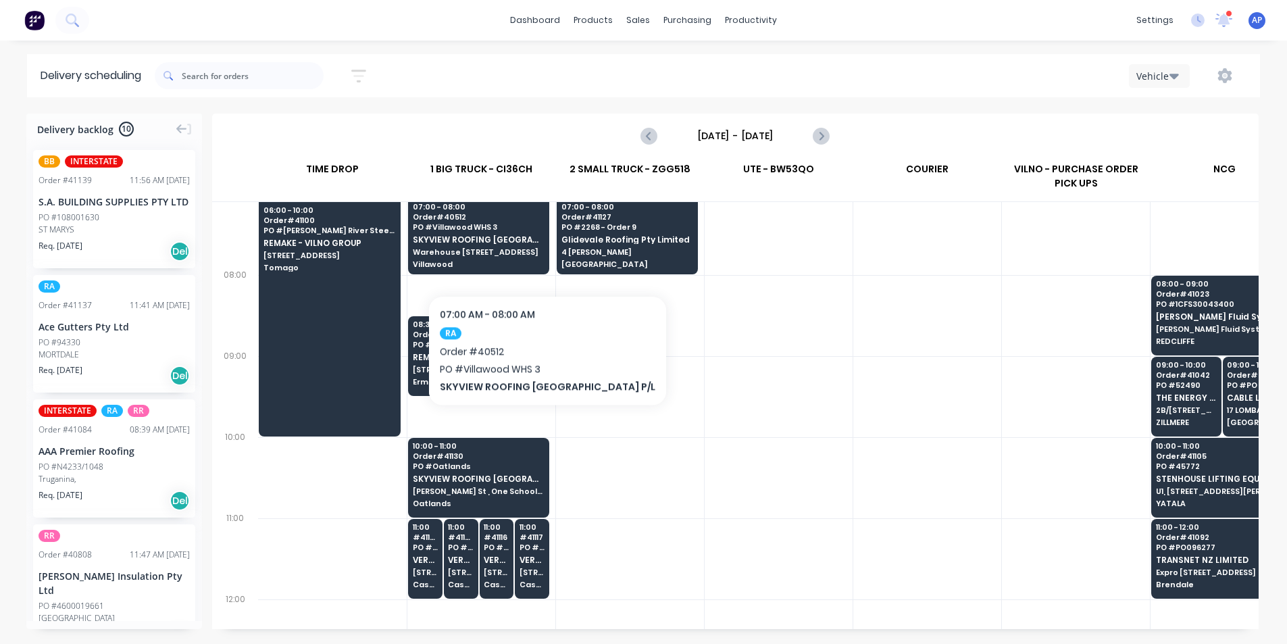
click at [817, 388] on div at bounding box center [778, 396] width 148 height 81
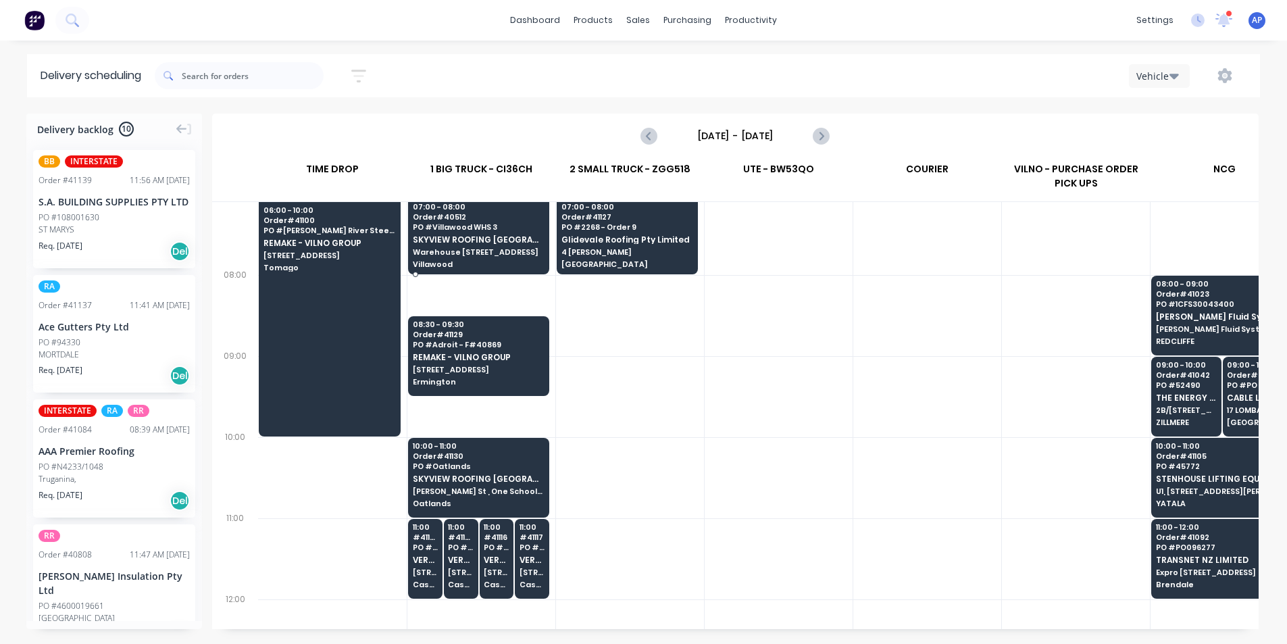
click at [482, 255] on span "Warehouse 3 , 9 Birmingham Ave" at bounding box center [478, 252] width 131 height 8
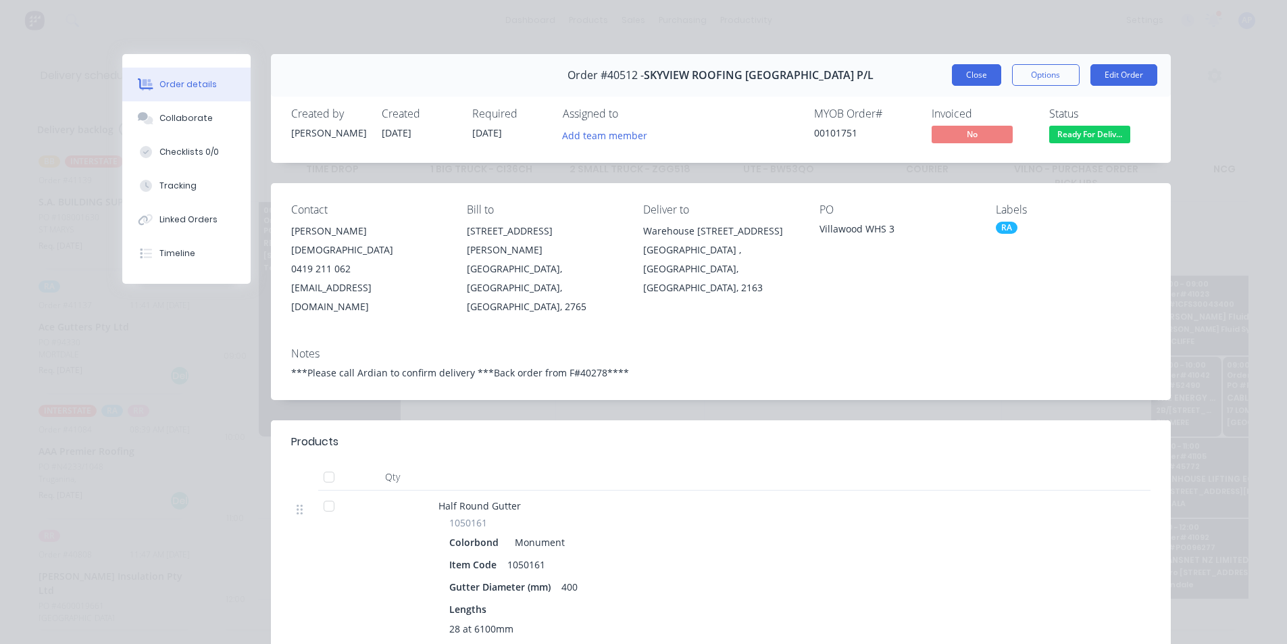
click at [952, 71] on button "Close" at bounding box center [976, 75] width 49 height 22
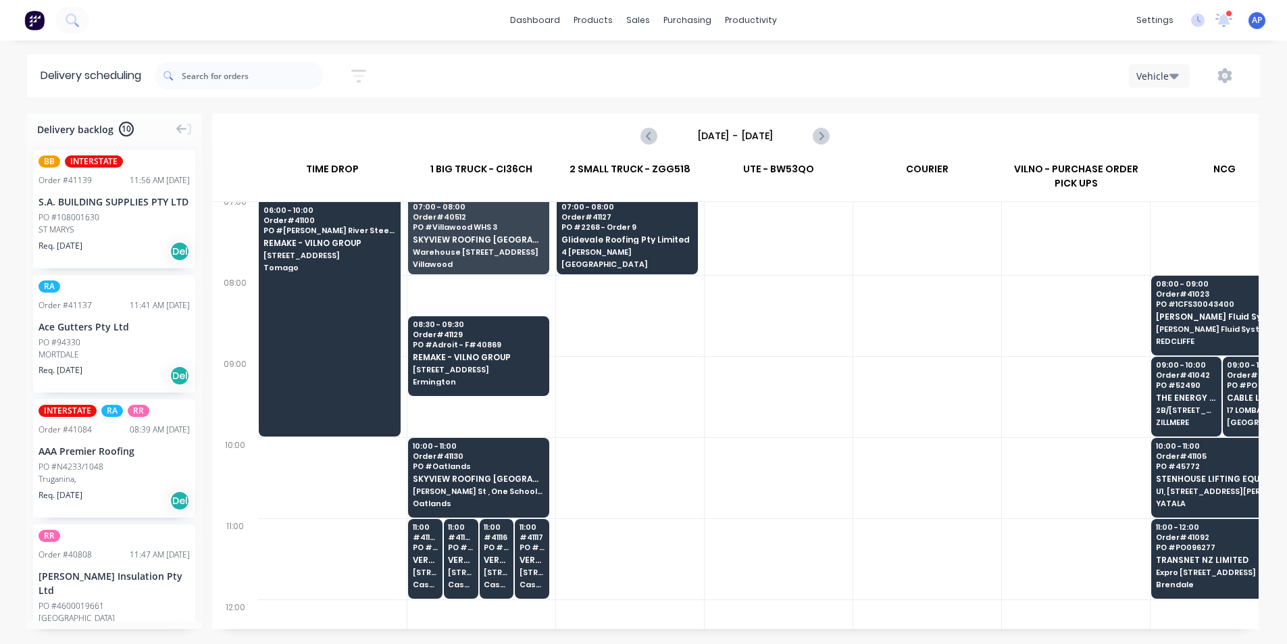
scroll to position [127, 0]
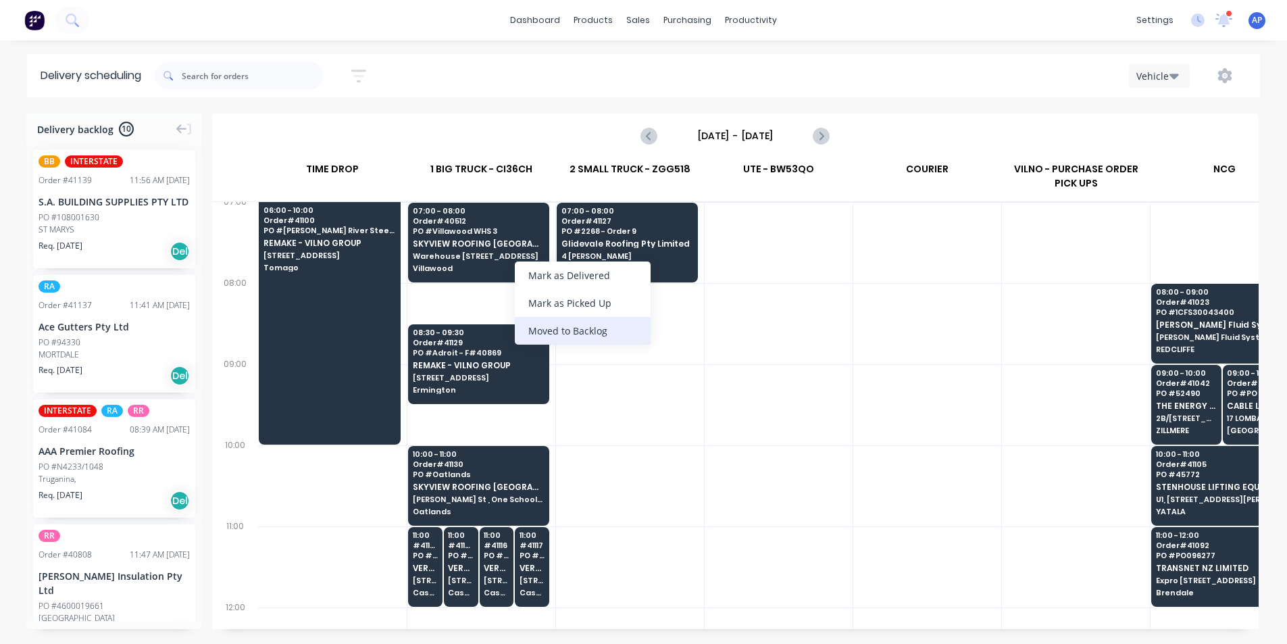
click at [579, 332] on div "Moved to Backlog" at bounding box center [583, 331] width 136 height 28
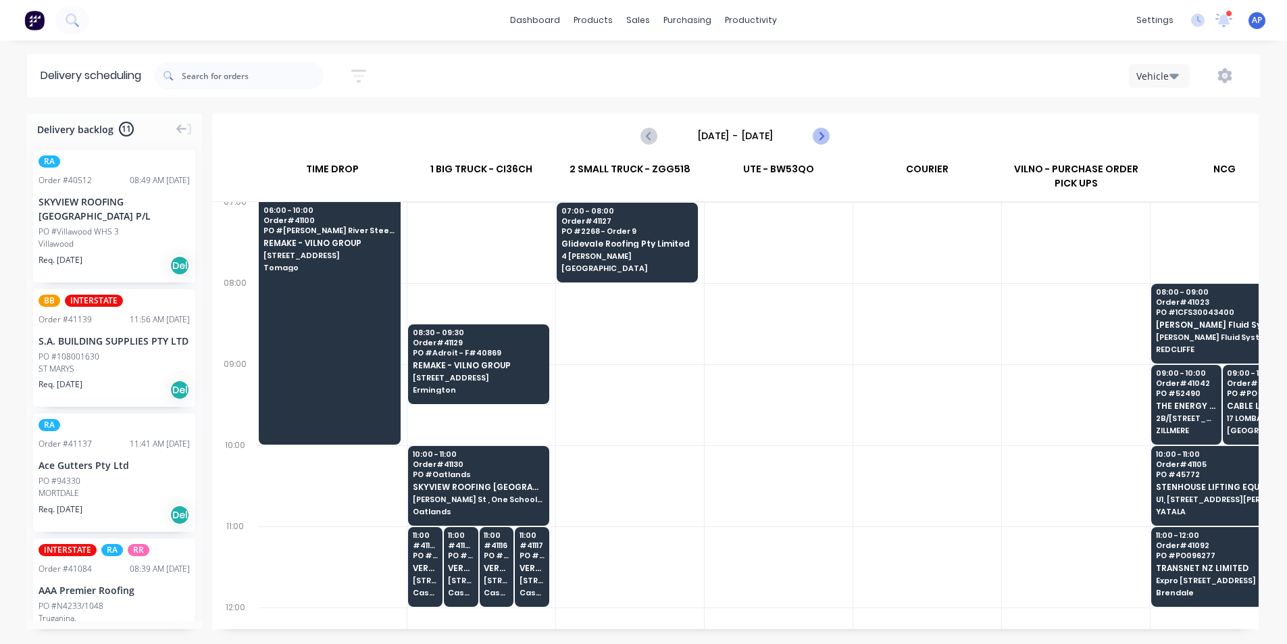
click at [820, 139] on icon "Next page" at bounding box center [820, 135] width 6 height 11
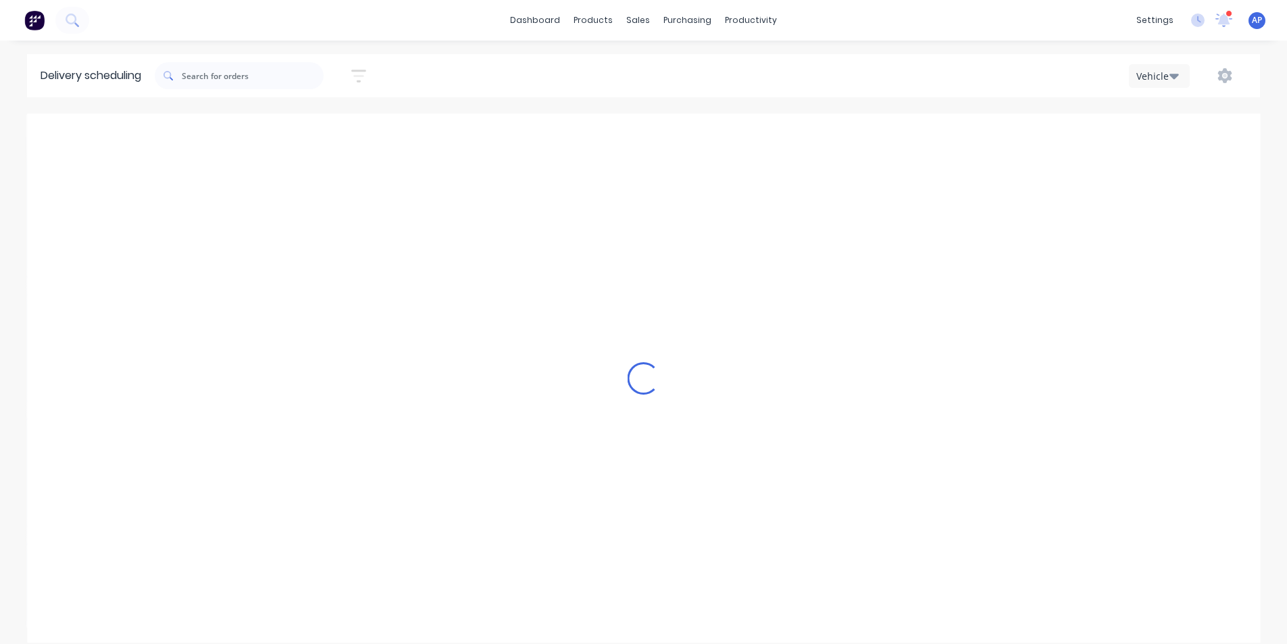
click at [820, 139] on div "Loading..." at bounding box center [643, 377] width 1233 height 529
click at [820, 139] on icon "Next page" at bounding box center [820, 135] width 6 height 11
click at [820, 139] on div "Loading..." at bounding box center [643, 377] width 1233 height 529
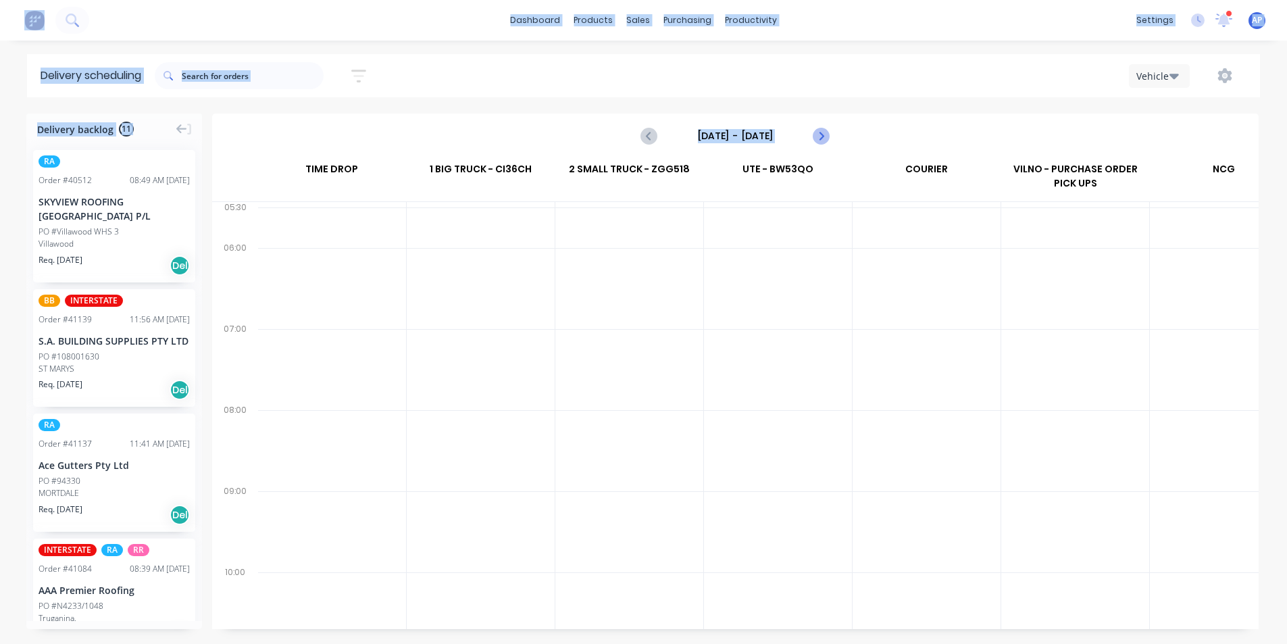
click at [820, 139] on icon "Next page" at bounding box center [820, 135] width 6 height 11
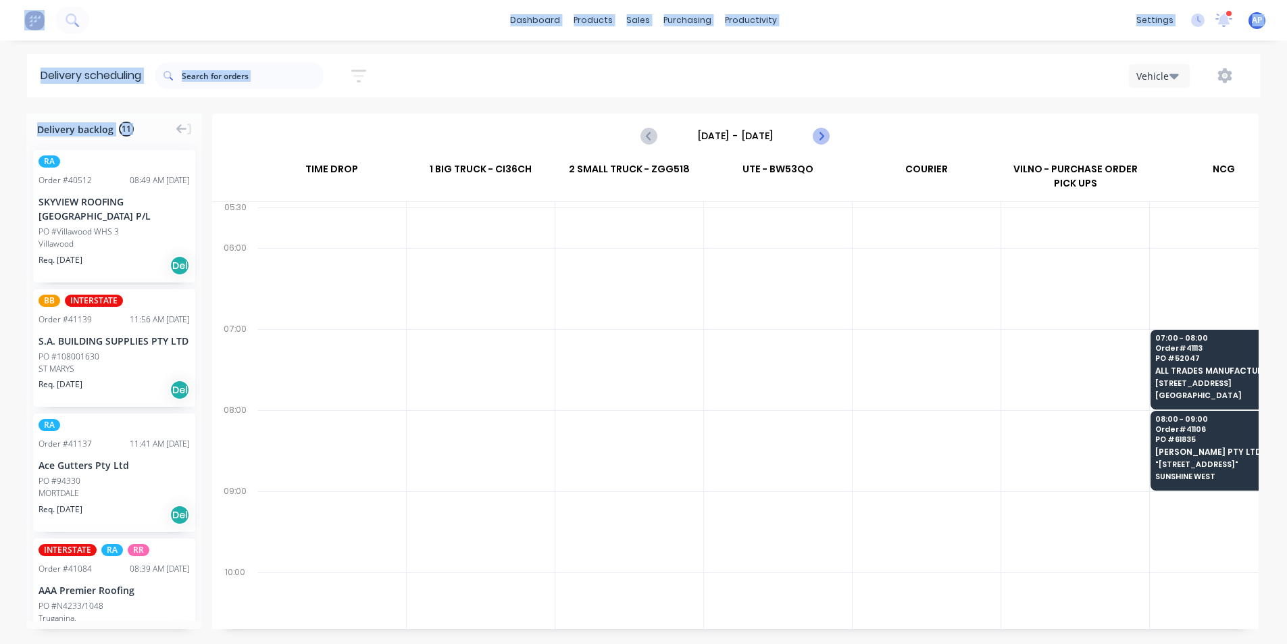
click at [820, 139] on icon "Next page" at bounding box center [820, 135] width 6 height 11
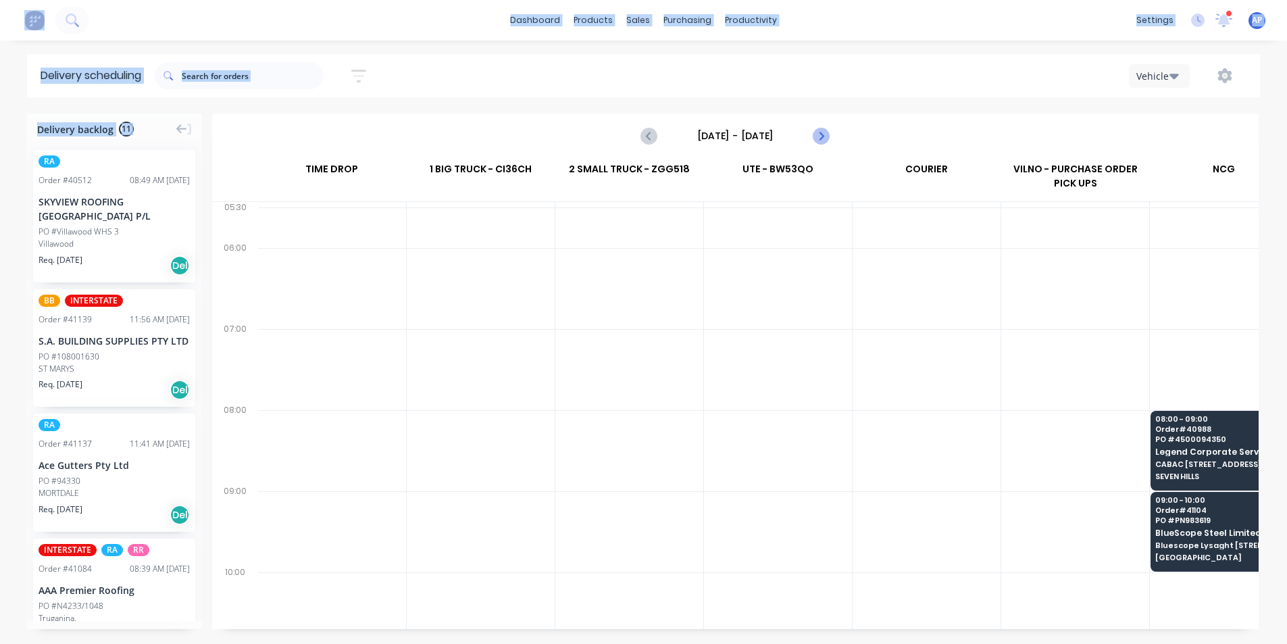
click at [820, 139] on icon "Next page" at bounding box center [820, 135] width 6 height 11
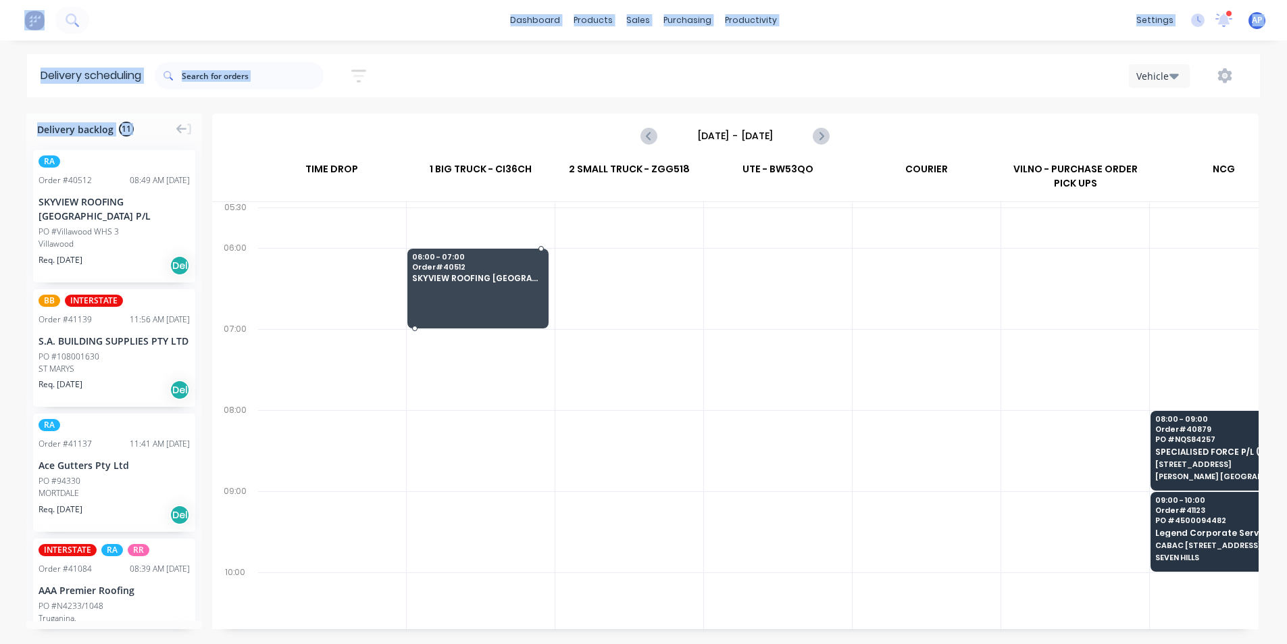
drag, startPoint x: 140, startPoint y: 204, endPoint x: 460, endPoint y: 253, distance: 323.2
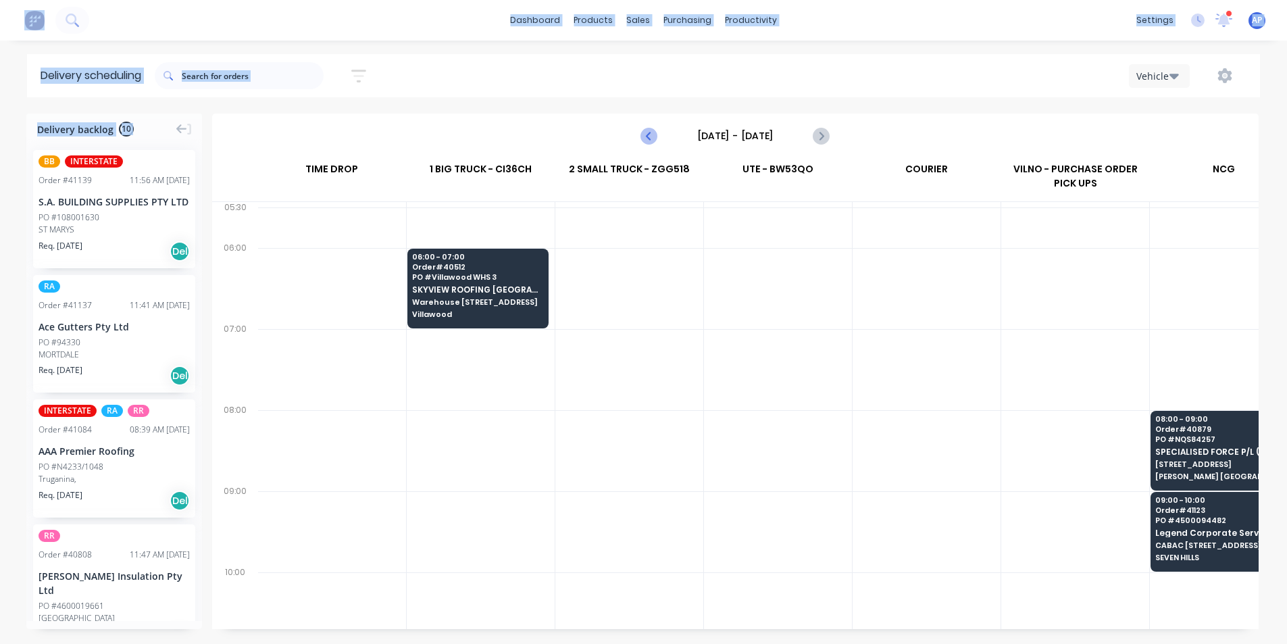
click at [644, 133] on icon "Previous page" at bounding box center [650, 136] width 16 height 16
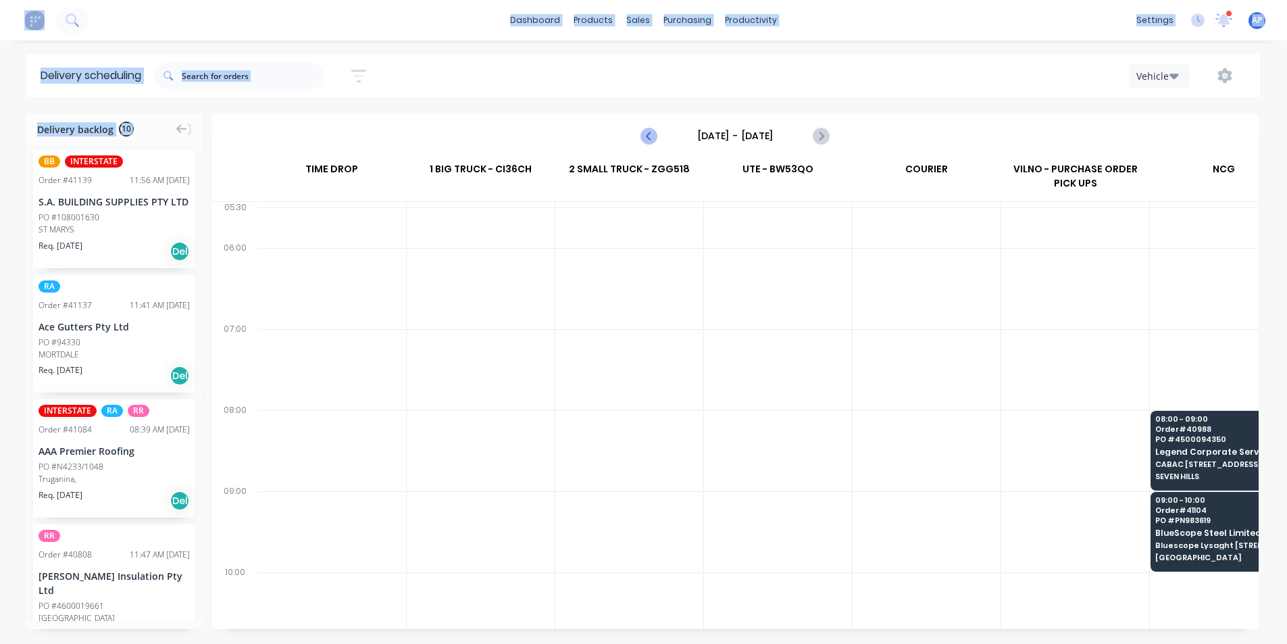
click at [644, 133] on icon "Previous page" at bounding box center [650, 136] width 16 height 16
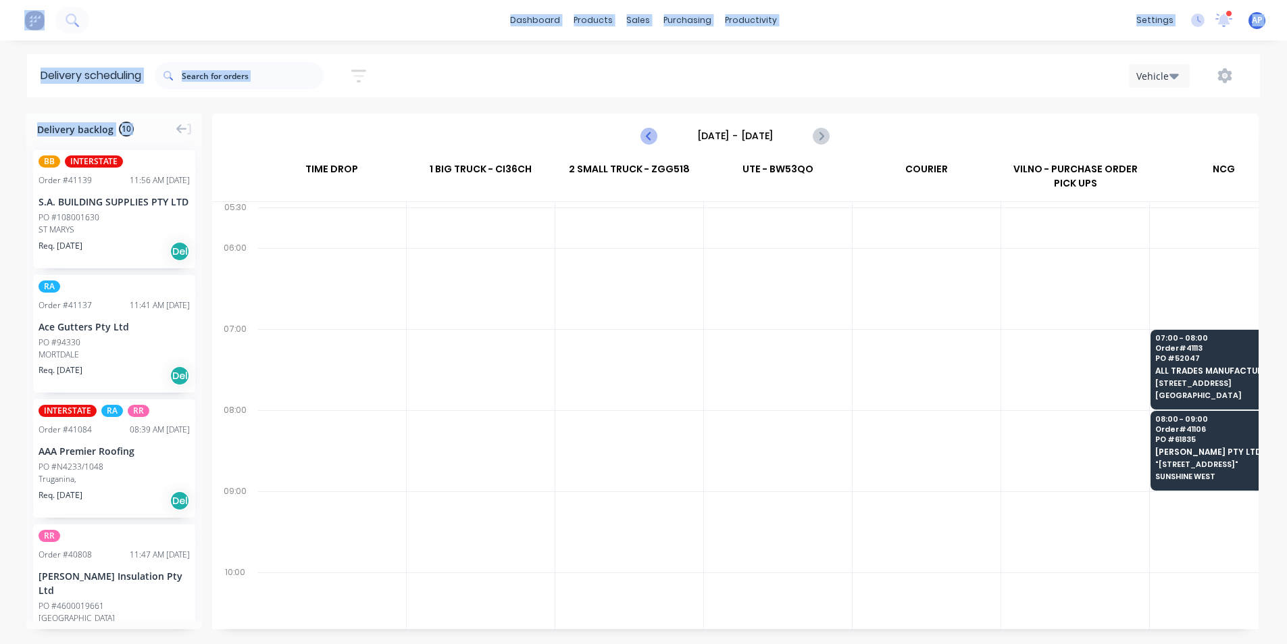
click at [644, 133] on icon "Previous page" at bounding box center [650, 136] width 16 height 16
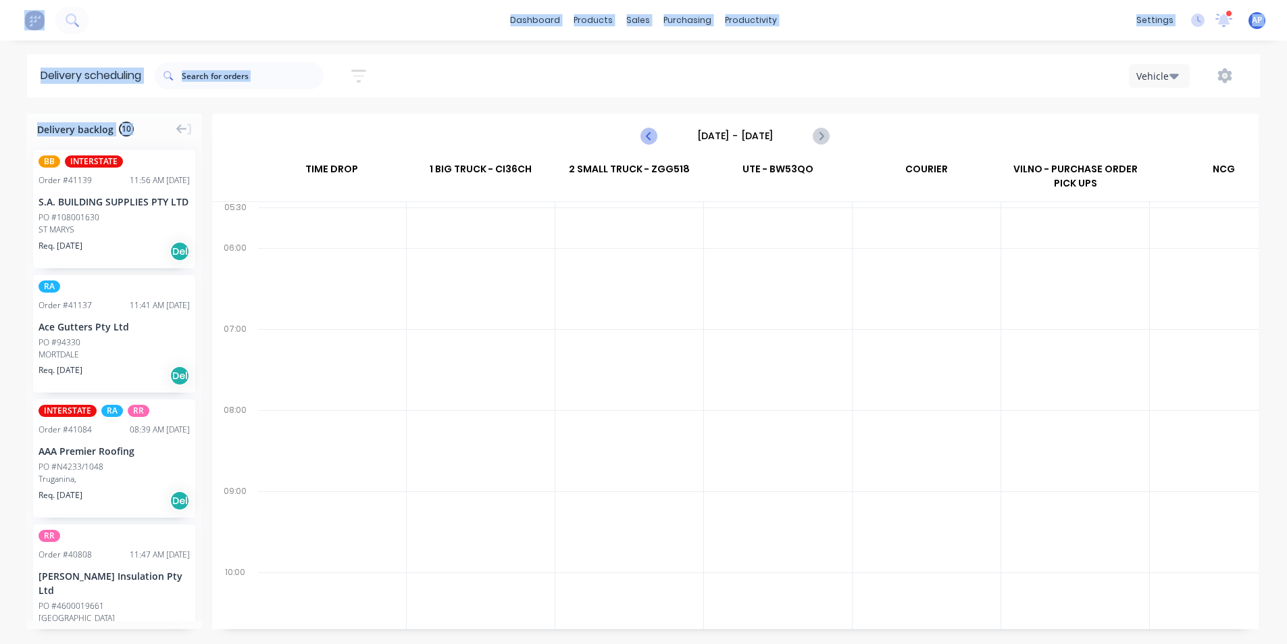
click at [644, 133] on icon "Previous page" at bounding box center [650, 136] width 16 height 16
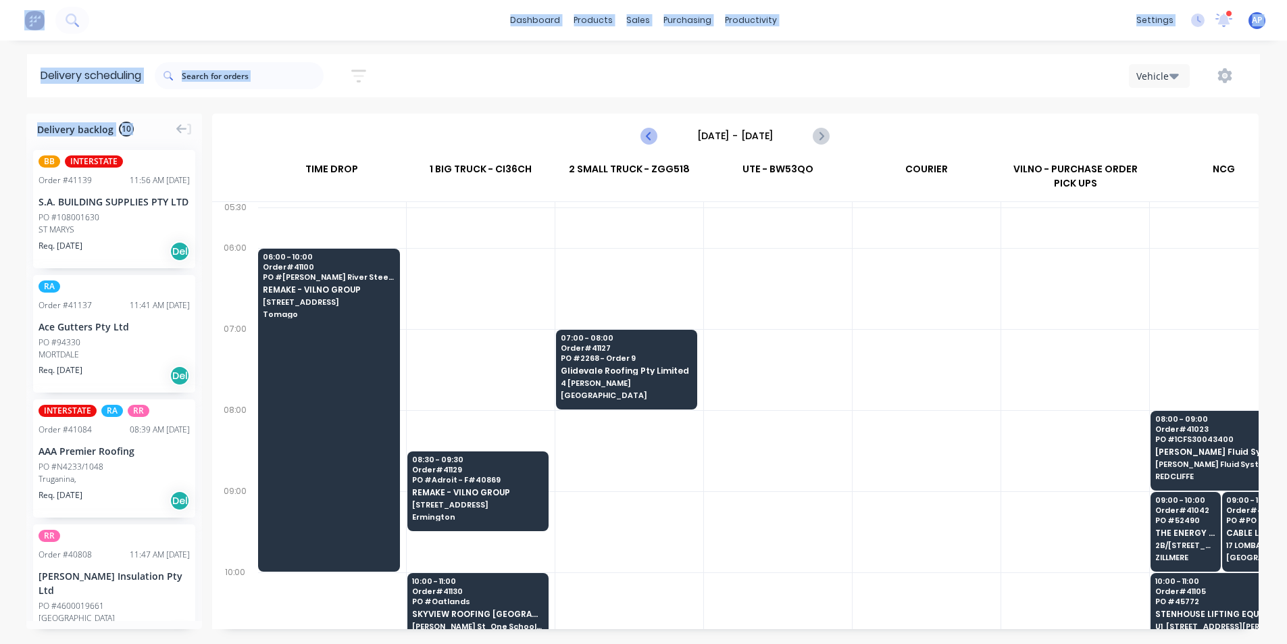
click at [644, 133] on icon "Previous page" at bounding box center [650, 136] width 16 height 16
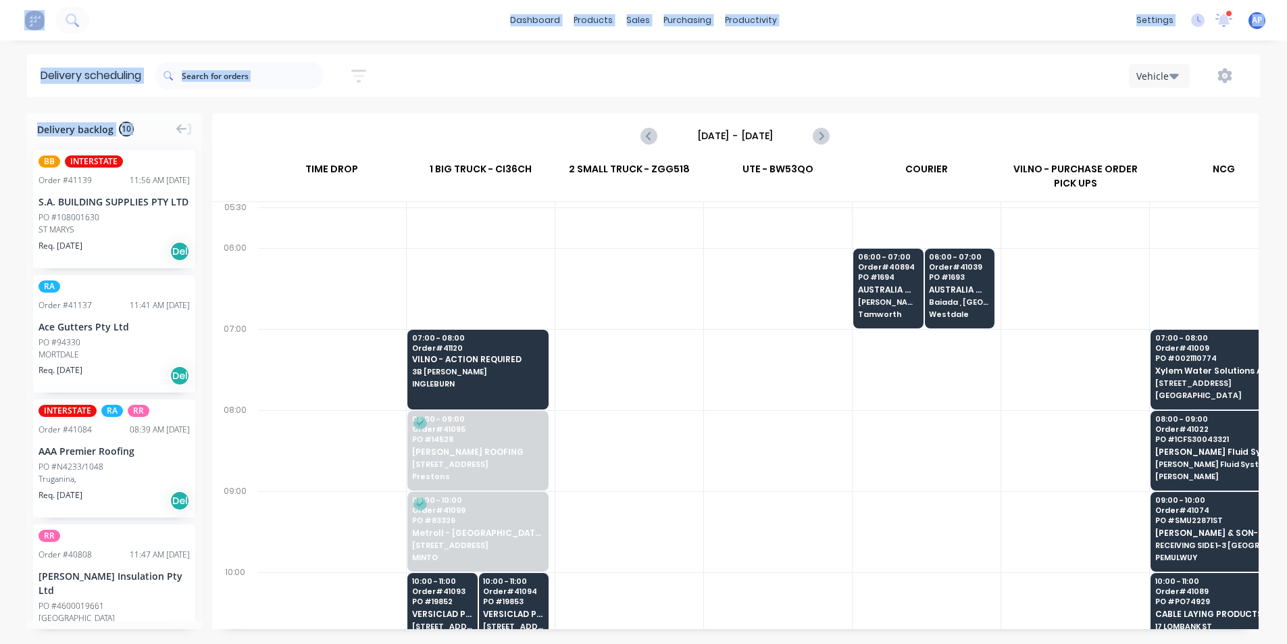
click at [678, 450] on div at bounding box center [629, 450] width 148 height 81
click at [823, 135] on icon "Next page" at bounding box center [820, 135] width 6 height 11
type input "[DATE] - [DATE]"
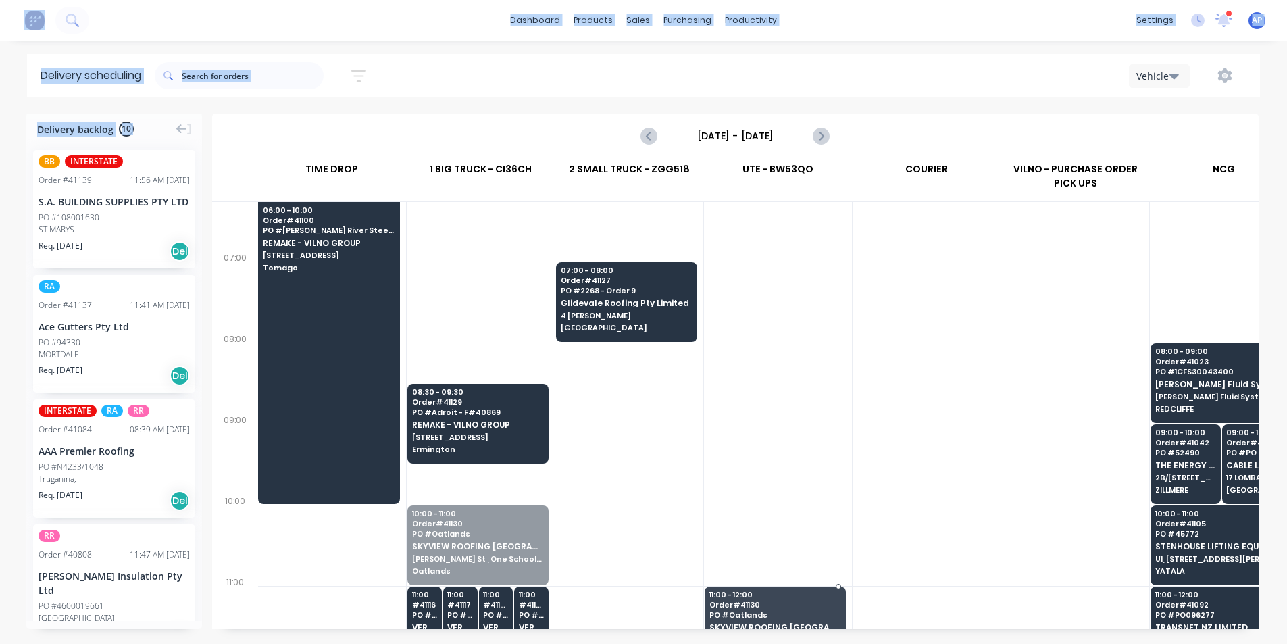
scroll to position [78, 1]
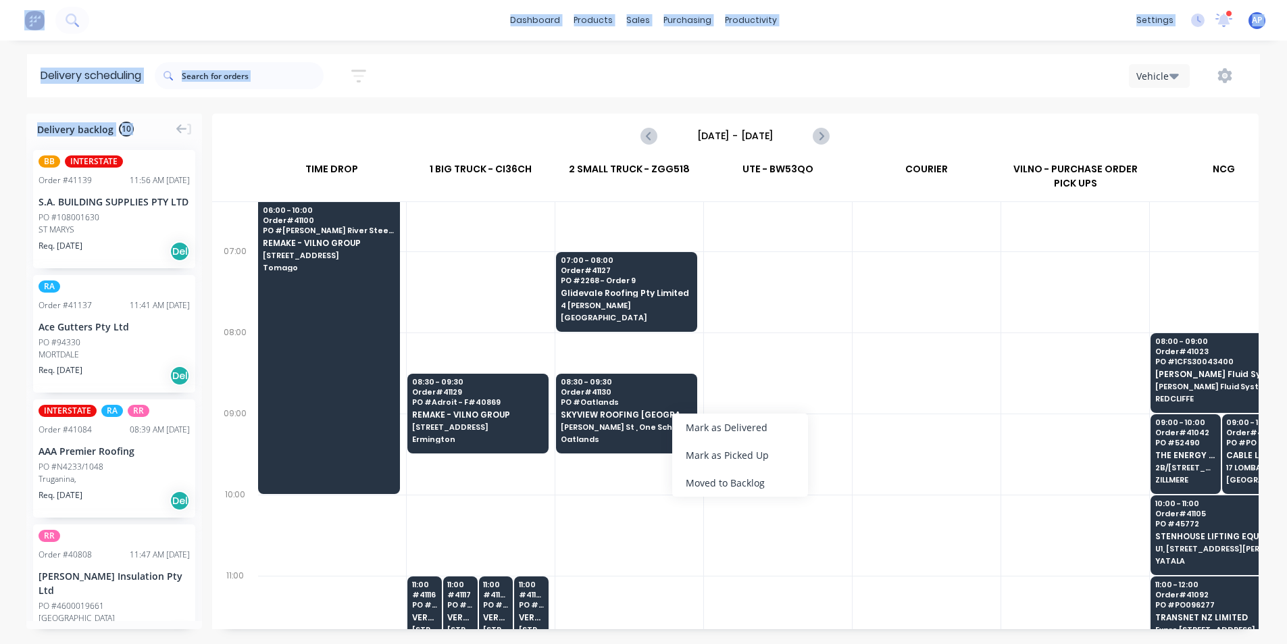
click at [830, 375] on div at bounding box center [778, 372] width 148 height 81
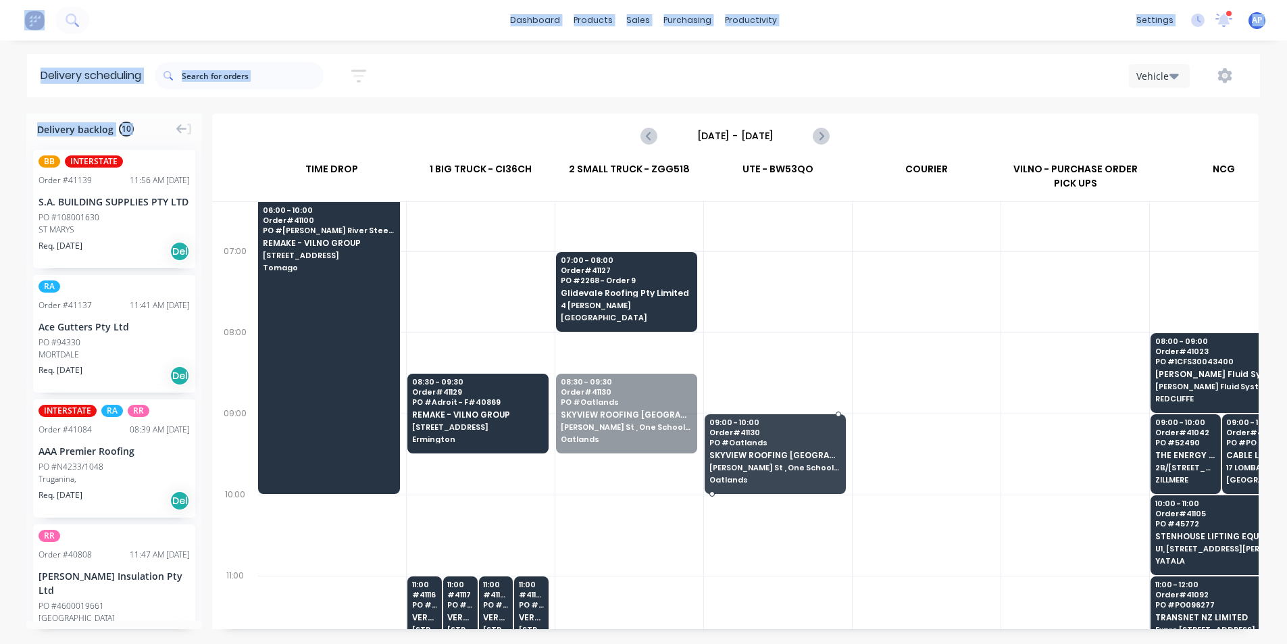
drag, startPoint x: 768, startPoint y: 457, endPoint x: 741, endPoint y: 476, distance: 33.4
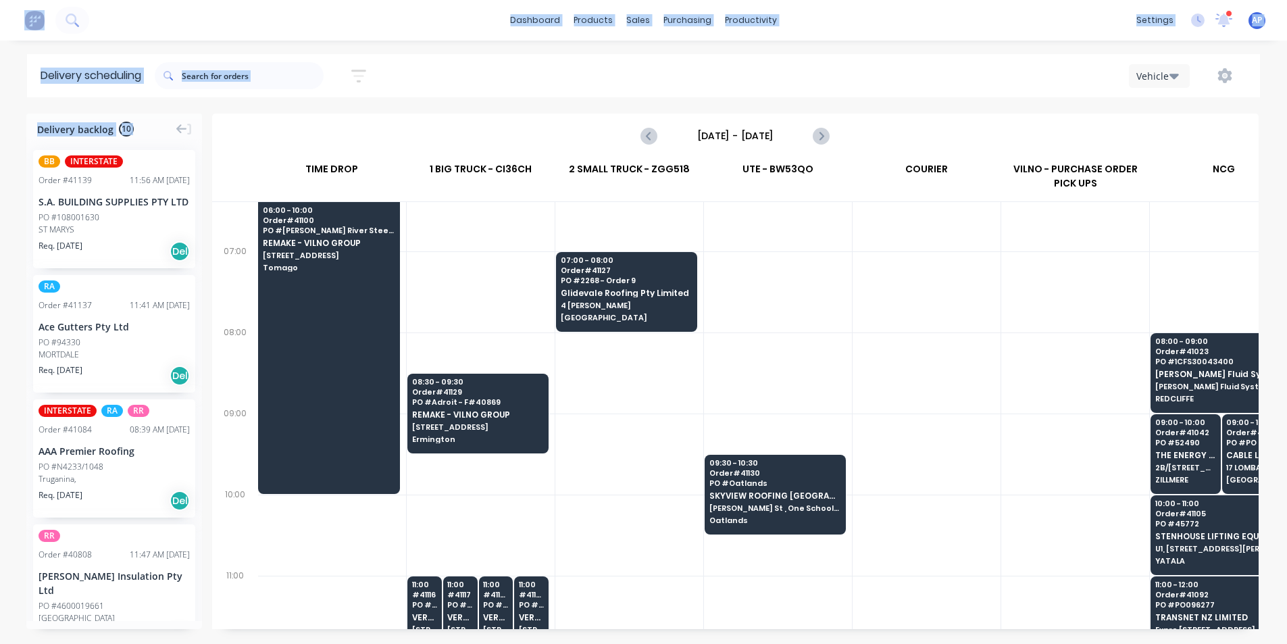
click at [923, 442] on div at bounding box center [926, 453] width 148 height 81
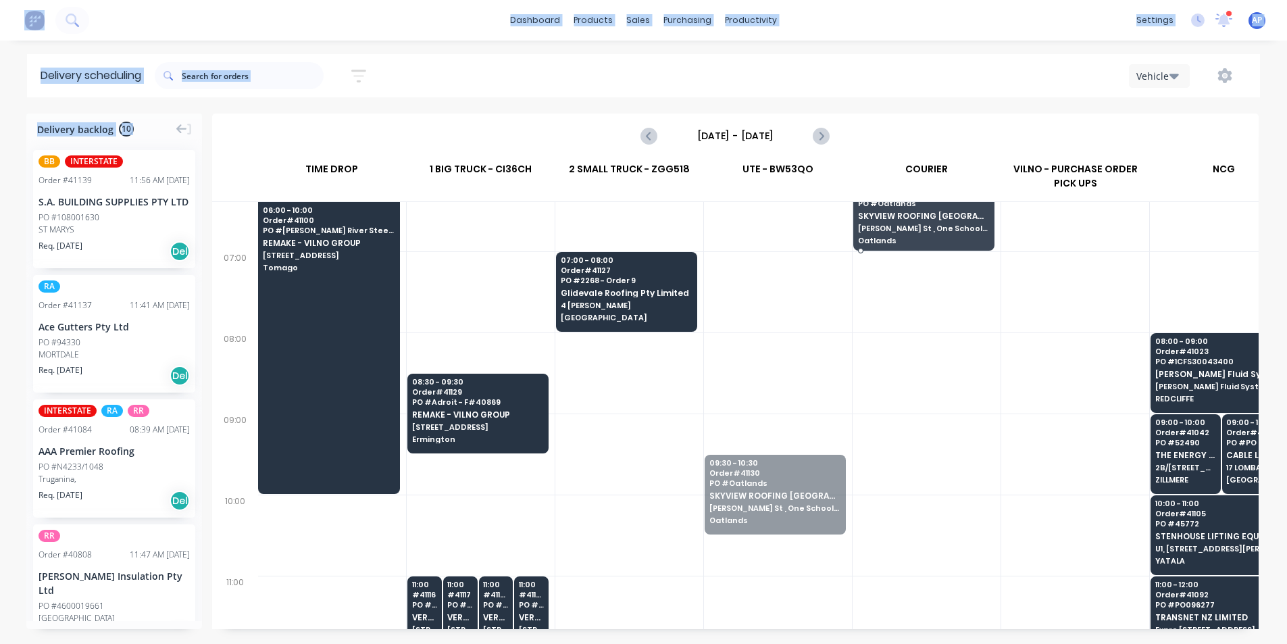
scroll to position [71, 1]
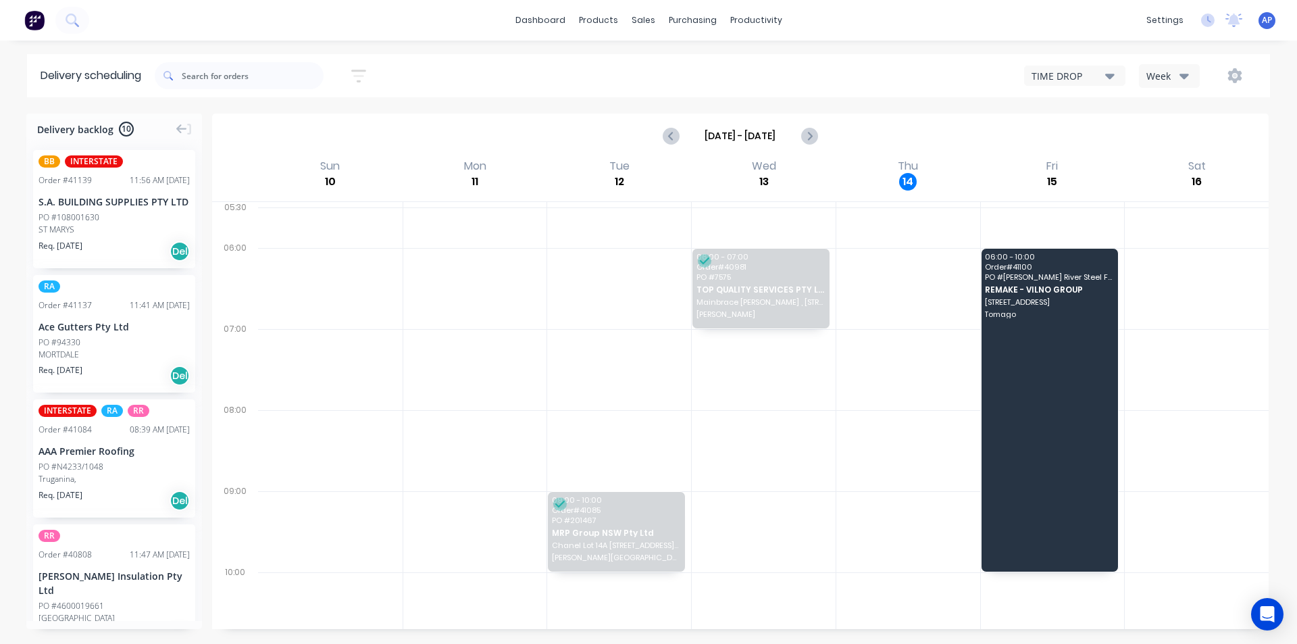
click at [1177, 68] on button "Week" at bounding box center [1169, 76] width 61 height 24
click at [1193, 140] on div "Vehicle" at bounding box center [1206, 138] width 134 height 27
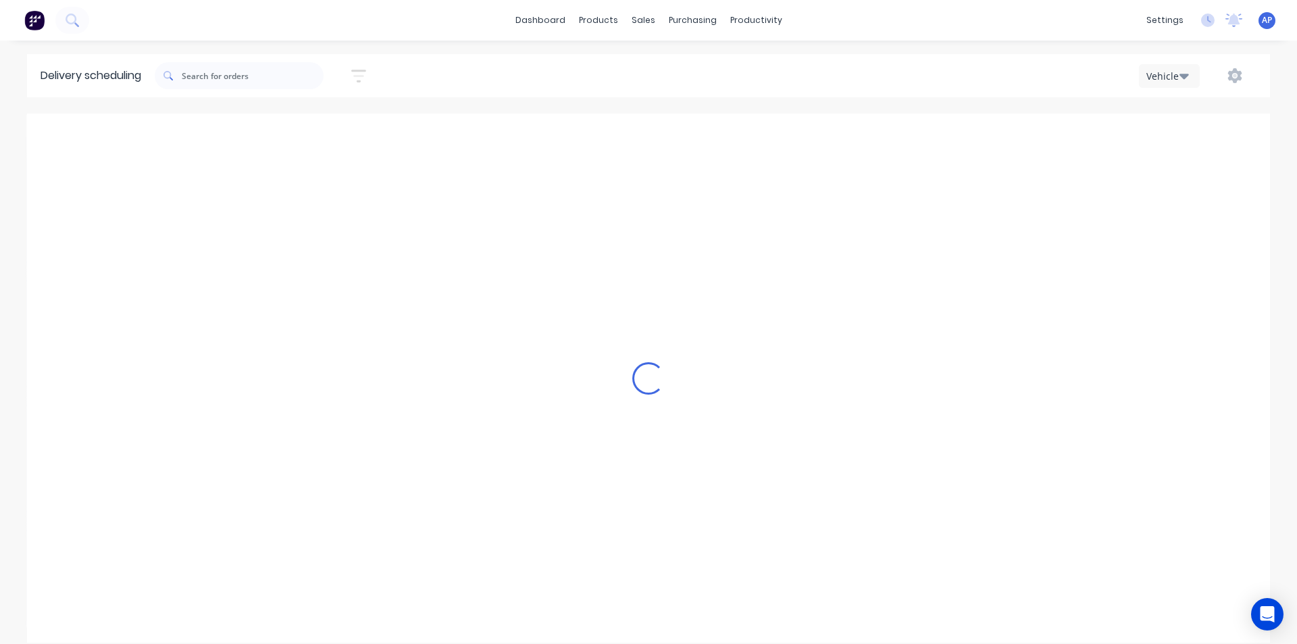
scroll to position [0, 1]
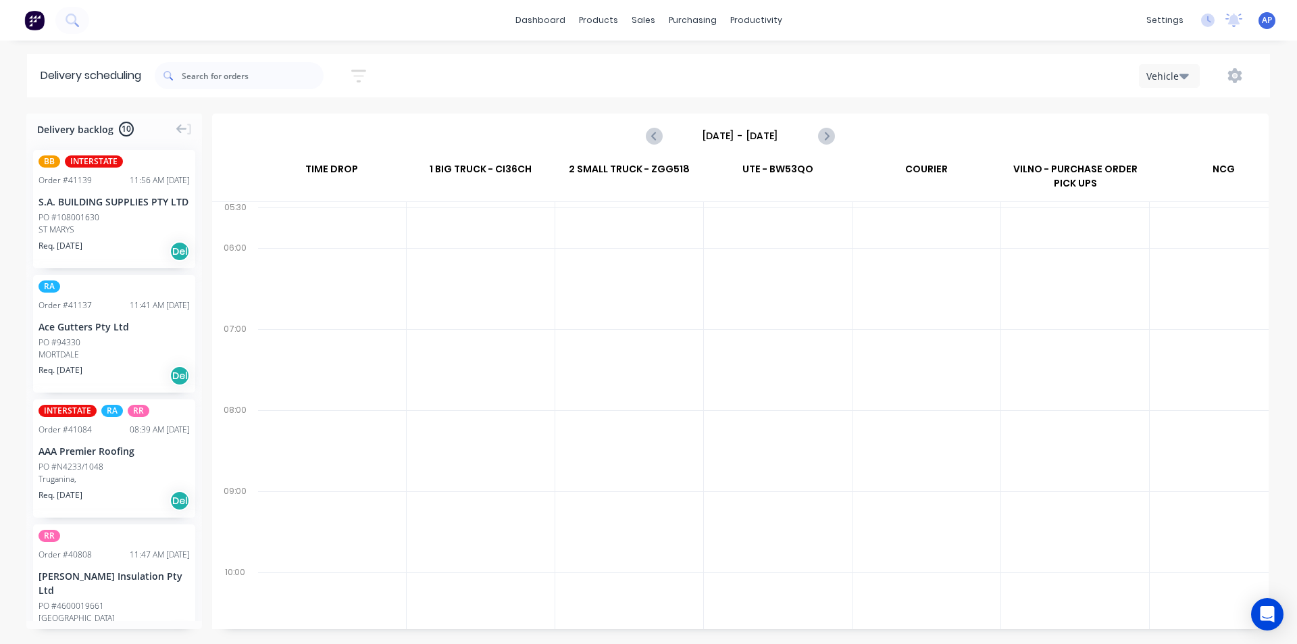
click at [748, 148] on div "[DATE] - [DATE]" at bounding box center [740, 136] width 1054 height 42
click at [752, 136] on input "[DATE] - [DATE]" at bounding box center [740, 136] width 134 height 20
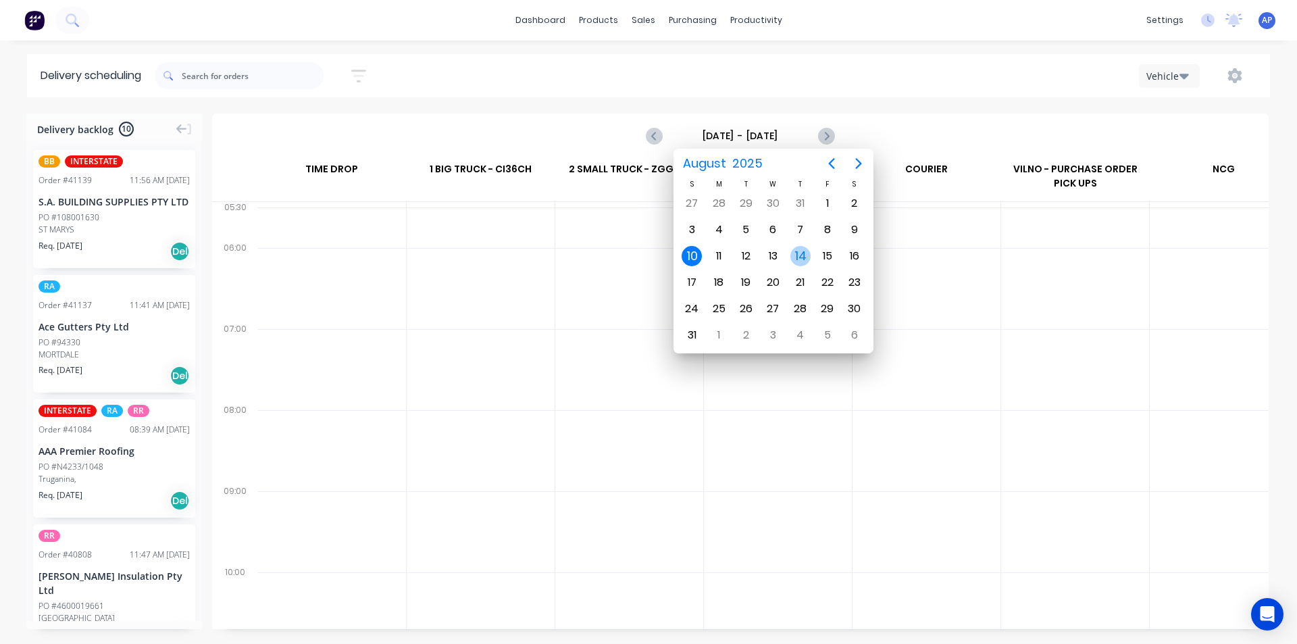
click at [808, 264] on div "14" at bounding box center [800, 256] width 27 height 26
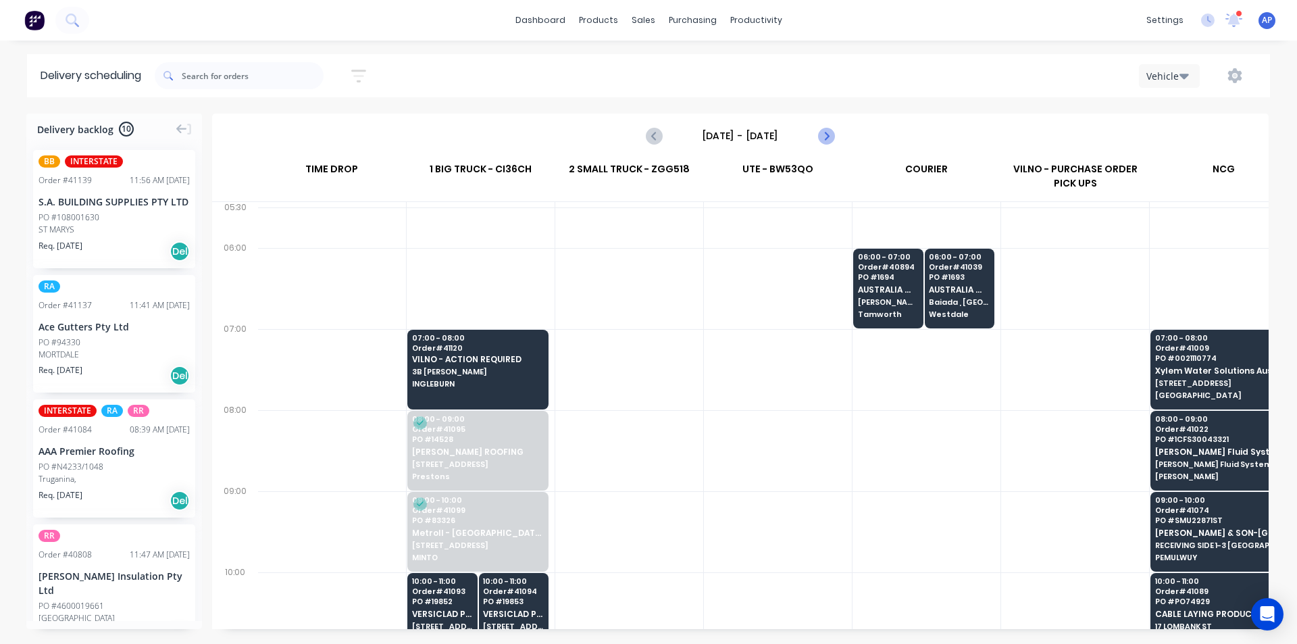
click at [834, 127] on button "Next page" at bounding box center [825, 135] width 27 height 27
type input "[DATE] - [DATE]"
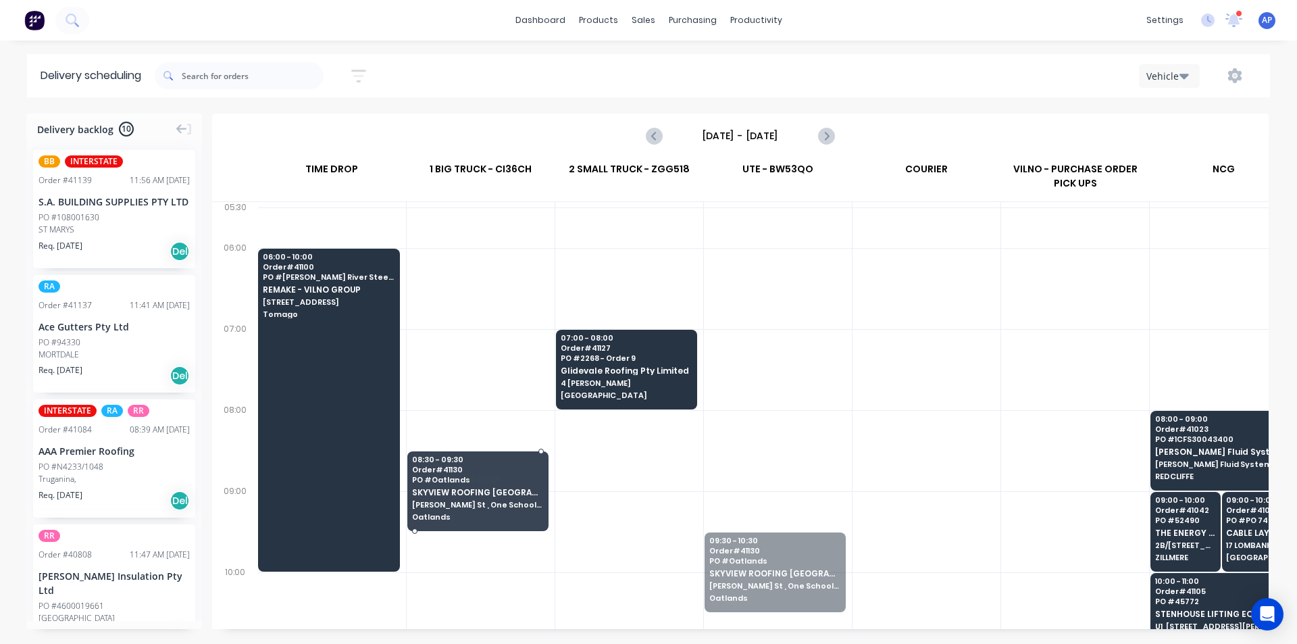
drag, startPoint x: 760, startPoint y: 559, endPoint x: 477, endPoint y: 477, distance: 293.7
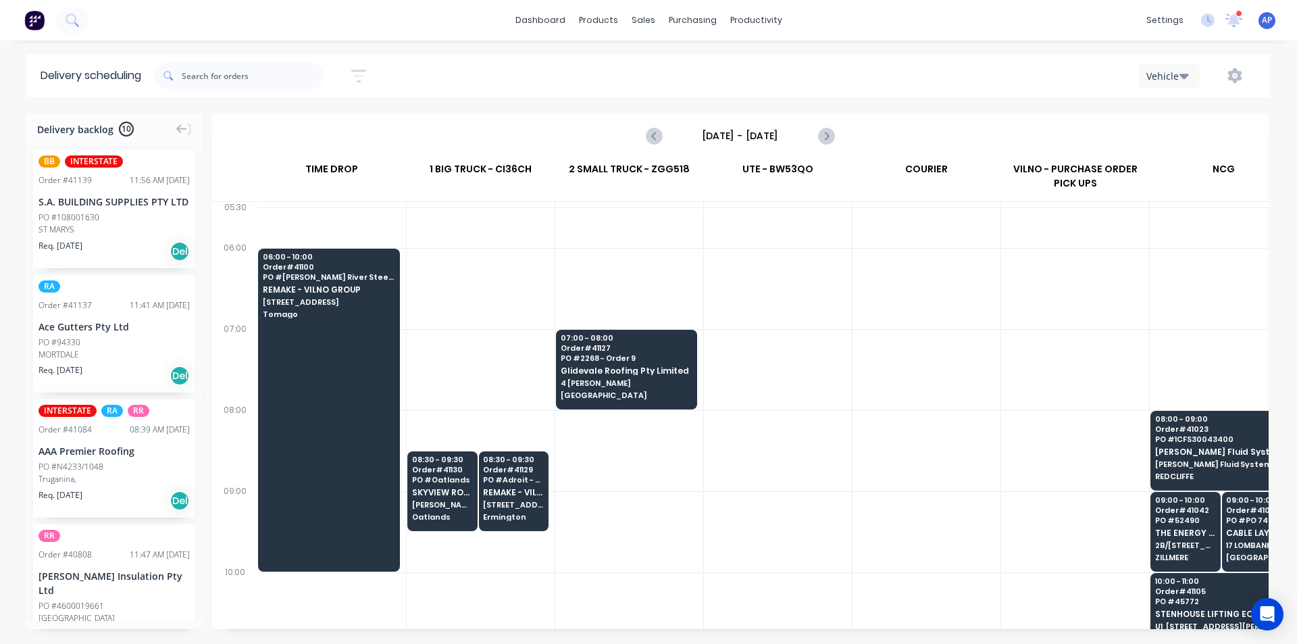
drag, startPoint x: 865, startPoint y: 395, endPoint x: 858, endPoint y: 397, distance: 7.1
click at [865, 394] on div at bounding box center [926, 369] width 148 height 81
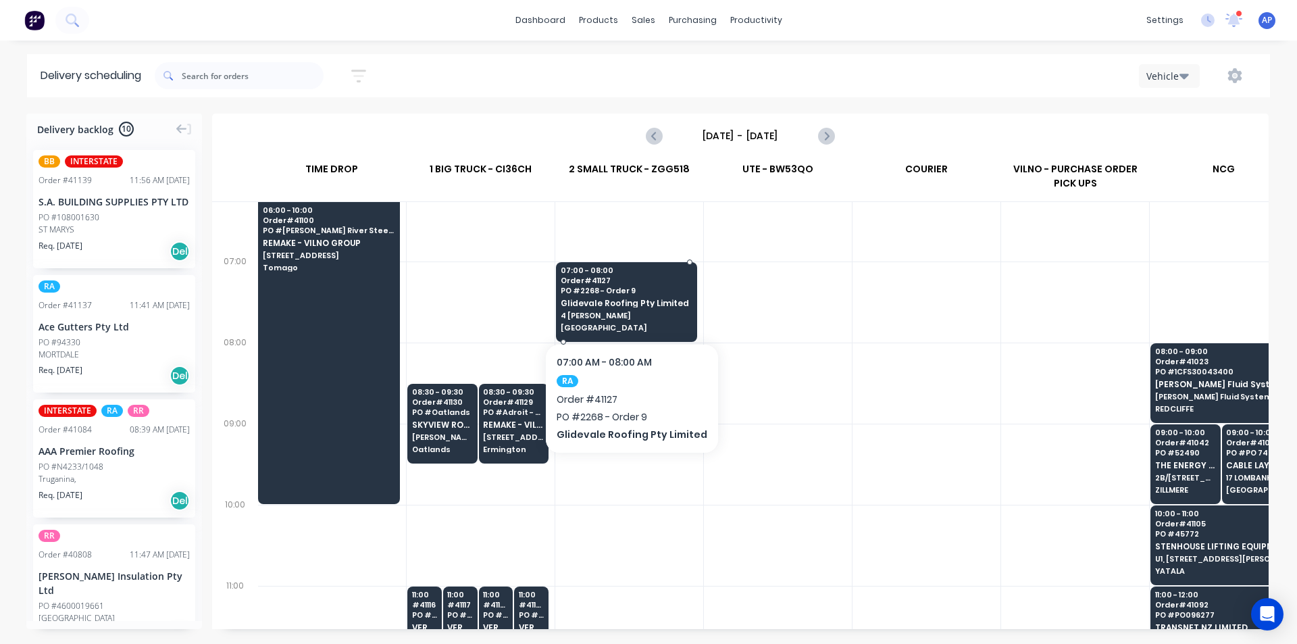
click at [658, 321] on div "07:00 - 08:00 Order # 41127 PO # 2268 - Order 9 Glidevale Roofing Pty Limited 4…" at bounding box center [626, 300] width 140 height 76
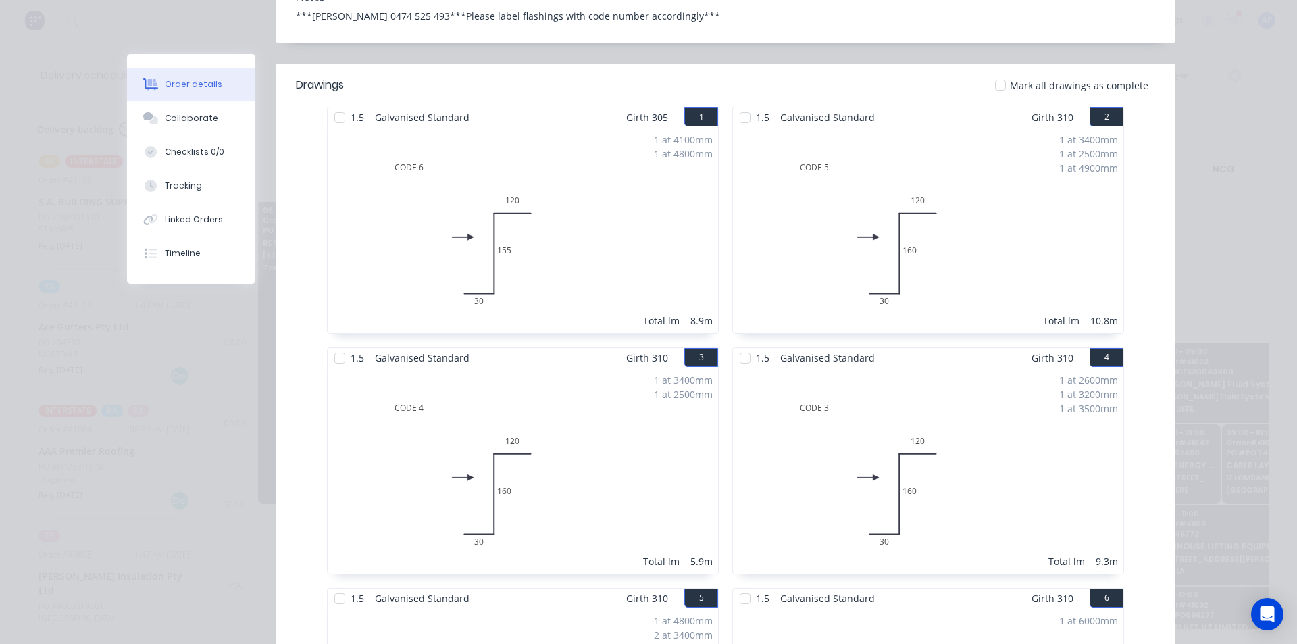
scroll to position [0, 0]
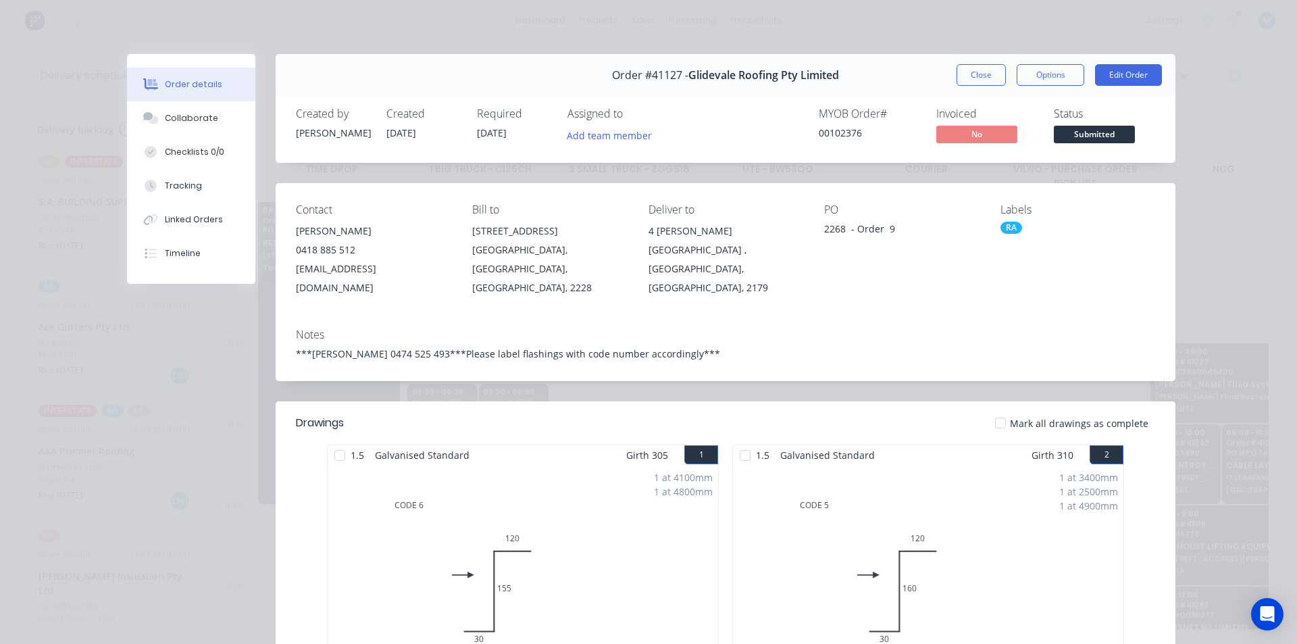
click at [978, 87] on div "Order #41127 - Glidevale Roofing Pty Limited Close Options Edit Order" at bounding box center [726, 75] width 900 height 43
click at [978, 66] on button "Close" at bounding box center [980, 75] width 49 height 22
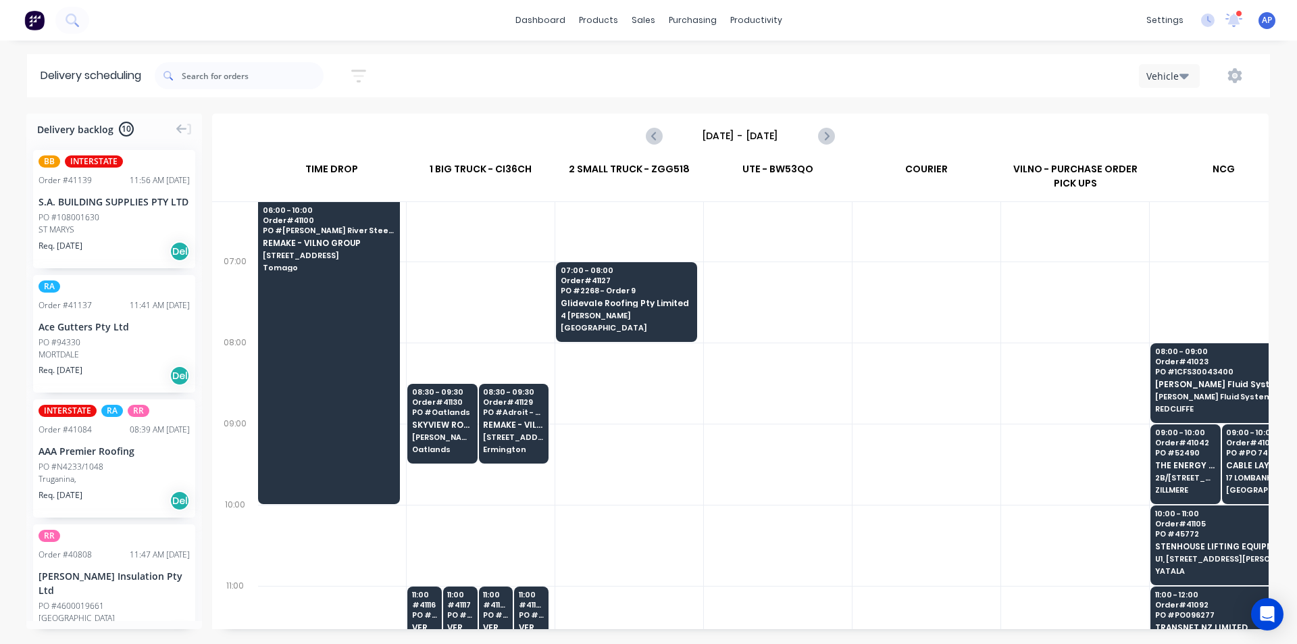
click at [862, 411] on div at bounding box center [926, 382] width 148 height 81
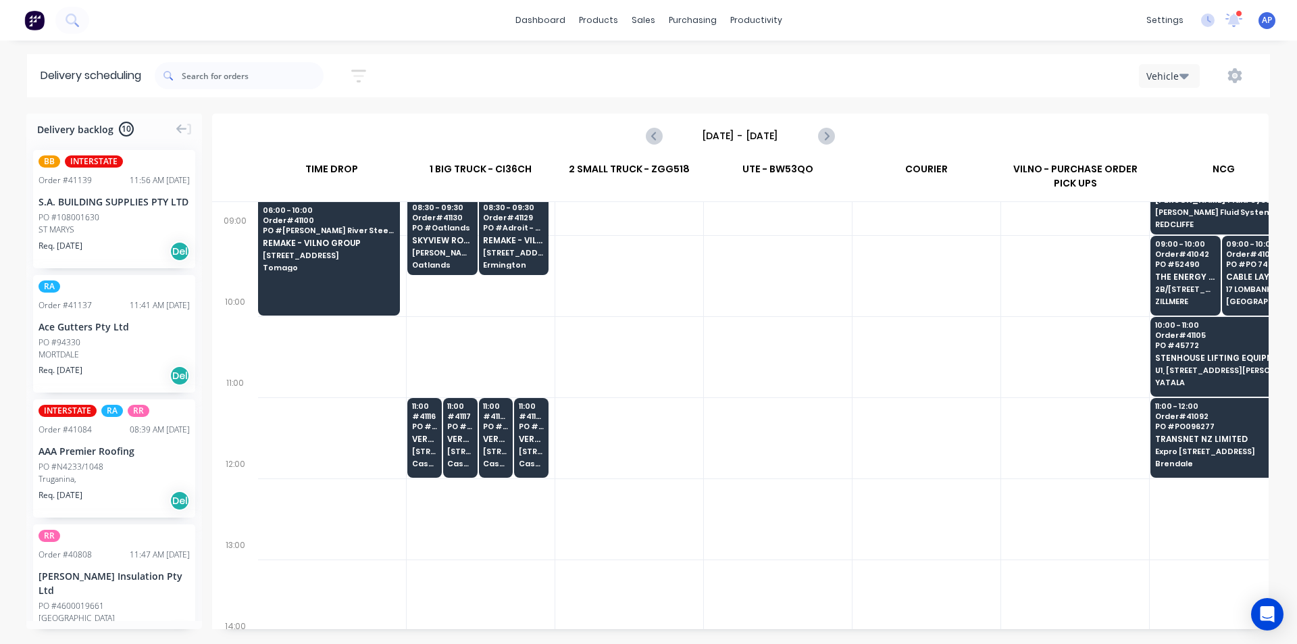
scroll to position [270, 1]
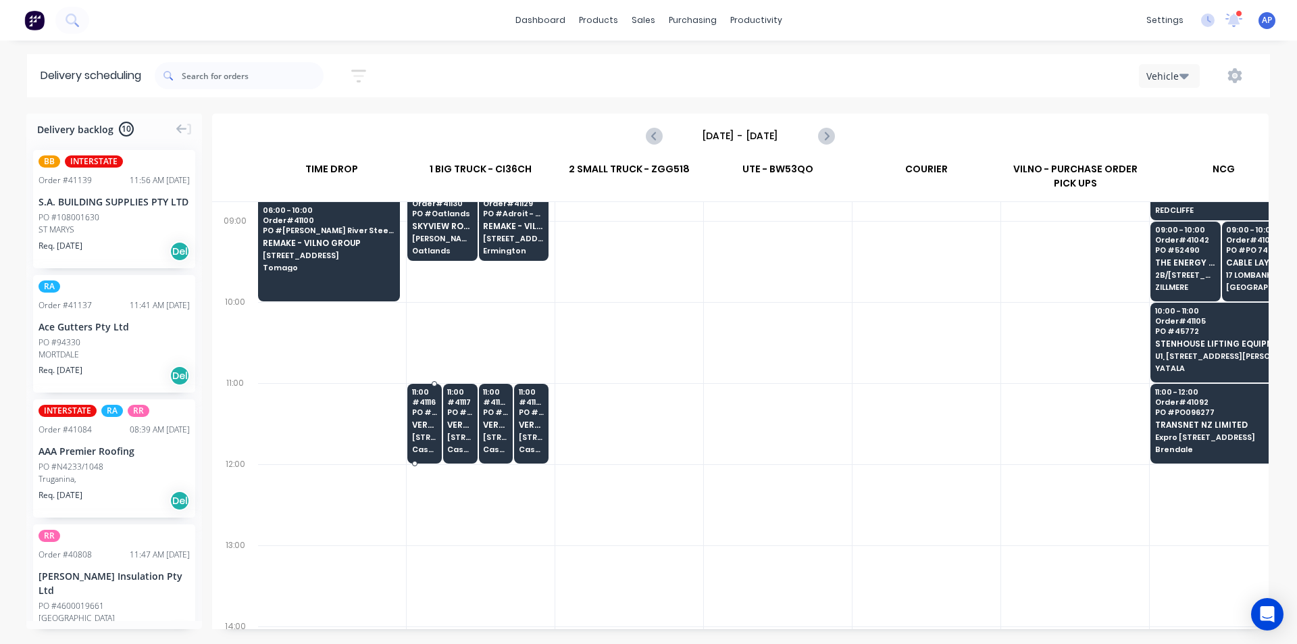
click at [420, 417] on div "11:00 # 41116 PO # 19880 VERSICLAD PTY LTD 3 Berriwerri Place Casula" at bounding box center [424, 422] width 33 height 76
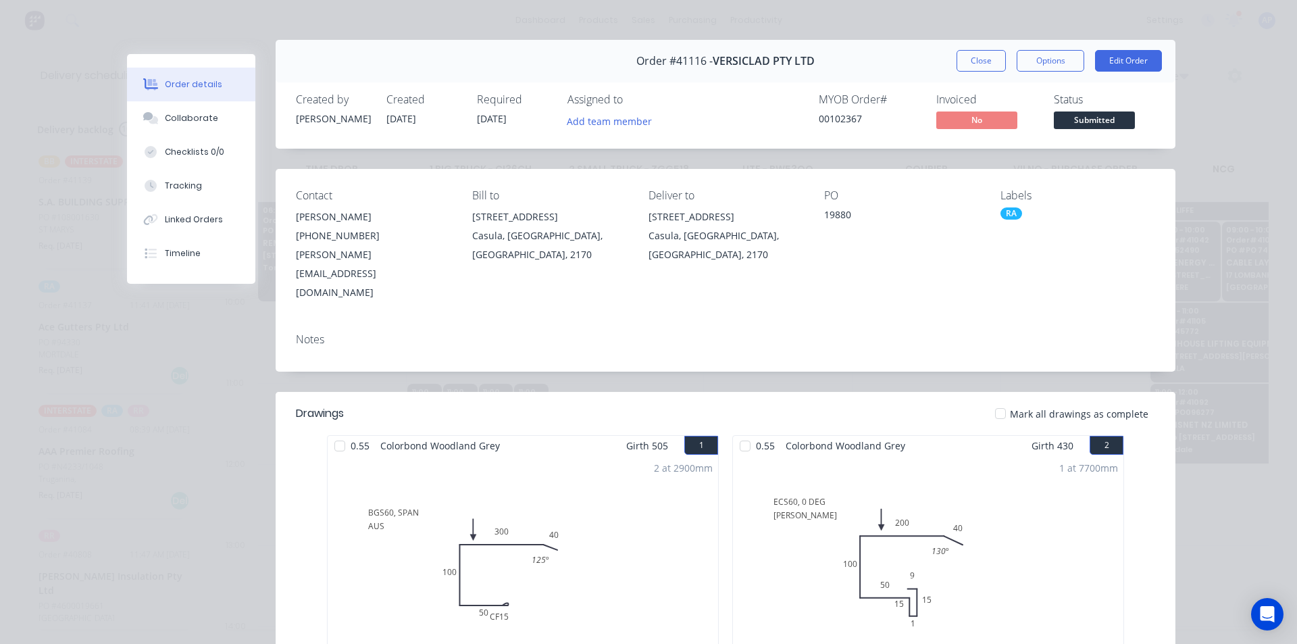
scroll to position [0, 0]
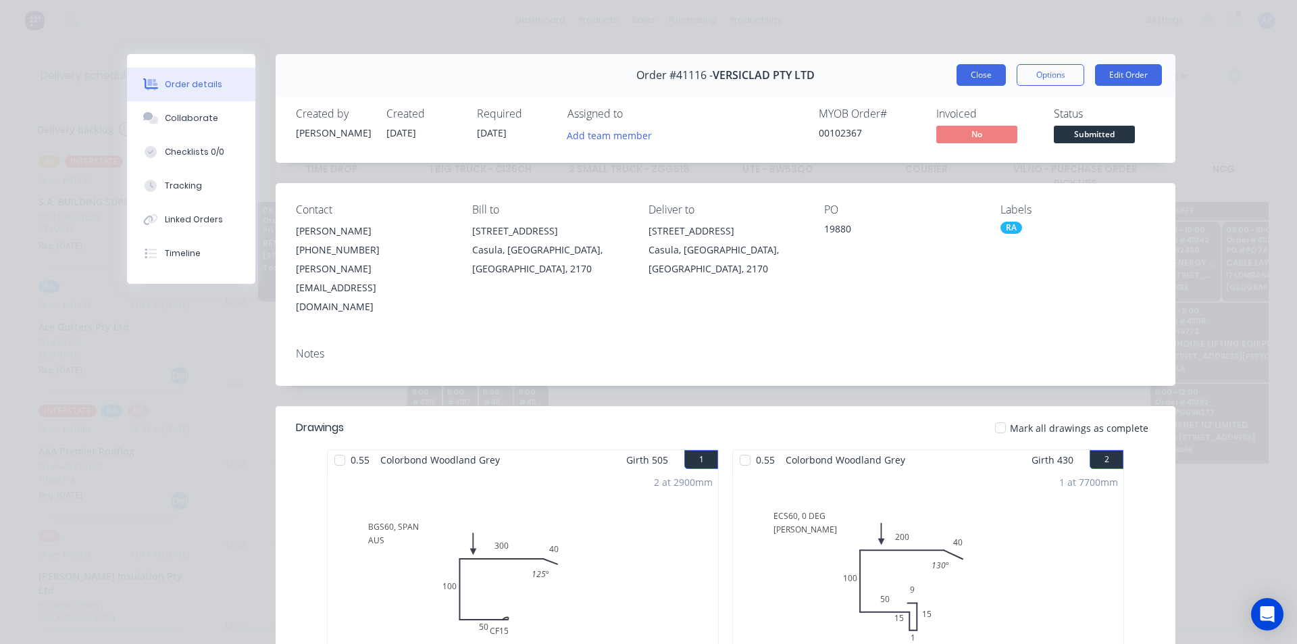
click at [975, 68] on button "Close" at bounding box center [980, 75] width 49 height 22
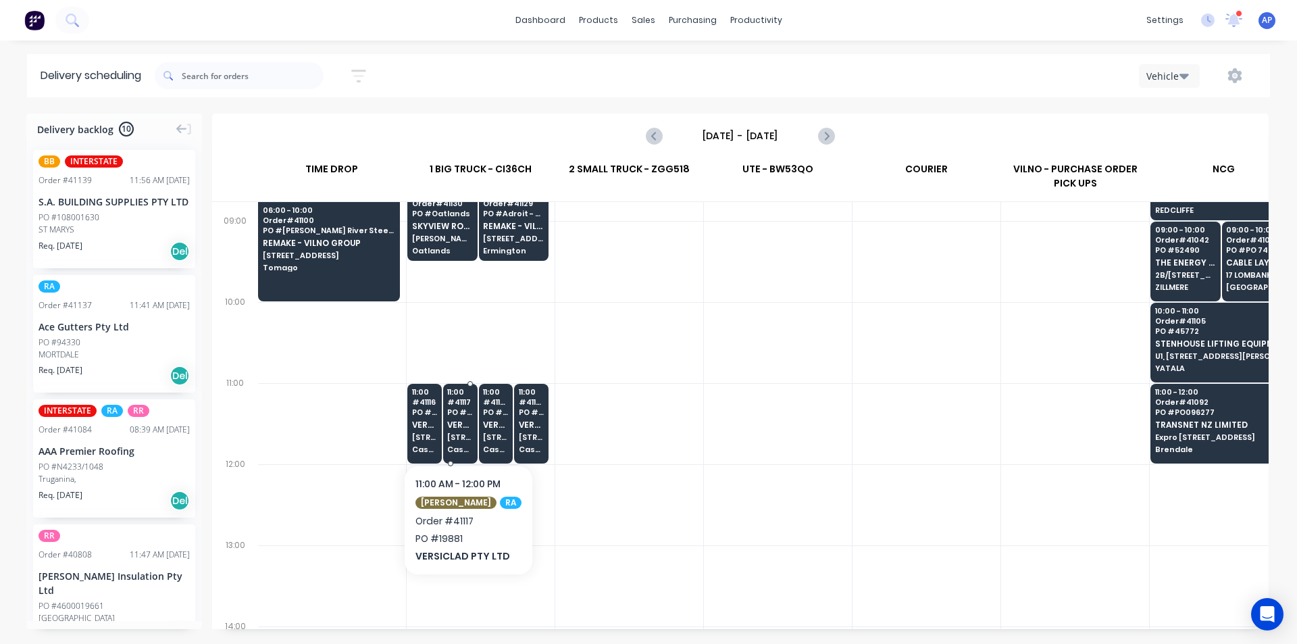
click at [465, 447] on span "Casula" at bounding box center [459, 449] width 25 height 8
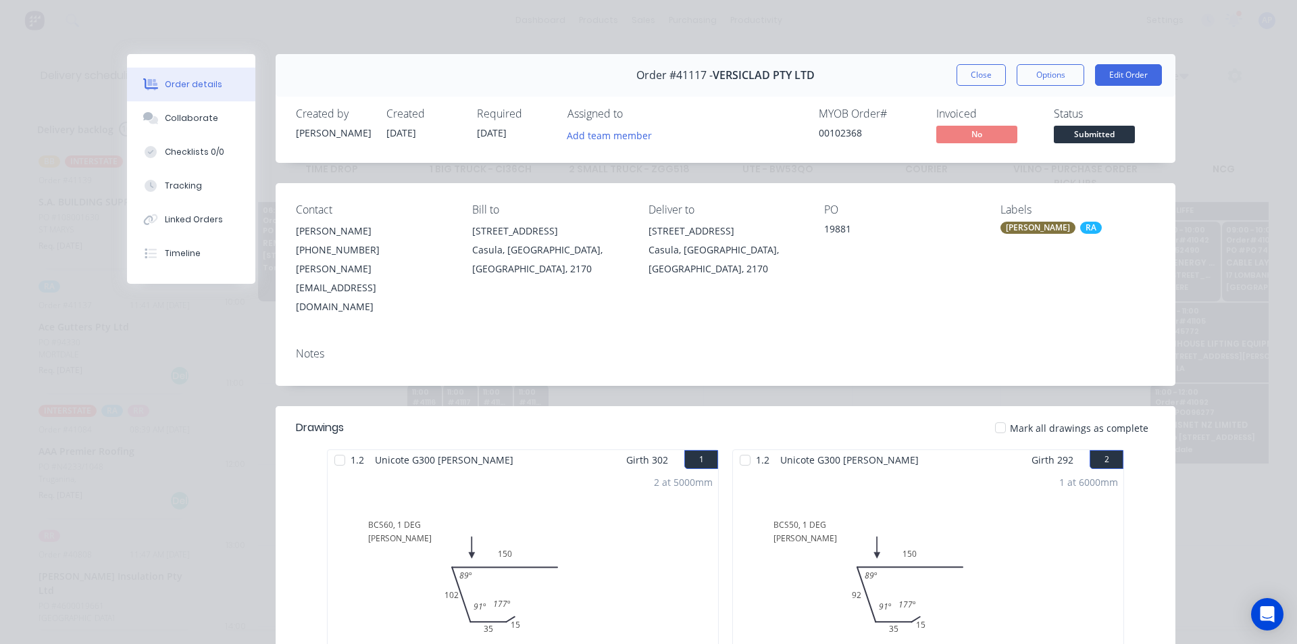
click at [995, 57] on div "Order #41117 - VERSICLAD PTY LTD Close Options Edit Order" at bounding box center [726, 75] width 900 height 43
click at [989, 73] on button "Close" at bounding box center [980, 75] width 49 height 22
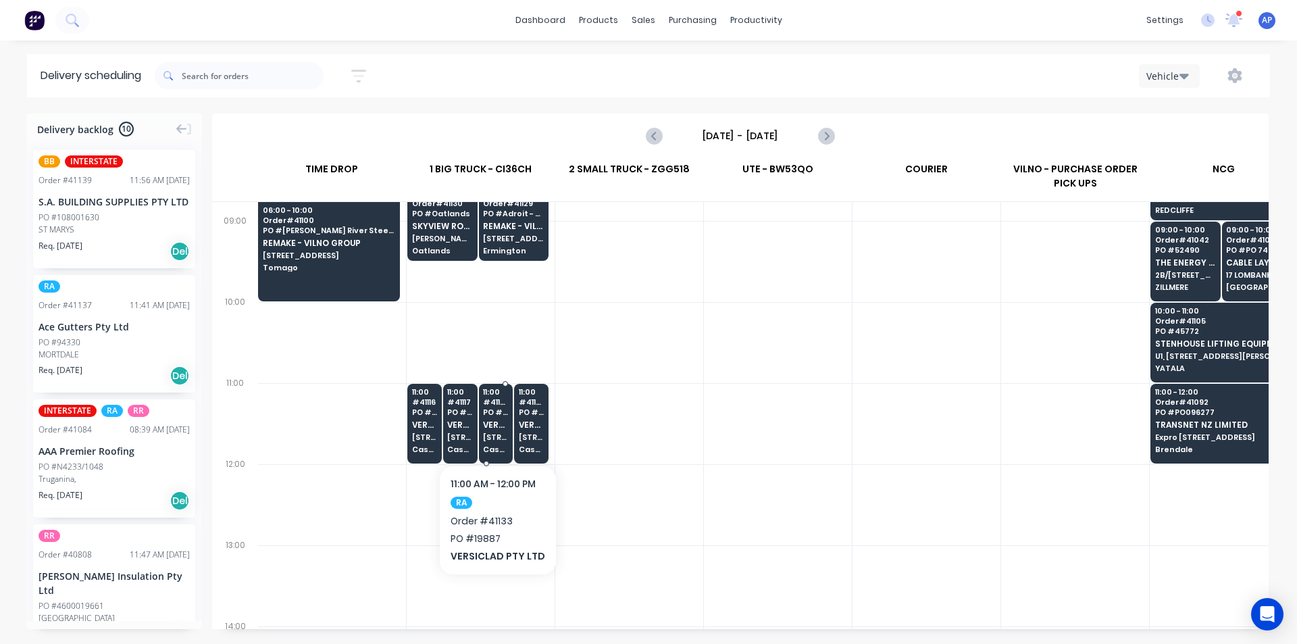
click at [507, 436] on span "[STREET_ADDRESS]" at bounding box center [495, 437] width 25 height 8
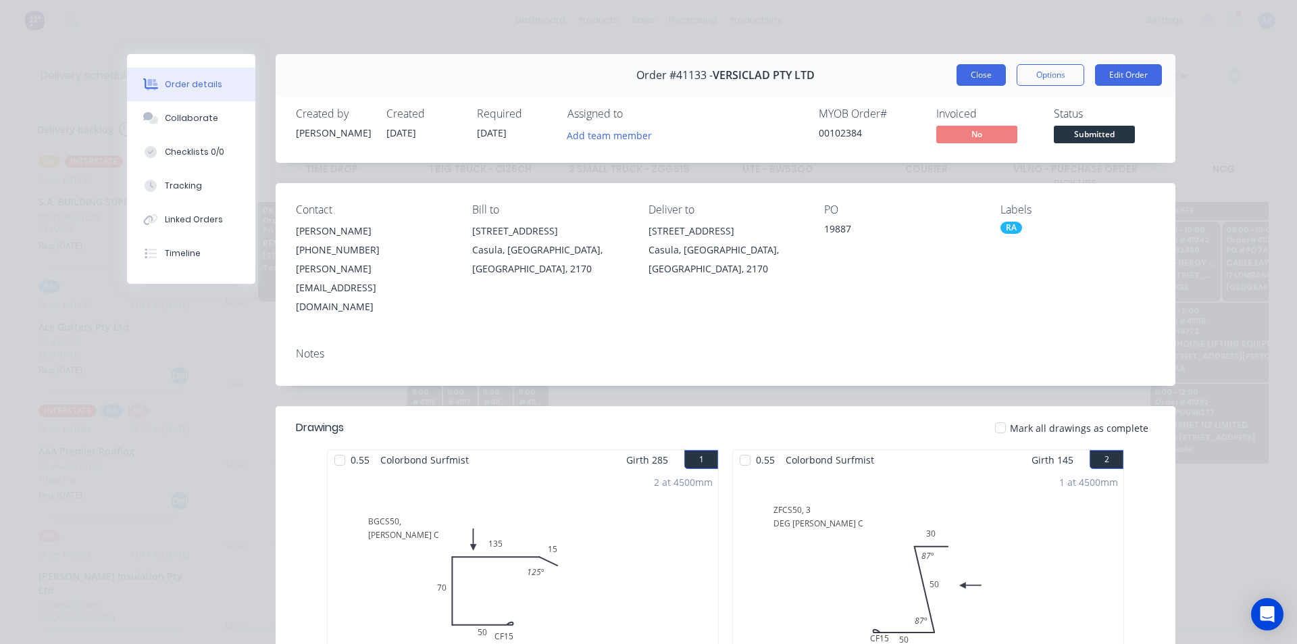
click at [974, 81] on button "Close" at bounding box center [980, 75] width 49 height 22
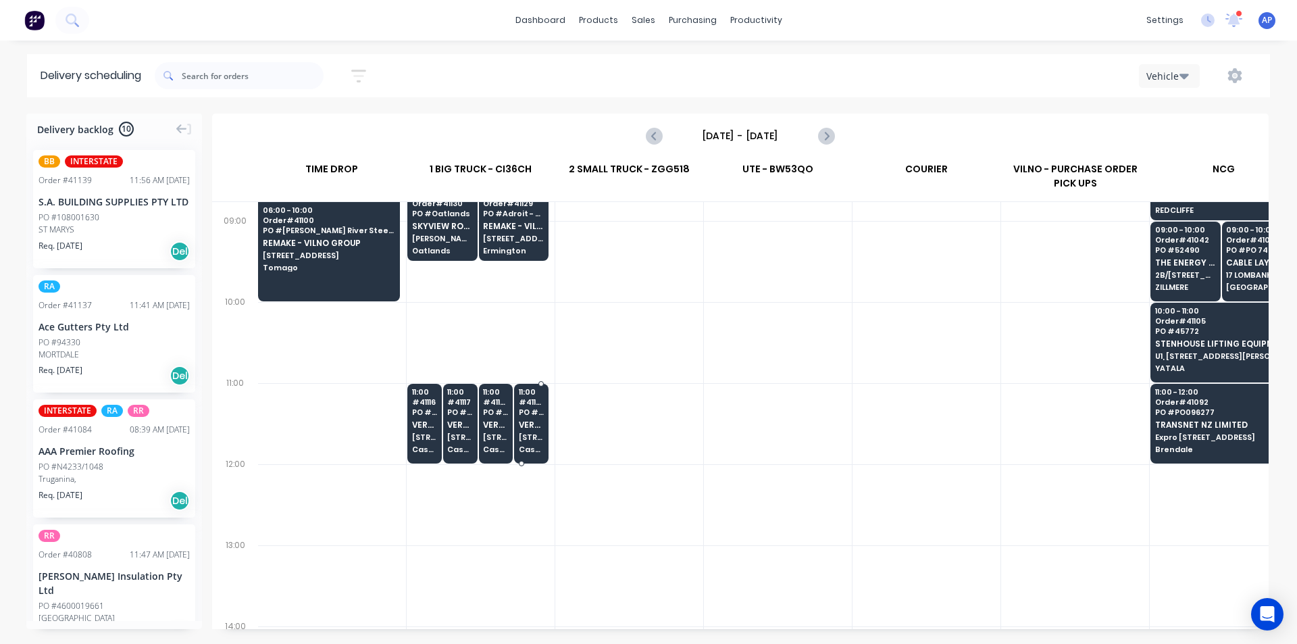
click at [535, 455] on div "11:00 # 41134 PO # 19888 VERSICLAD PTY LTD 3 Berriwerri Place Casula" at bounding box center [531, 422] width 33 height 76
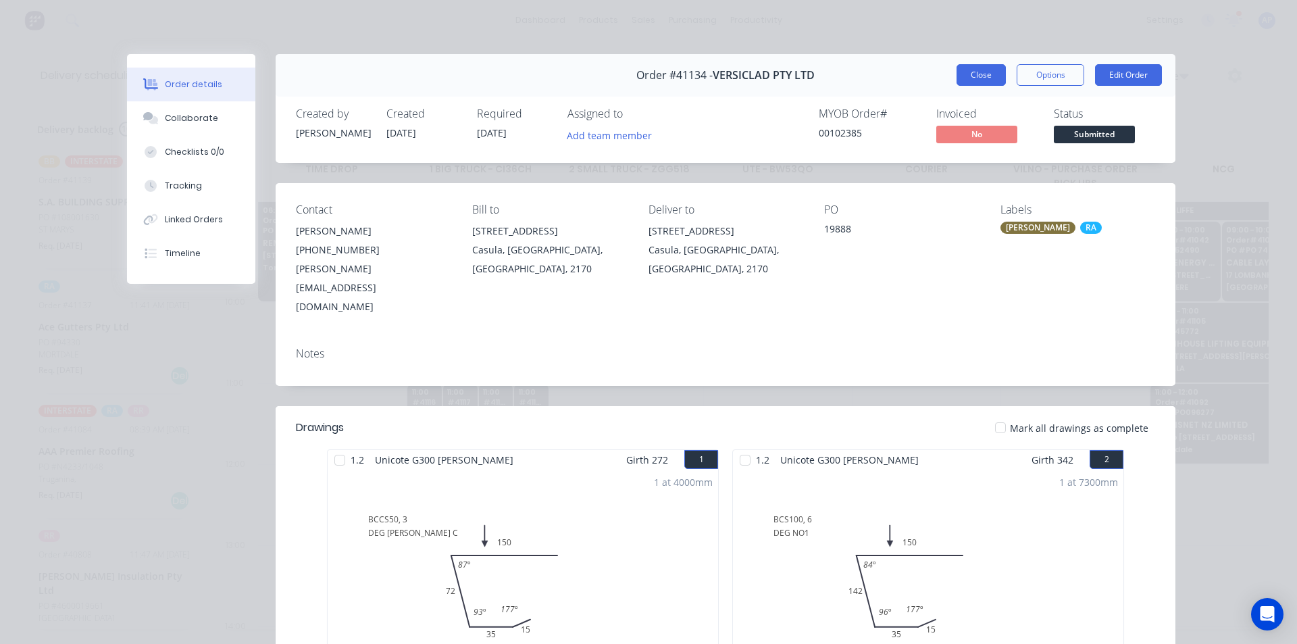
click at [970, 67] on button "Close" at bounding box center [980, 75] width 49 height 22
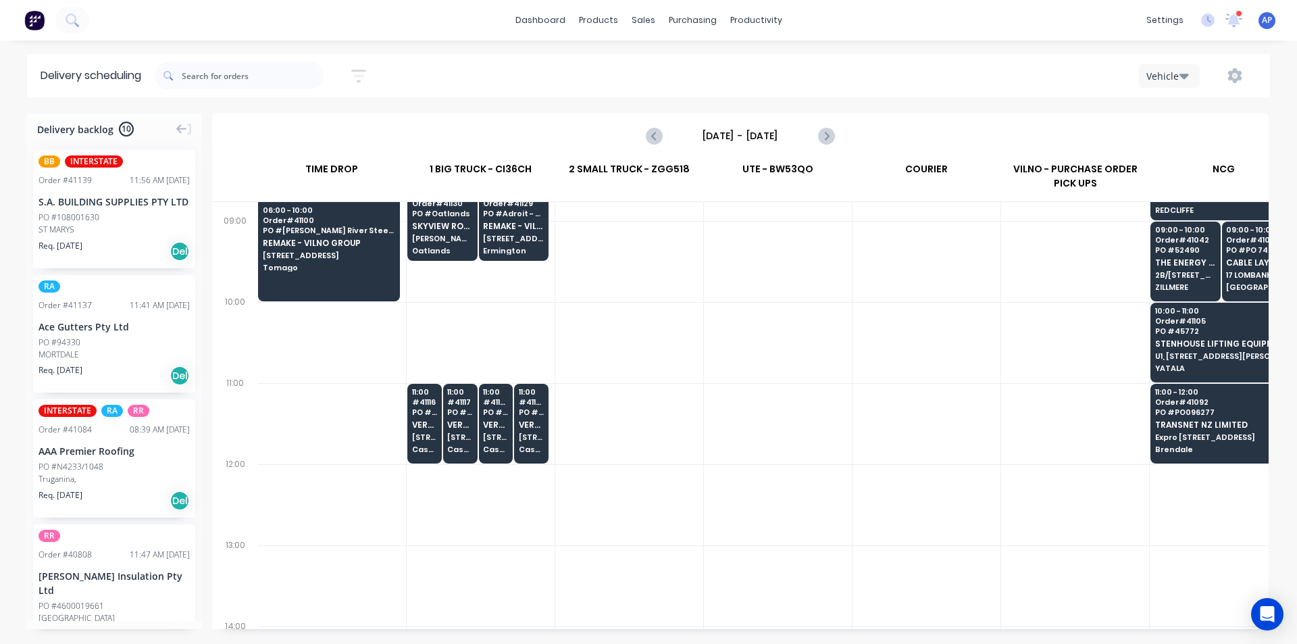
click at [962, 344] on div at bounding box center [926, 342] width 148 height 81
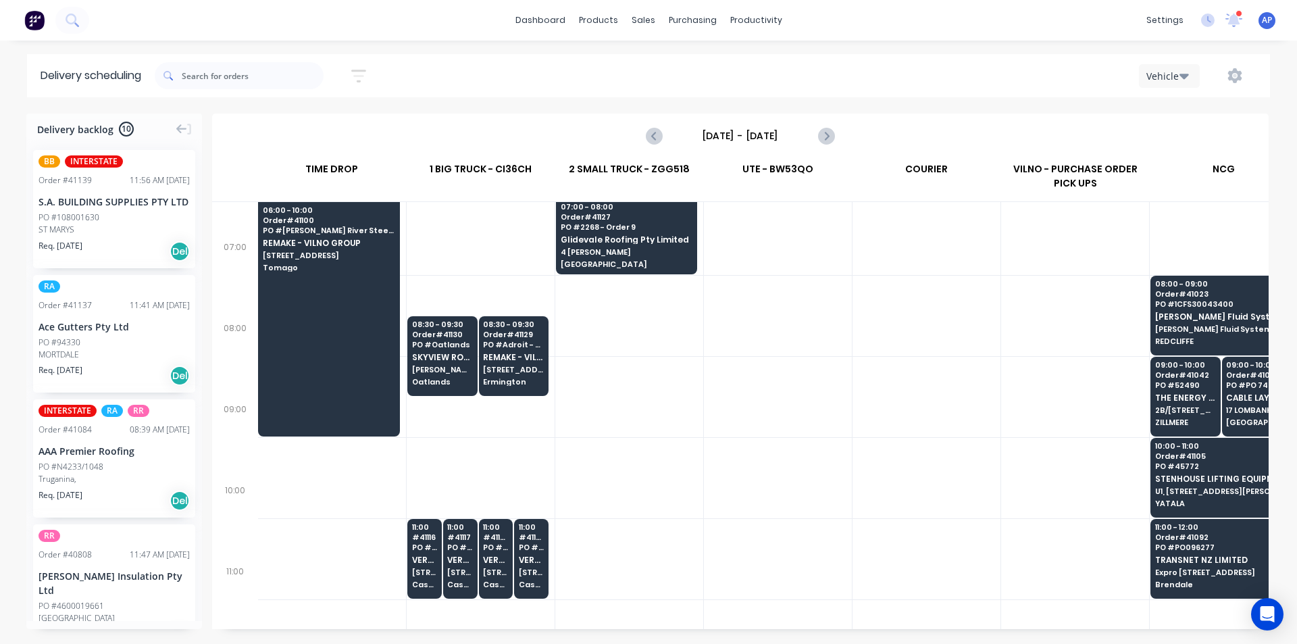
scroll to position [68, 1]
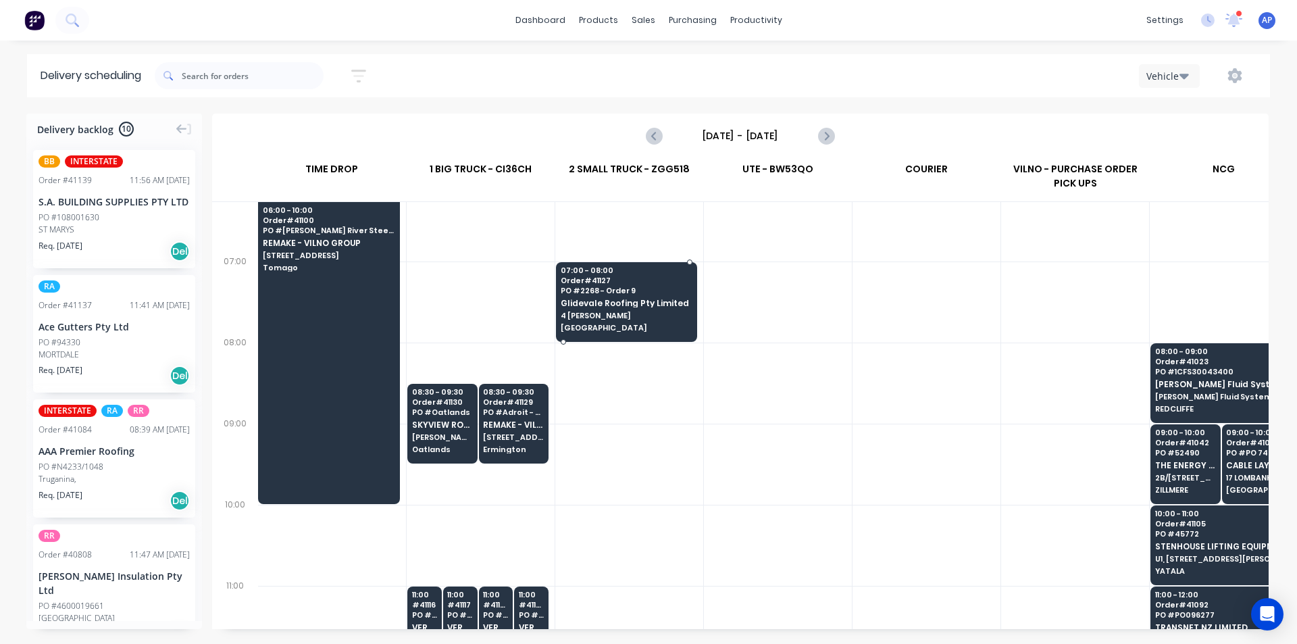
drag, startPoint x: 613, startPoint y: 339, endPoint x: 607, endPoint y: 346, distance: 9.1
click at [607, 346] on div "07:00 - 08:00 Order # 41127 PO # 2268 - Order 9 Glidevale Roofing Pty Limited 4…" at bounding box center [629, 646] width 148 height 1013
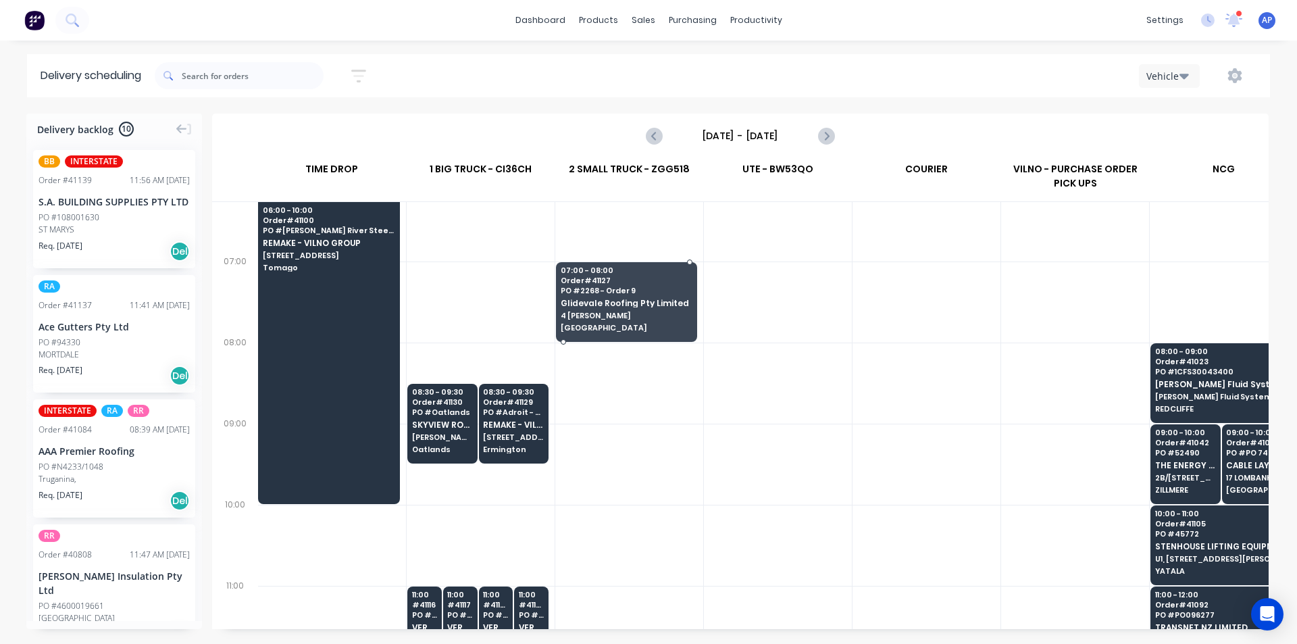
click at [591, 319] on div at bounding box center [740, 392] width 1056 height 471
drag, startPoint x: 784, startPoint y: 561, endPoint x: 767, endPoint y: 567, distance: 18.8
drag, startPoint x: 767, startPoint y: 567, endPoint x: 680, endPoint y: 541, distance: 90.4
click at [680, 541] on div at bounding box center [740, 392] width 1056 height 471
click at [665, 334] on div at bounding box center [740, 392] width 1056 height 471
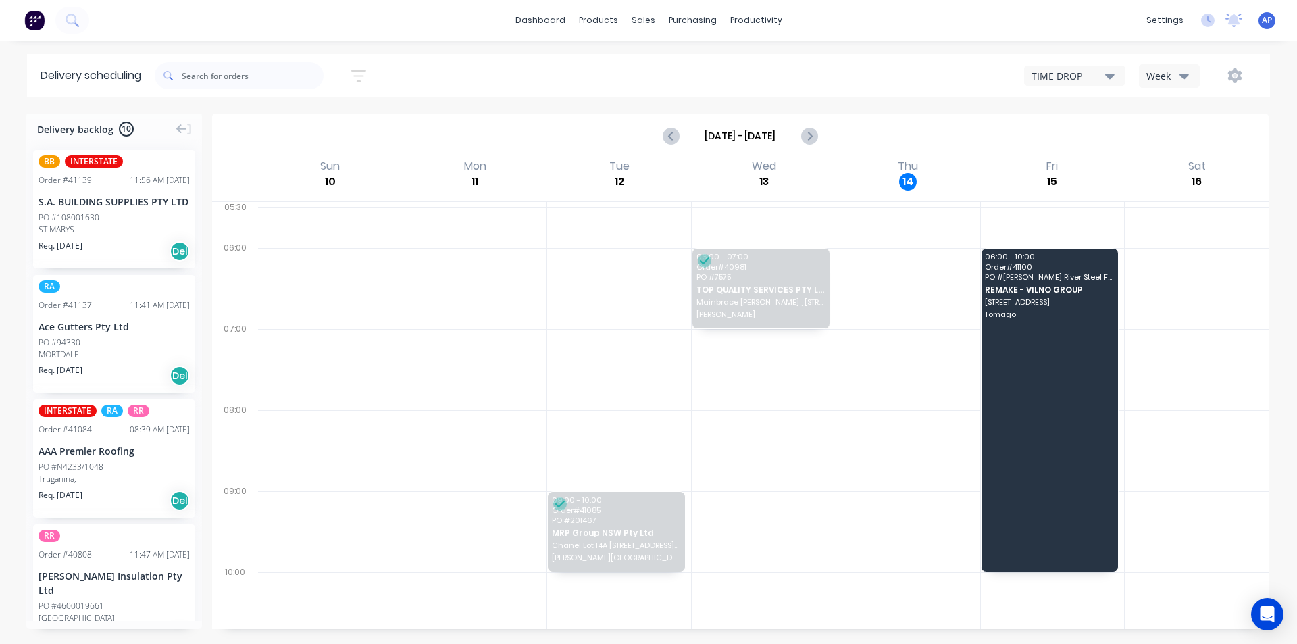
click at [1193, 76] on button "Week" at bounding box center [1169, 76] width 61 height 24
click at [1178, 141] on div "Vehicle" at bounding box center [1206, 138] width 134 height 27
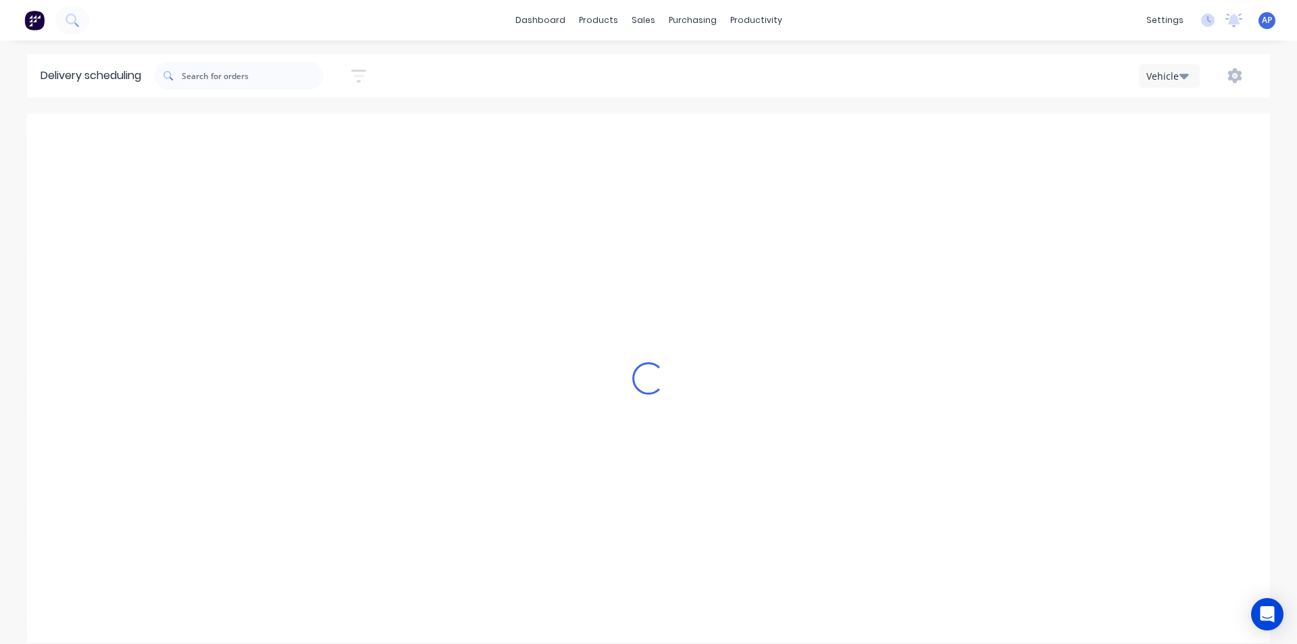
scroll to position [0, 1]
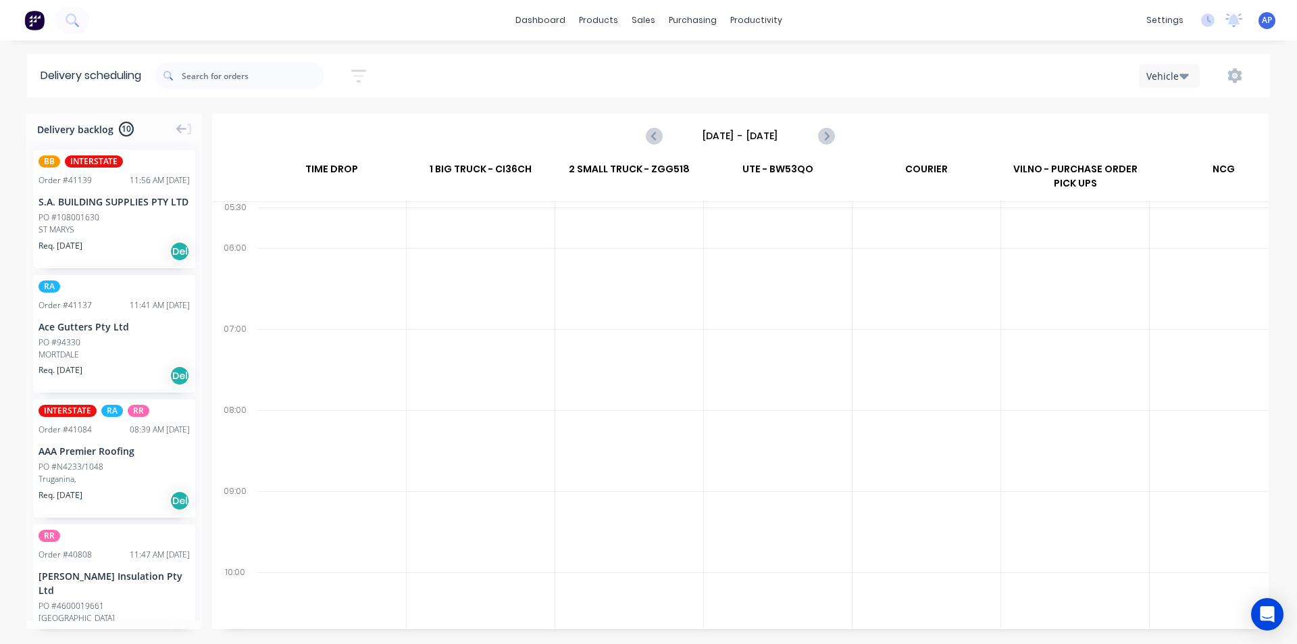
click at [748, 139] on input "[DATE] - [DATE]" at bounding box center [740, 136] width 134 height 20
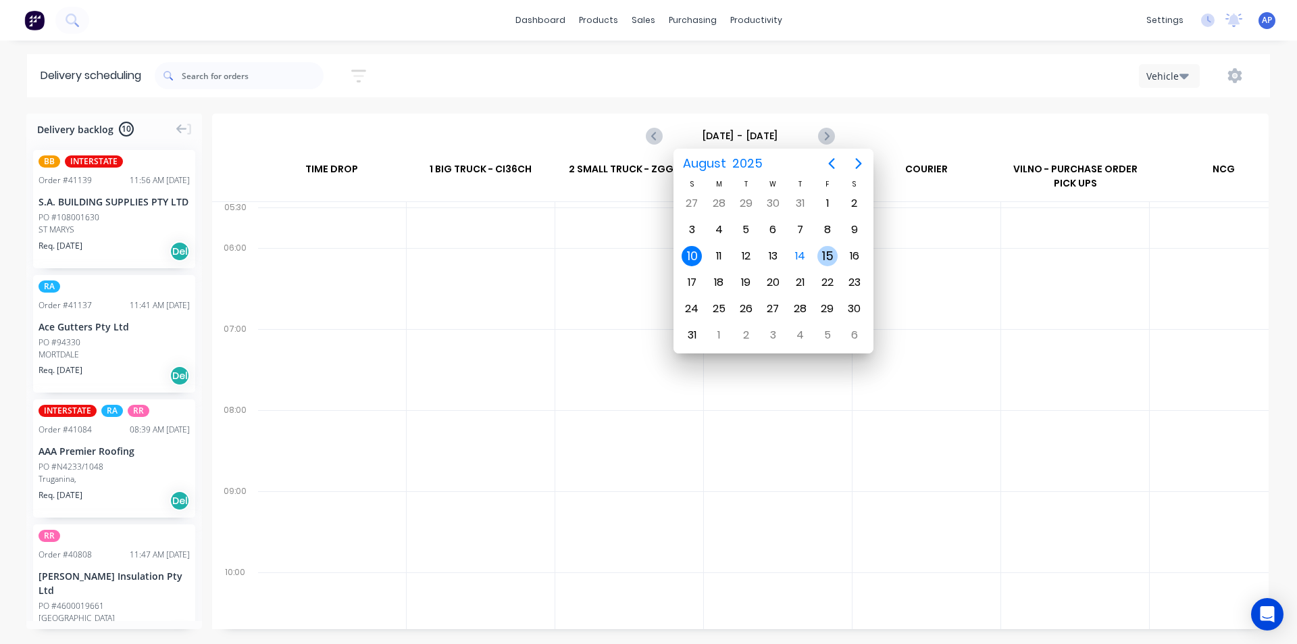
click at [814, 257] on div "15" at bounding box center [827, 256] width 27 height 26
type input "[DATE] - [DATE]"
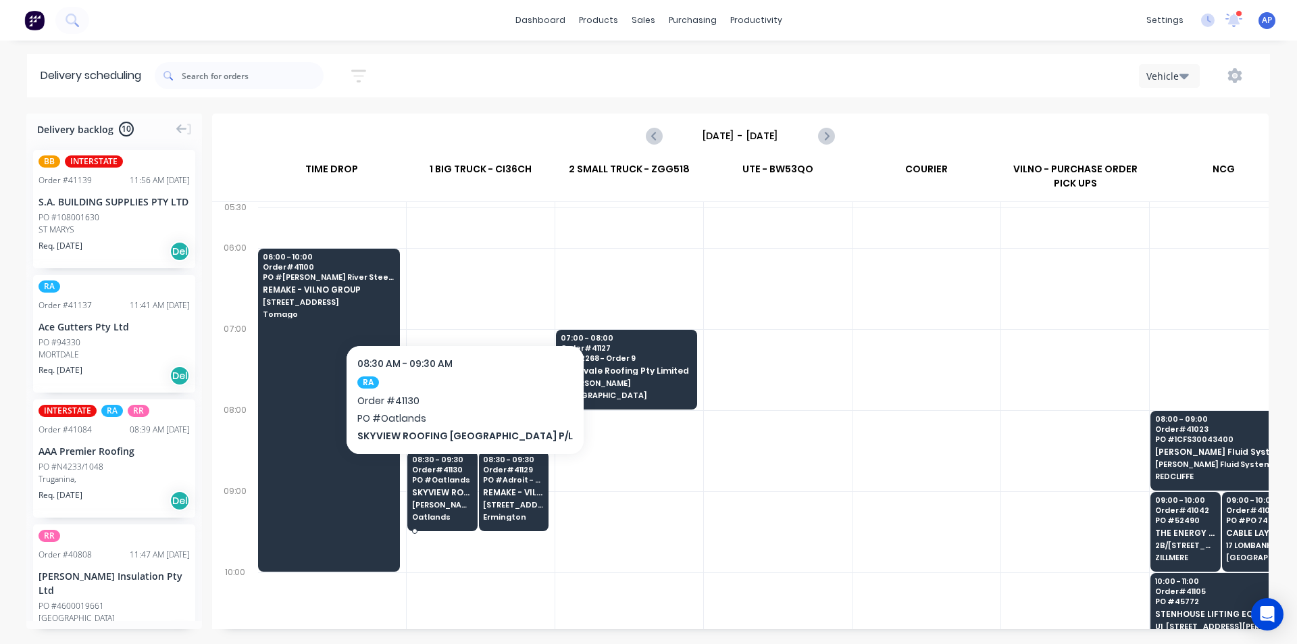
click at [434, 474] on div "08:30 - 09:30 Order # 41130 PO # Oatlands SKYVIEW ROOFING [GEOGRAPHIC_DATA] P/[…" at bounding box center [442, 489] width 69 height 76
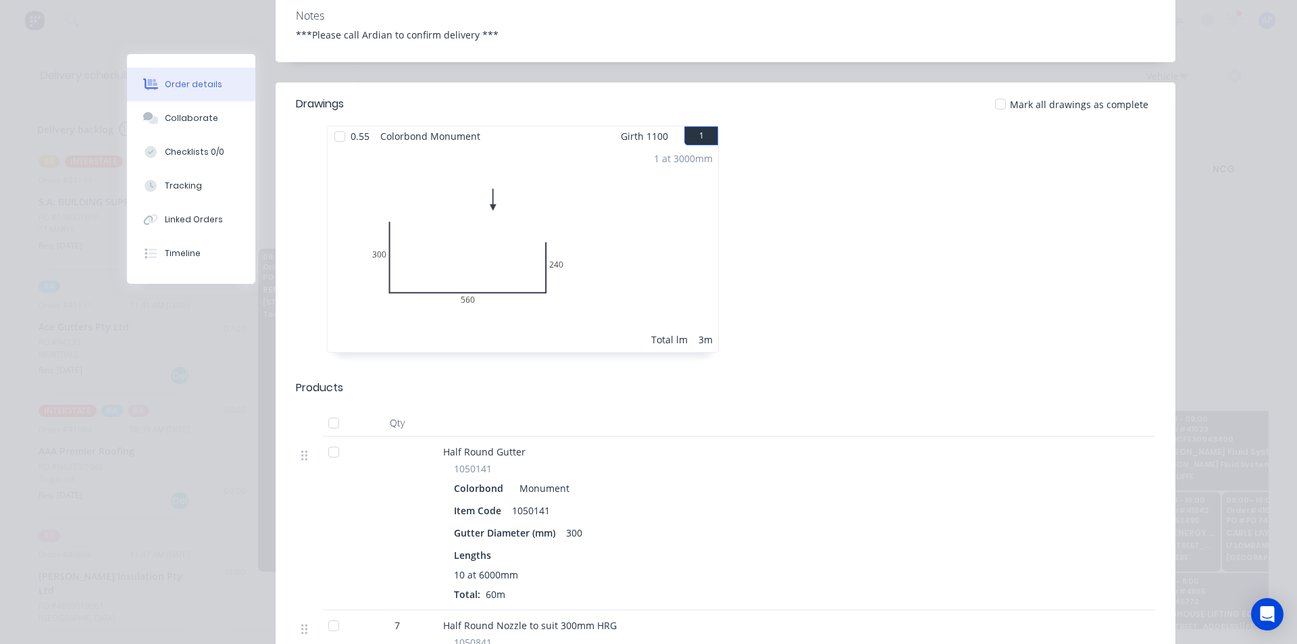
scroll to position [405, 0]
